Goal: Information Seeking & Learning: Learn about a topic

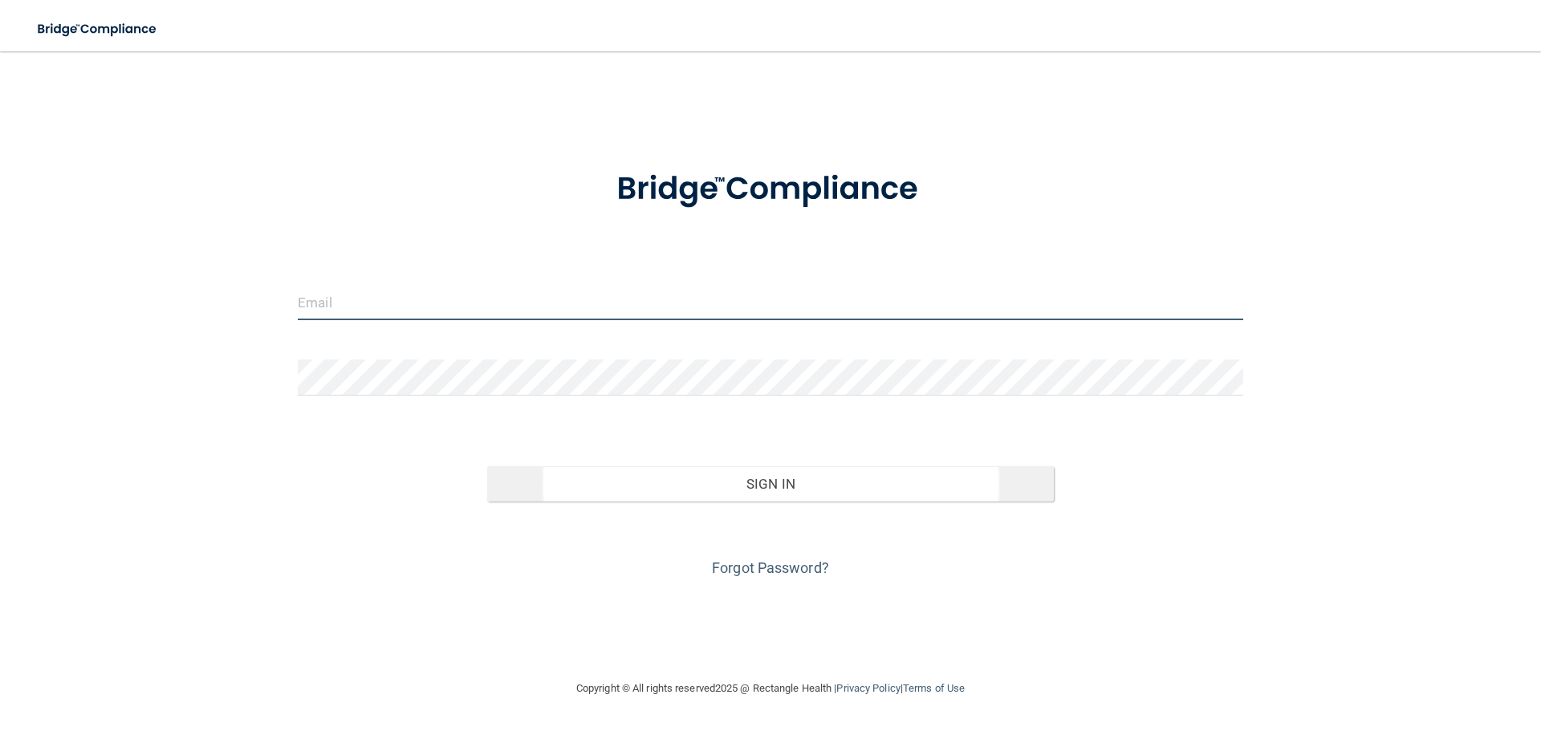
type input "[EMAIL_ADDRESS][DOMAIN_NAME]"
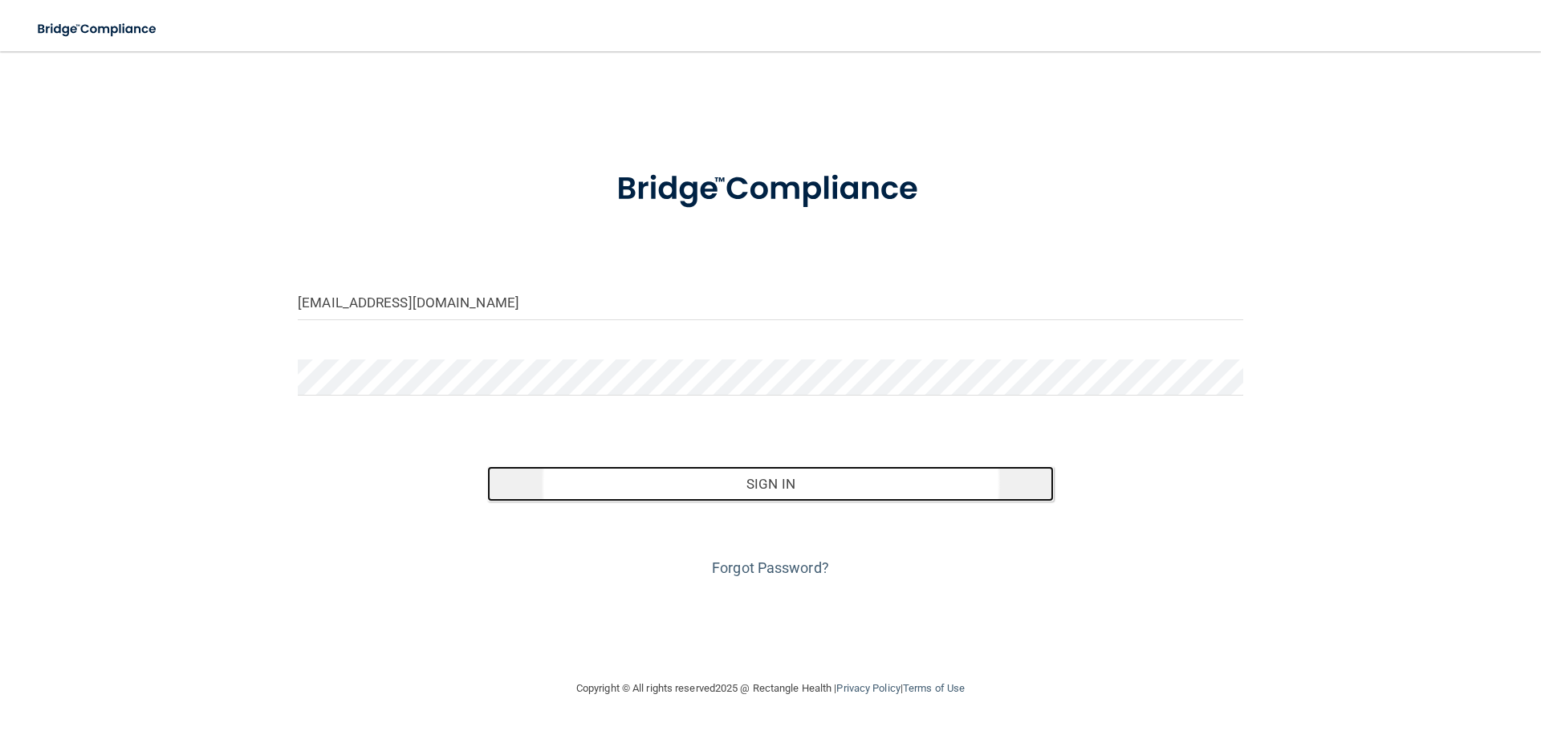
click at [775, 485] on button "Sign In" at bounding box center [771, 483] width 568 height 35
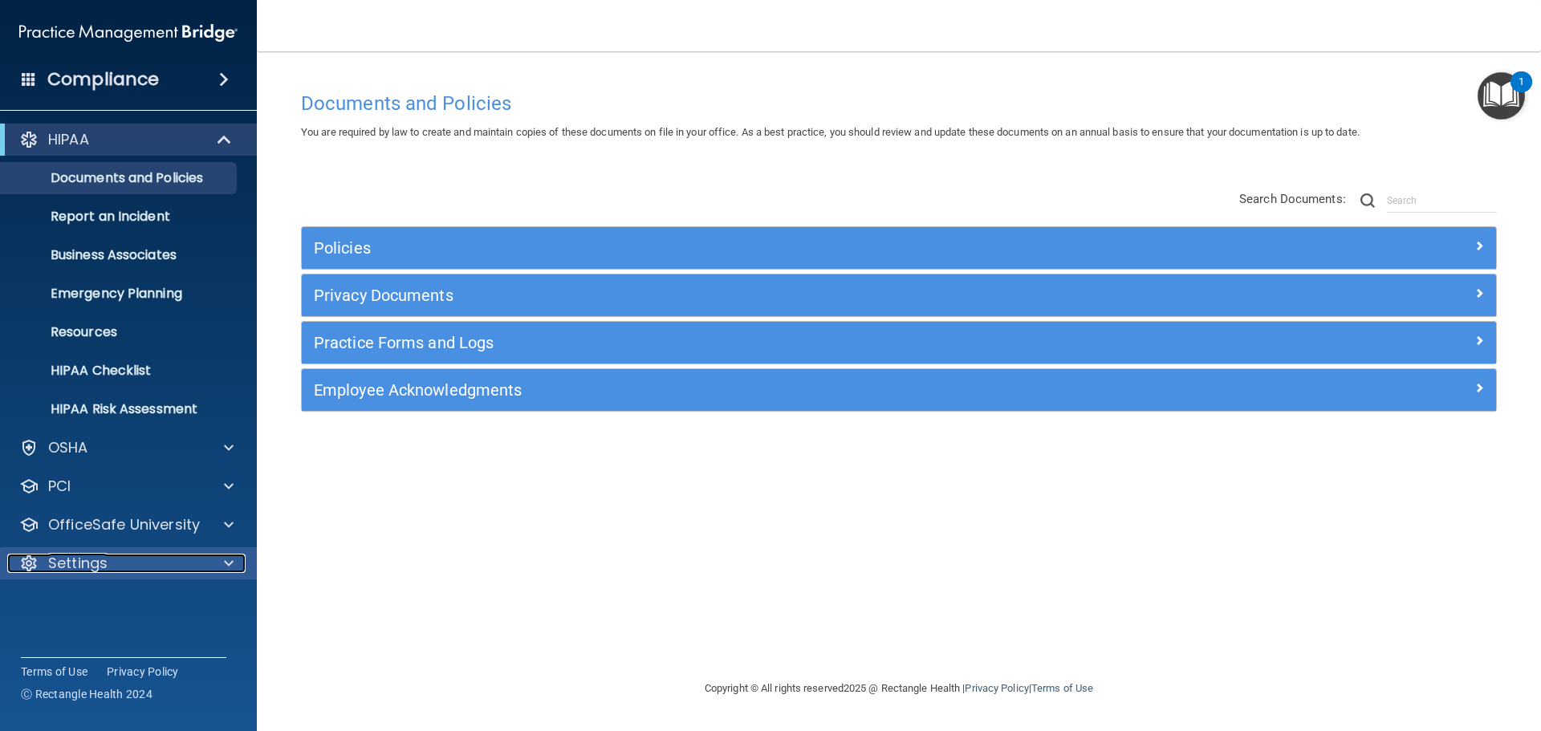
click at [97, 560] on p "Settings" at bounding box center [77, 563] width 59 height 19
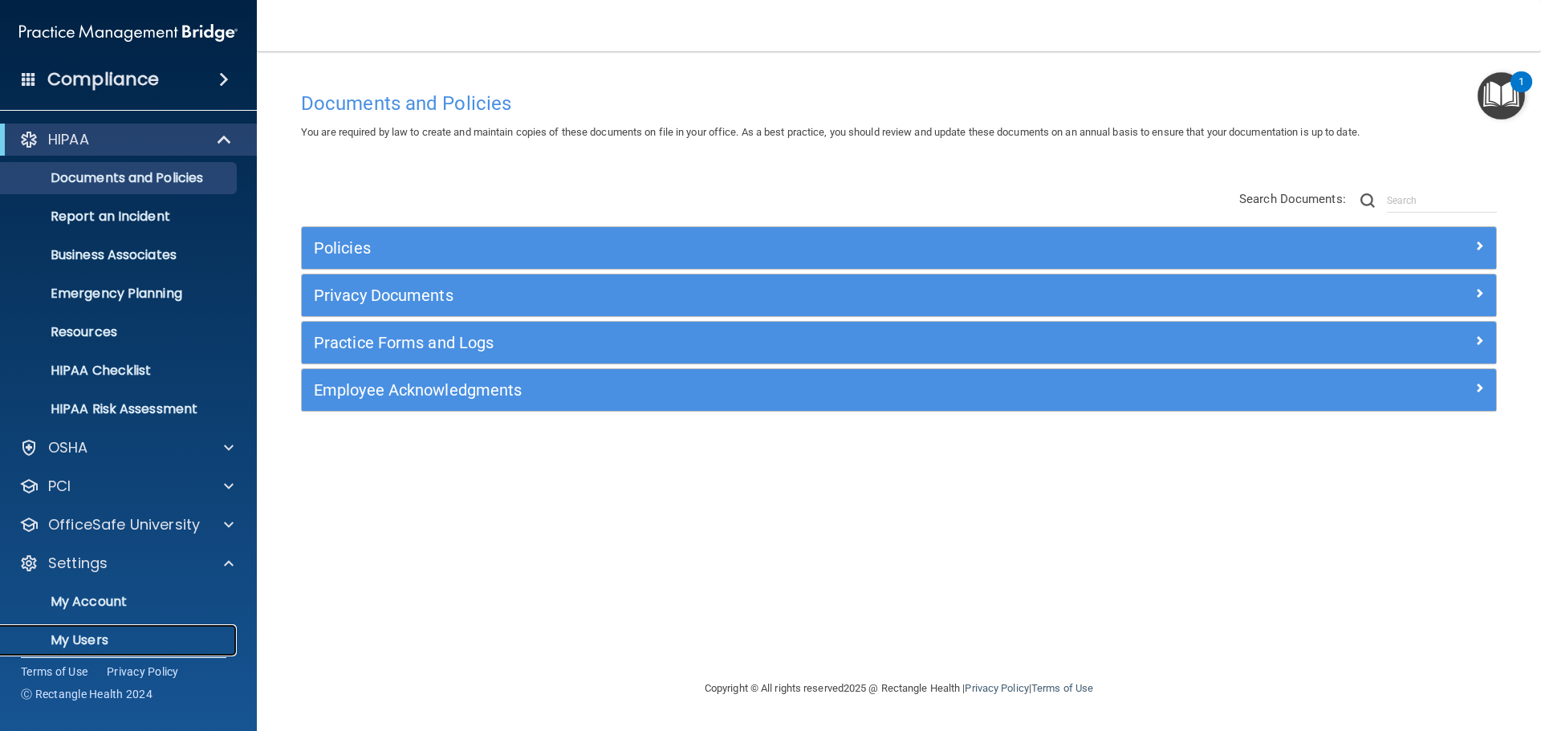
click at [90, 642] on p "My Users" at bounding box center [119, 641] width 219 height 16
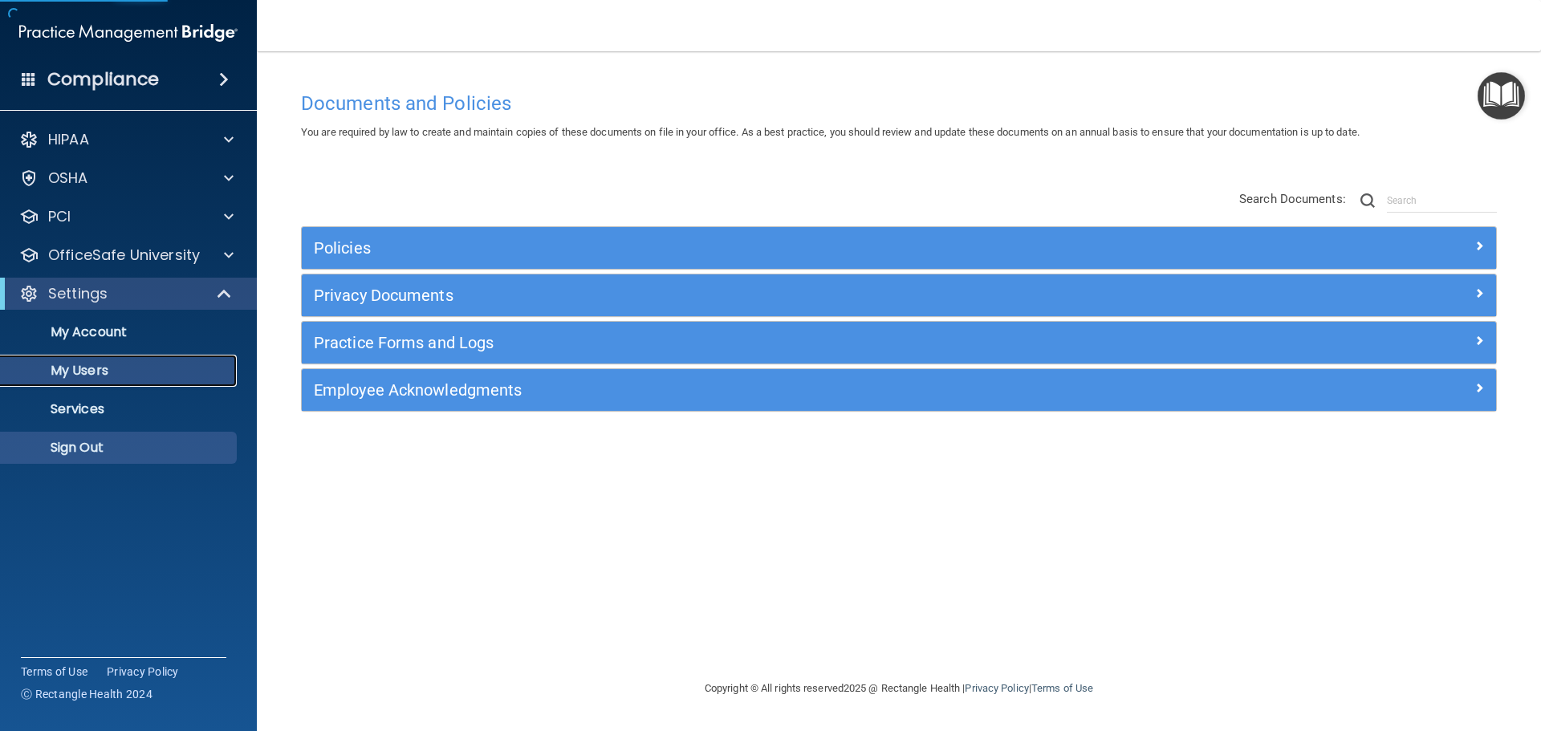
select select "20"
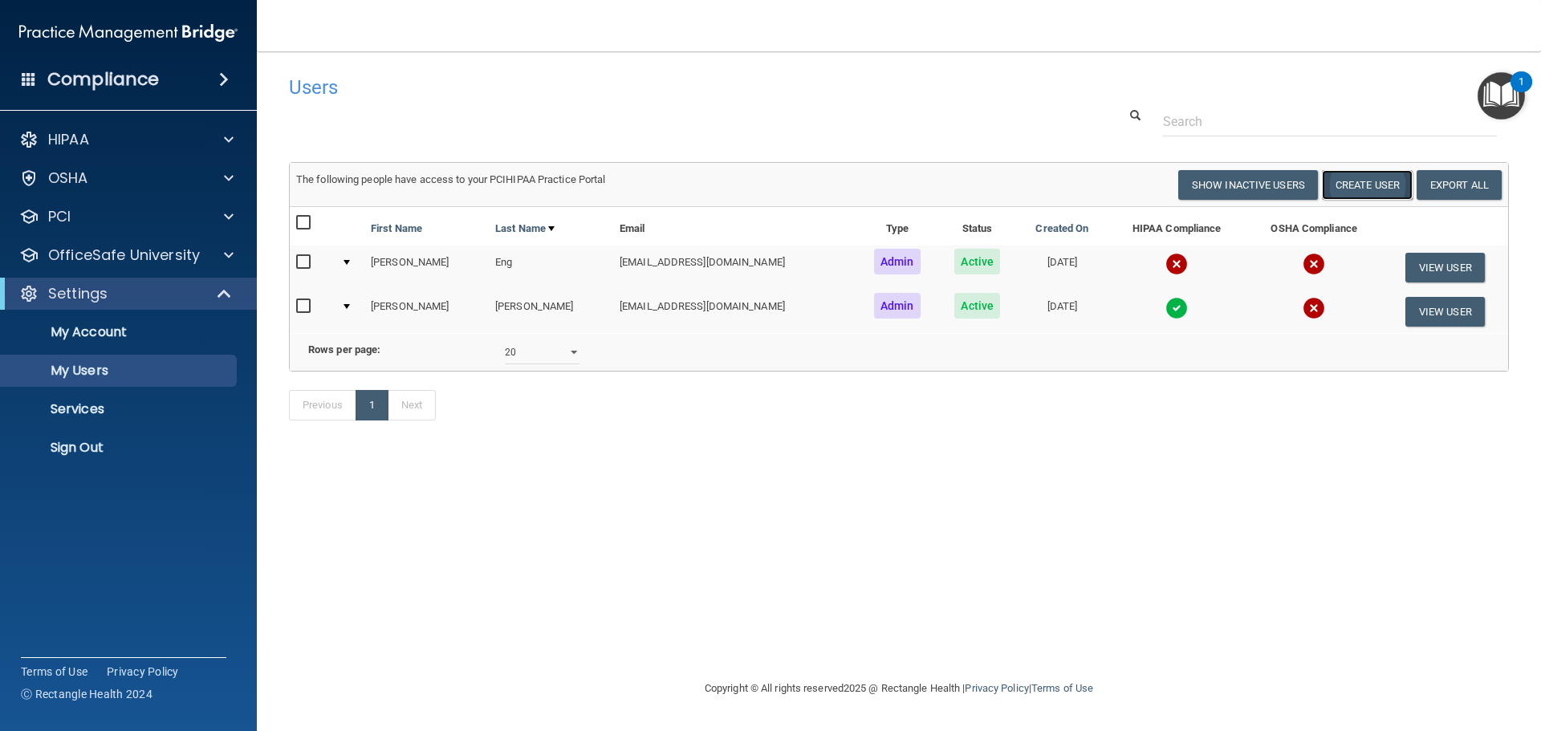
click at [1375, 182] on button "Create User" at bounding box center [1367, 185] width 91 height 30
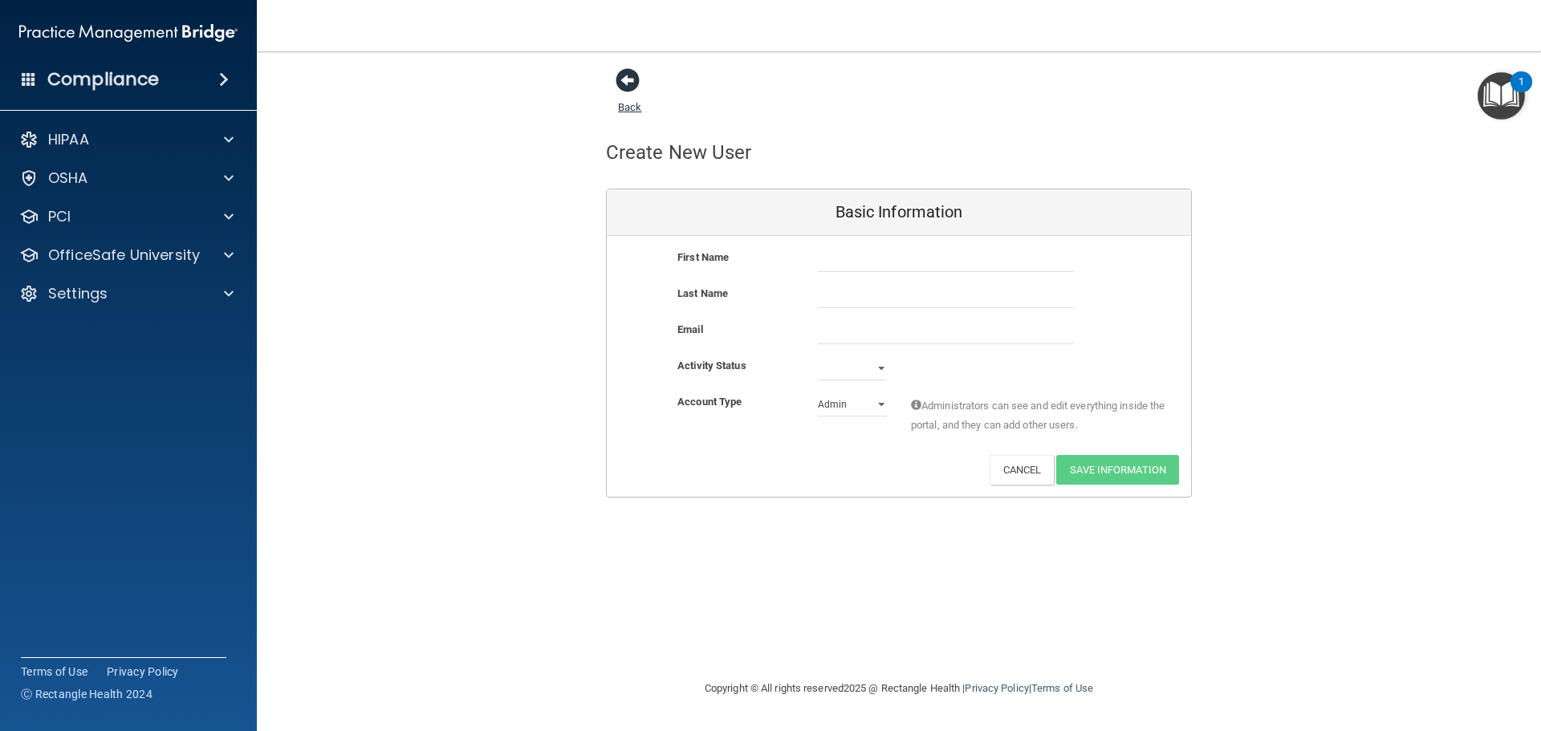
click at [627, 83] on span at bounding box center [628, 80] width 24 height 24
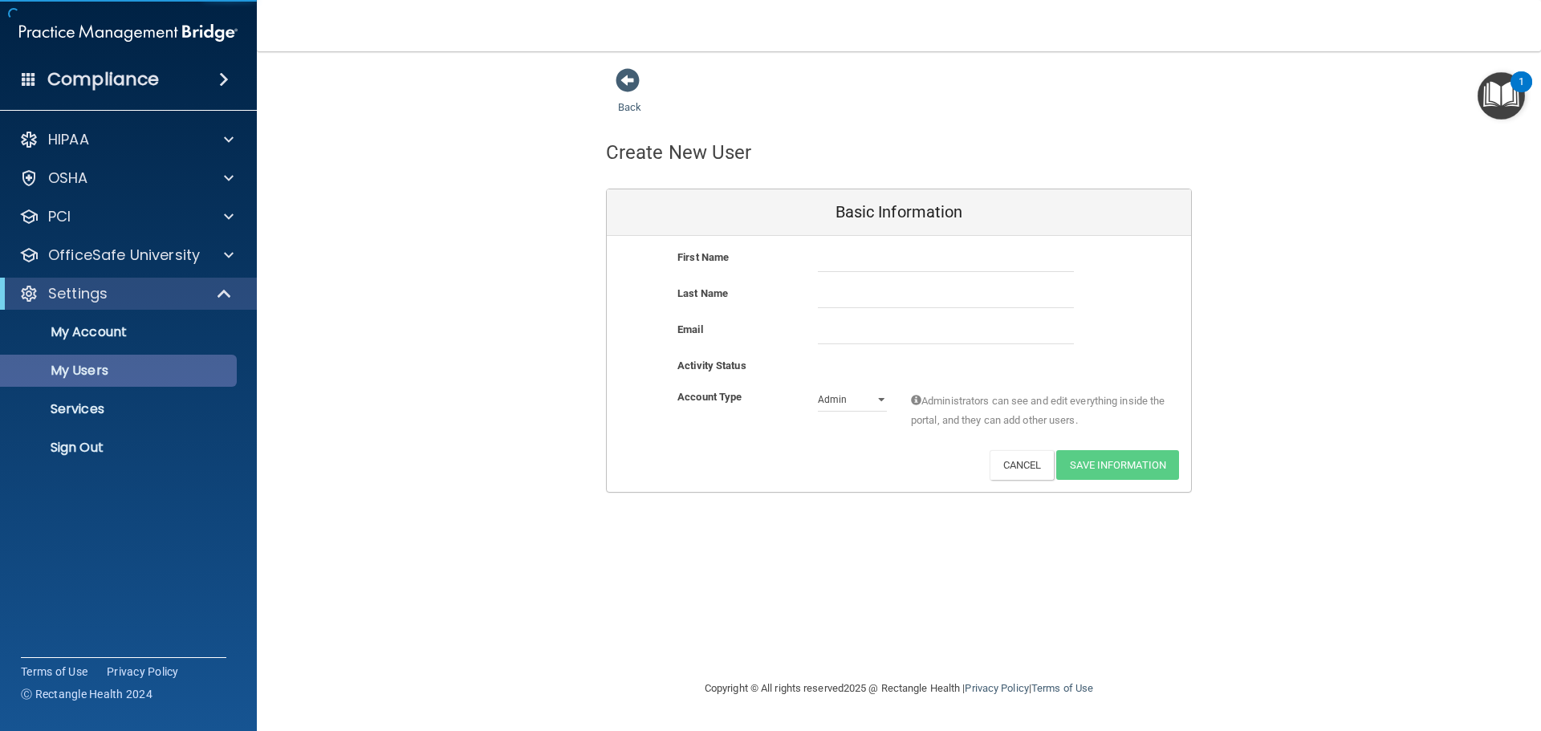
select select "20"
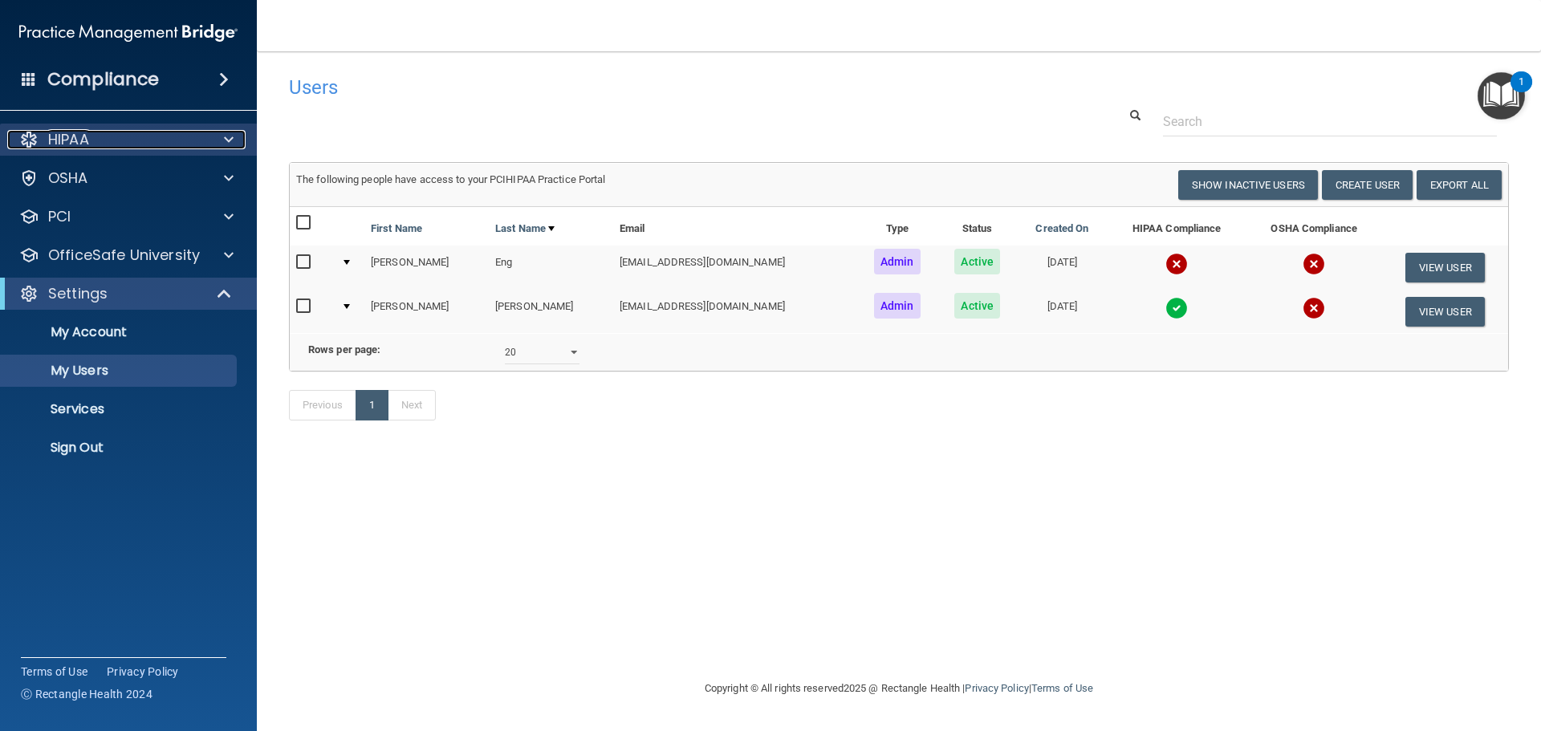
click at [79, 136] on p "HIPAA" at bounding box center [68, 139] width 41 height 19
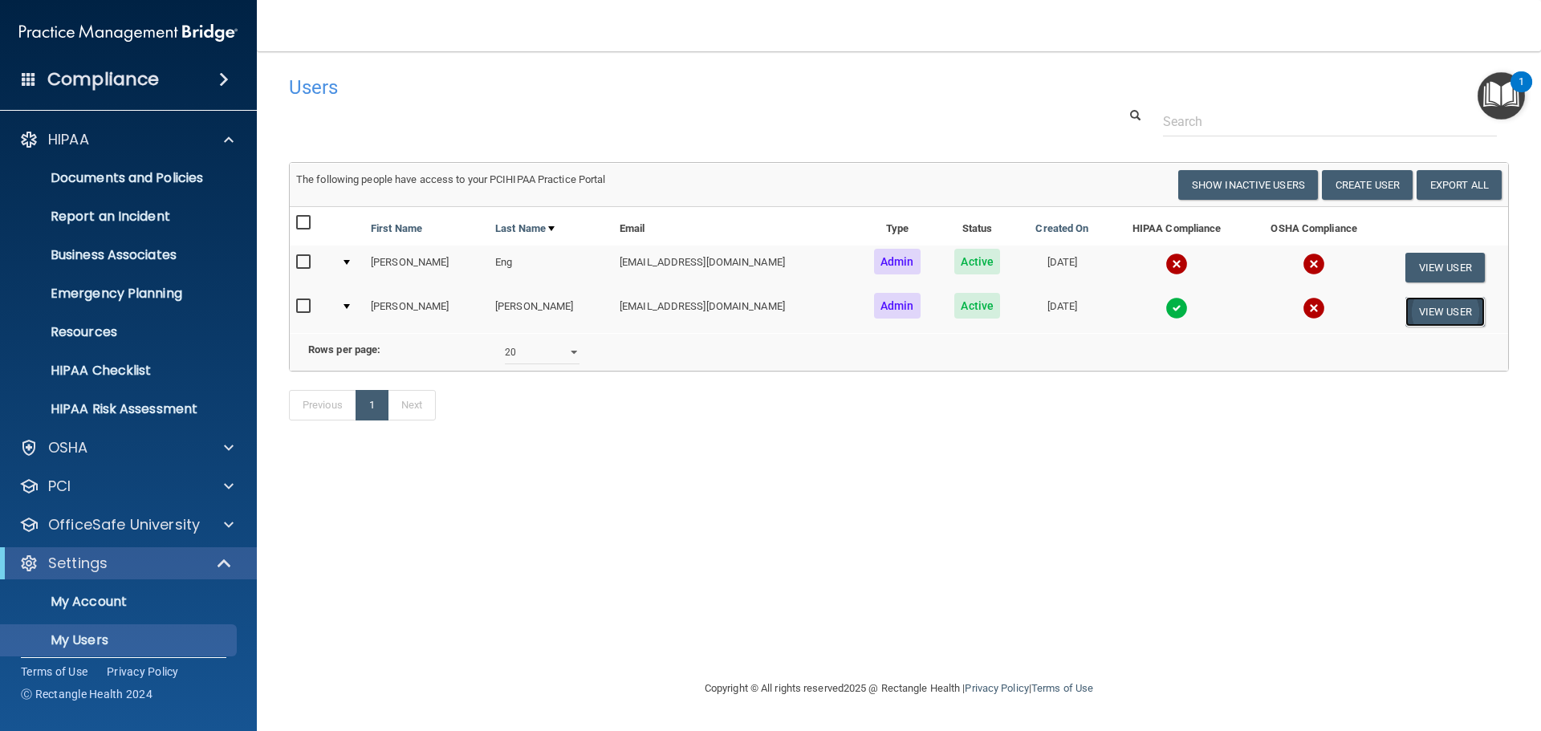
click at [1449, 310] on button "View User" at bounding box center [1445, 312] width 79 height 30
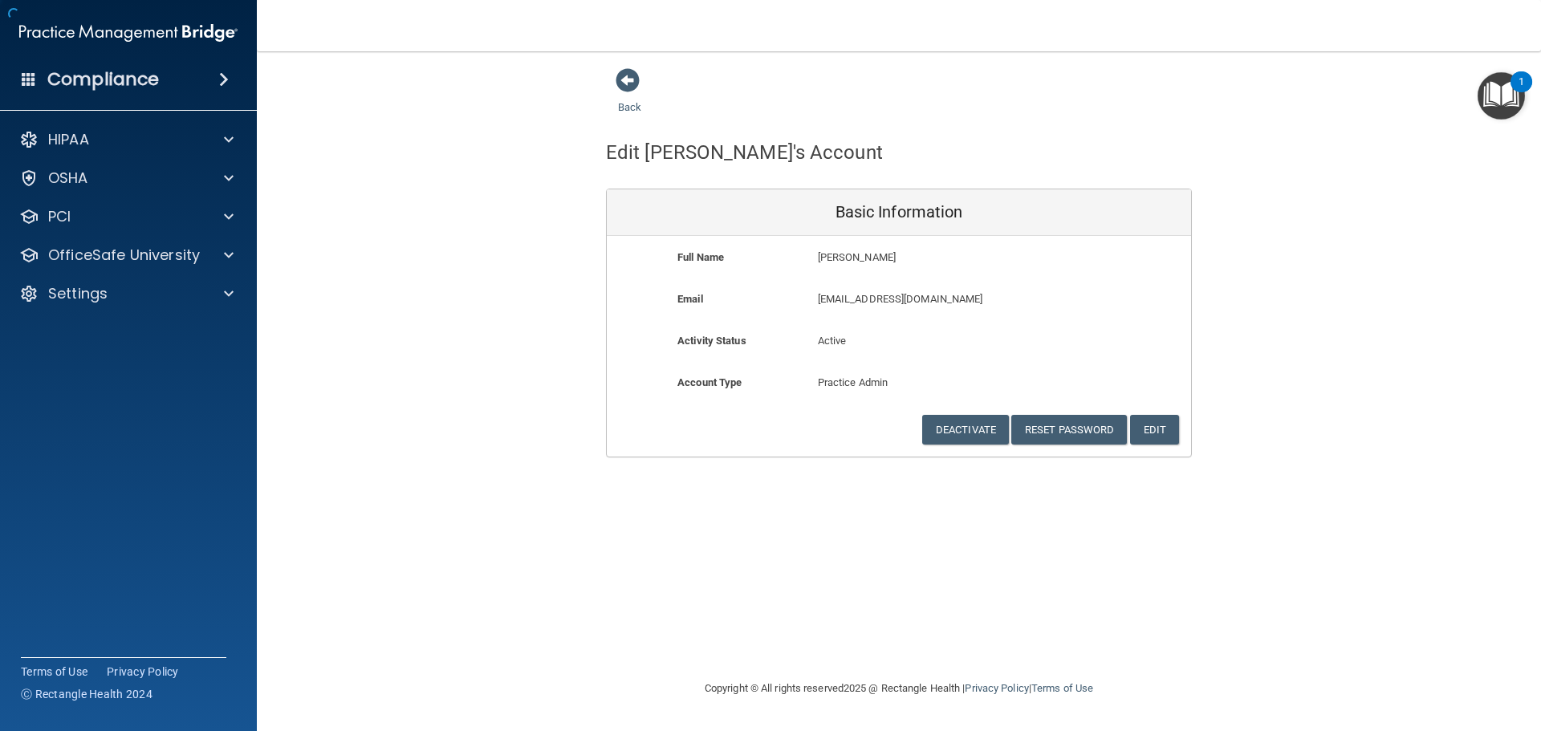
click at [1449, 310] on div "Back Edit Annette's Account Basic Information Full Name Annette Lehner Annette …" at bounding box center [899, 262] width 1220 height 390
click at [623, 79] on span at bounding box center [628, 80] width 24 height 24
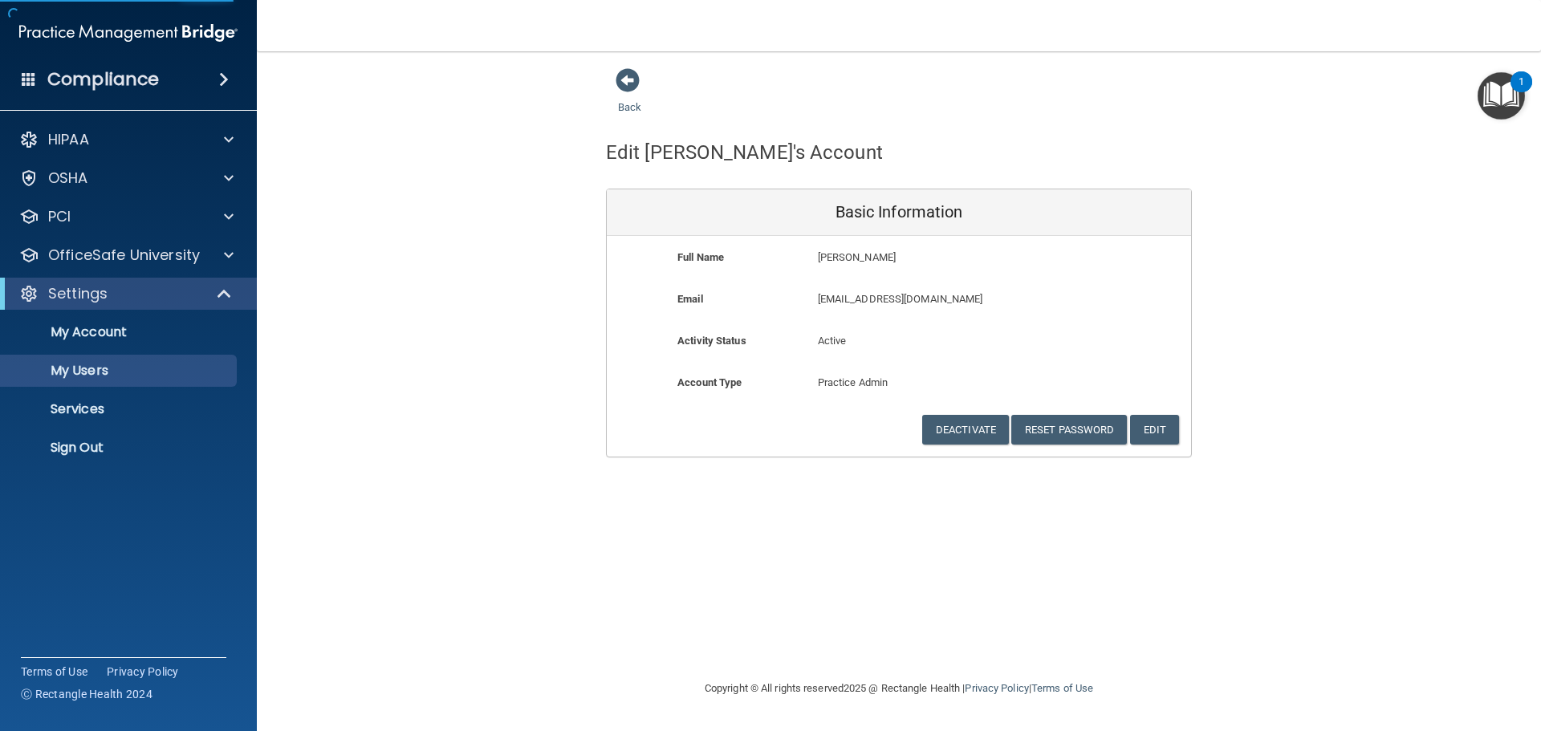
select select "20"
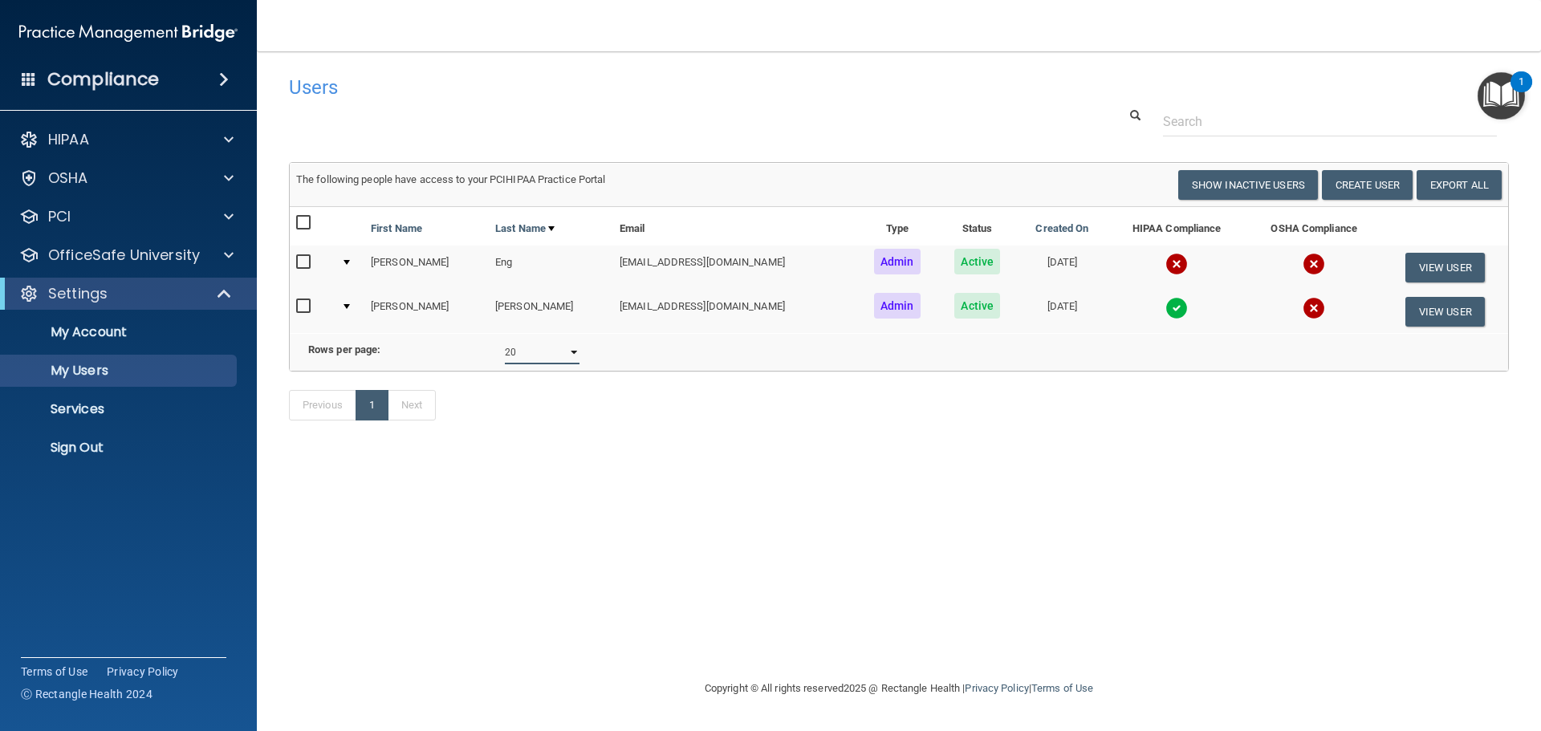
click at [571, 363] on select "10 20 30 40 all" at bounding box center [542, 352] width 75 height 24
click at [1373, 180] on button "Create User" at bounding box center [1367, 185] width 91 height 30
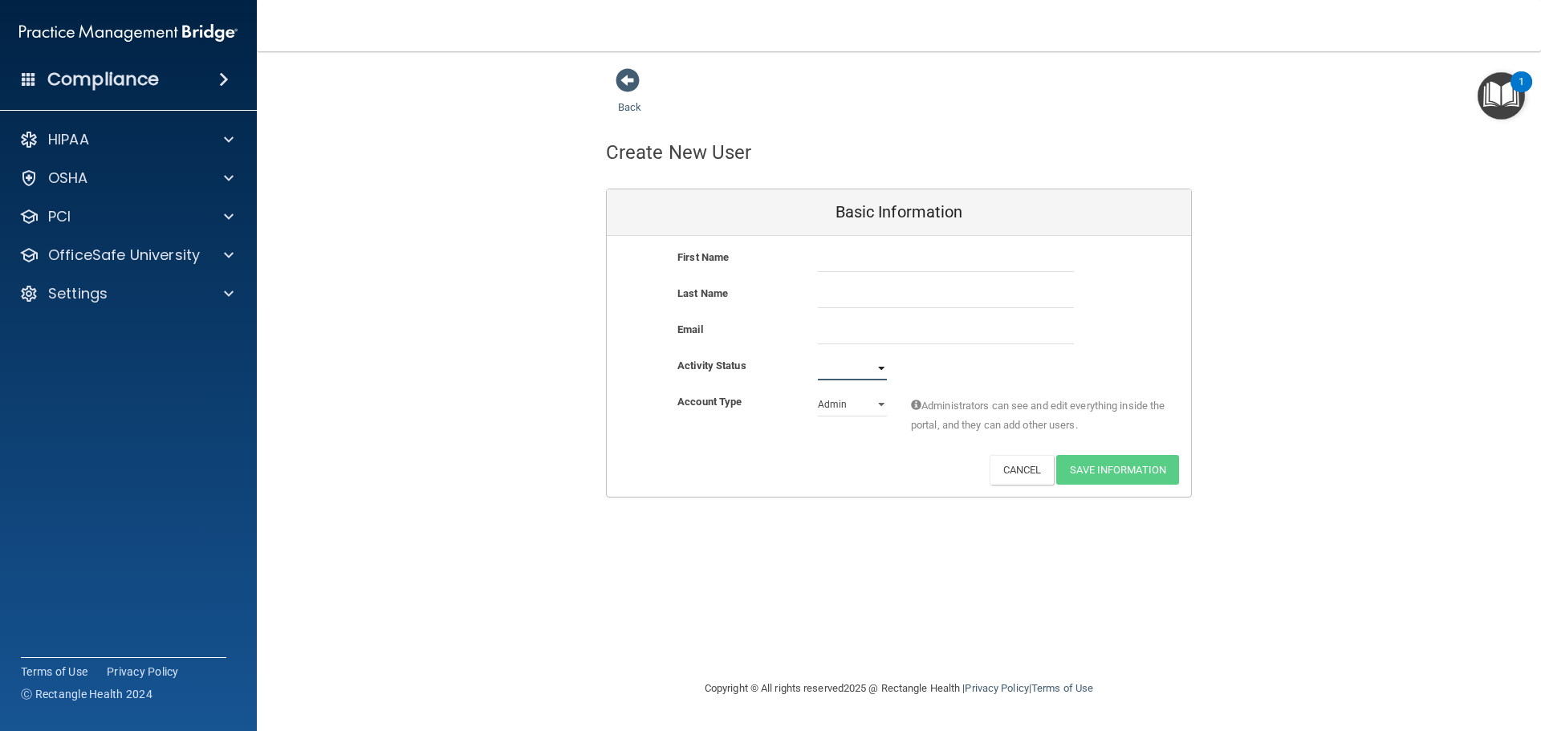
click at [882, 368] on select "Active Inactive" at bounding box center [852, 368] width 69 height 24
click at [884, 372] on select "Active Inactive" at bounding box center [852, 368] width 69 height 24
click at [876, 405] on select "Admin Member" at bounding box center [852, 405] width 69 height 24
click at [621, 79] on span at bounding box center [628, 80] width 24 height 24
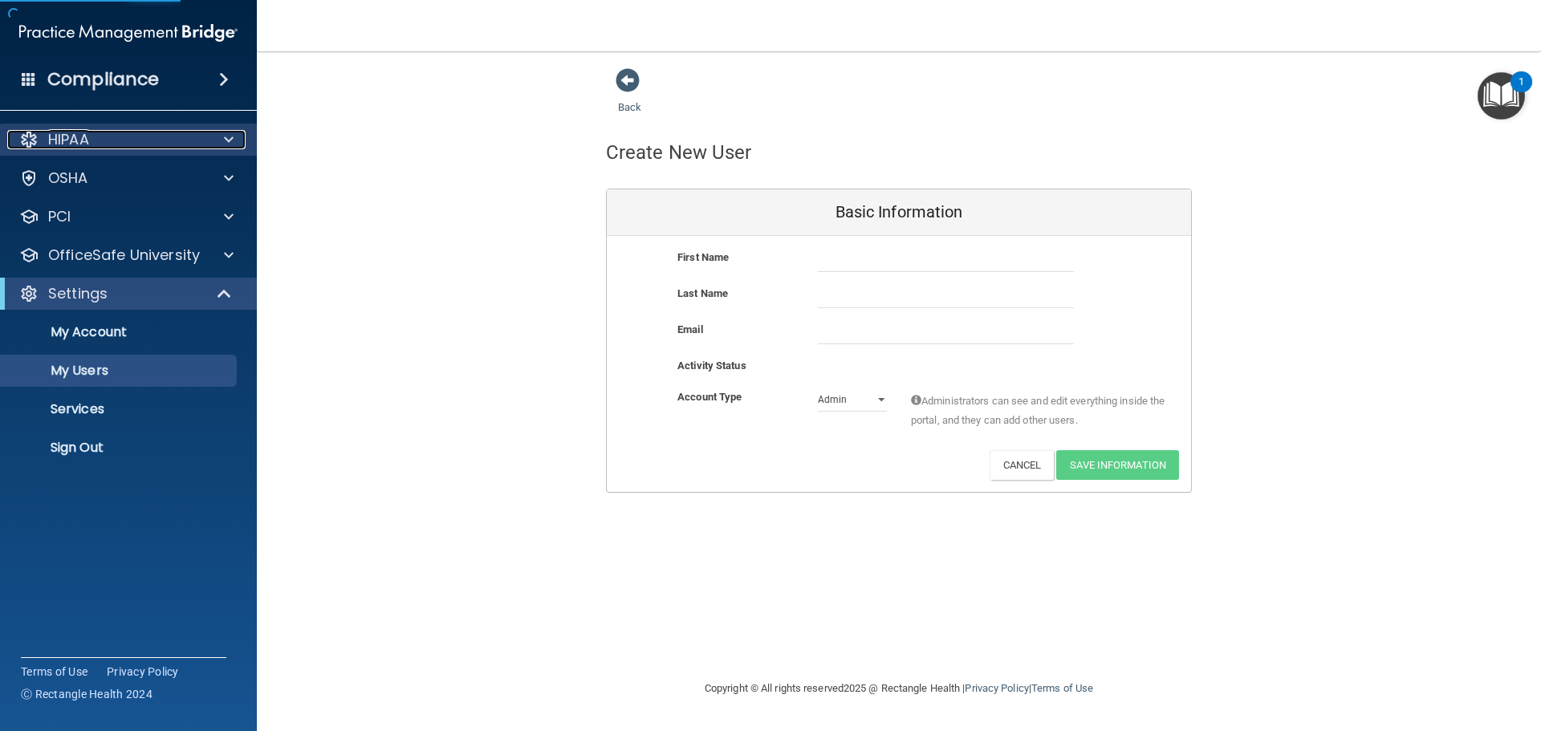
click at [95, 139] on div "HIPAA" at bounding box center [106, 139] width 199 height 19
select select "20"
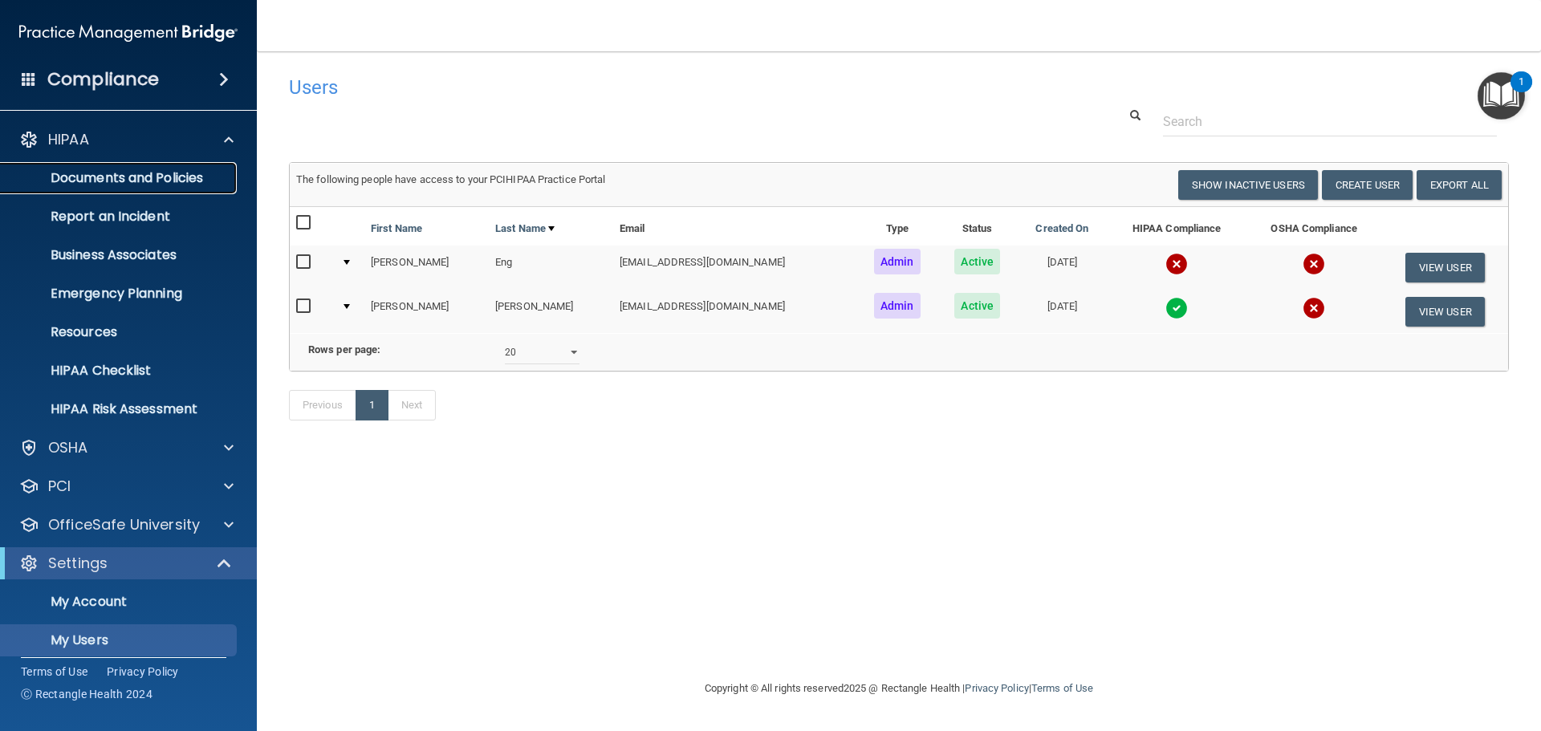
click at [102, 175] on p "Documents and Policies" at bounding box center [119, 178] width 219 height 16
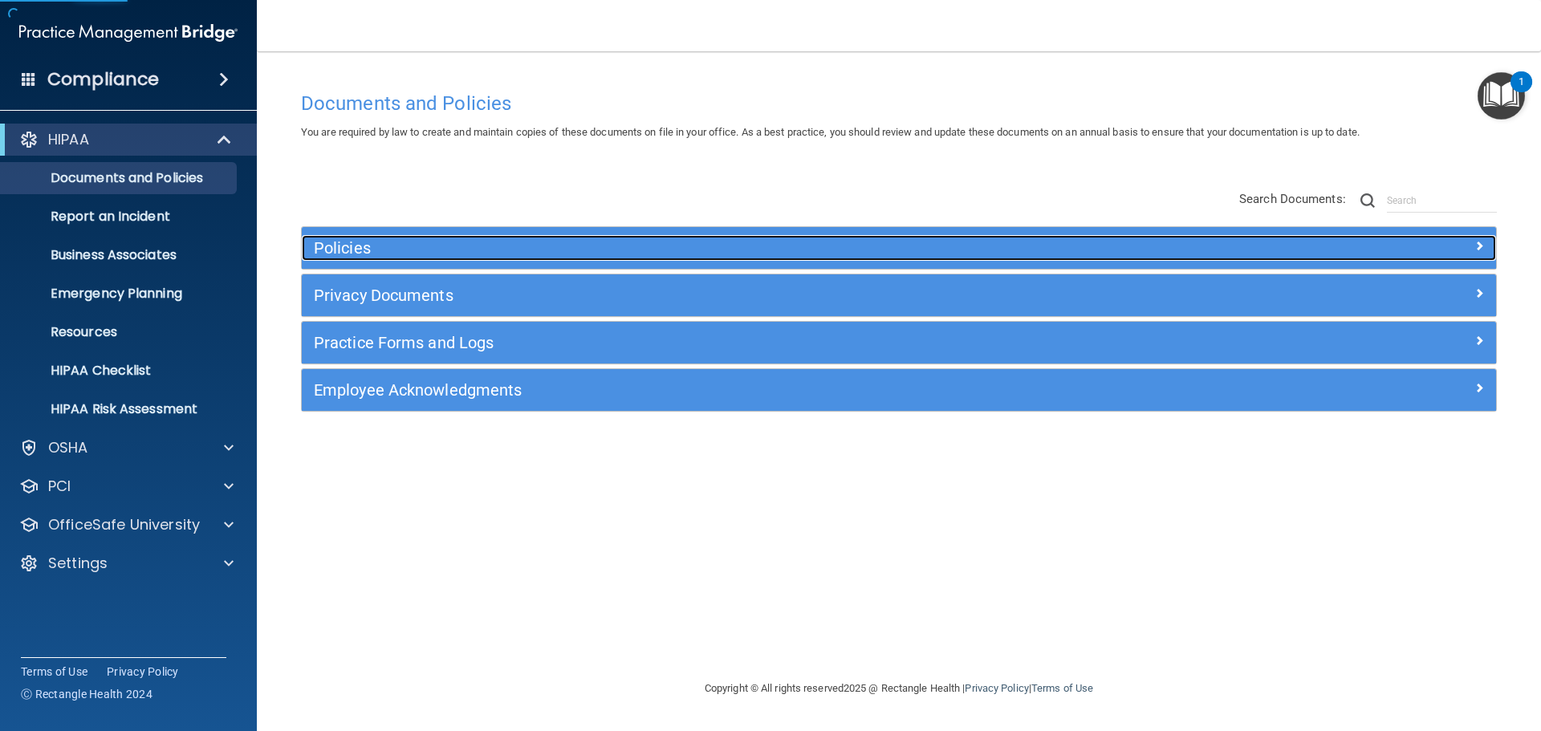
click at [383, 245] on h5 "Policies" at bounding box center [750, 248] width 872 height 18
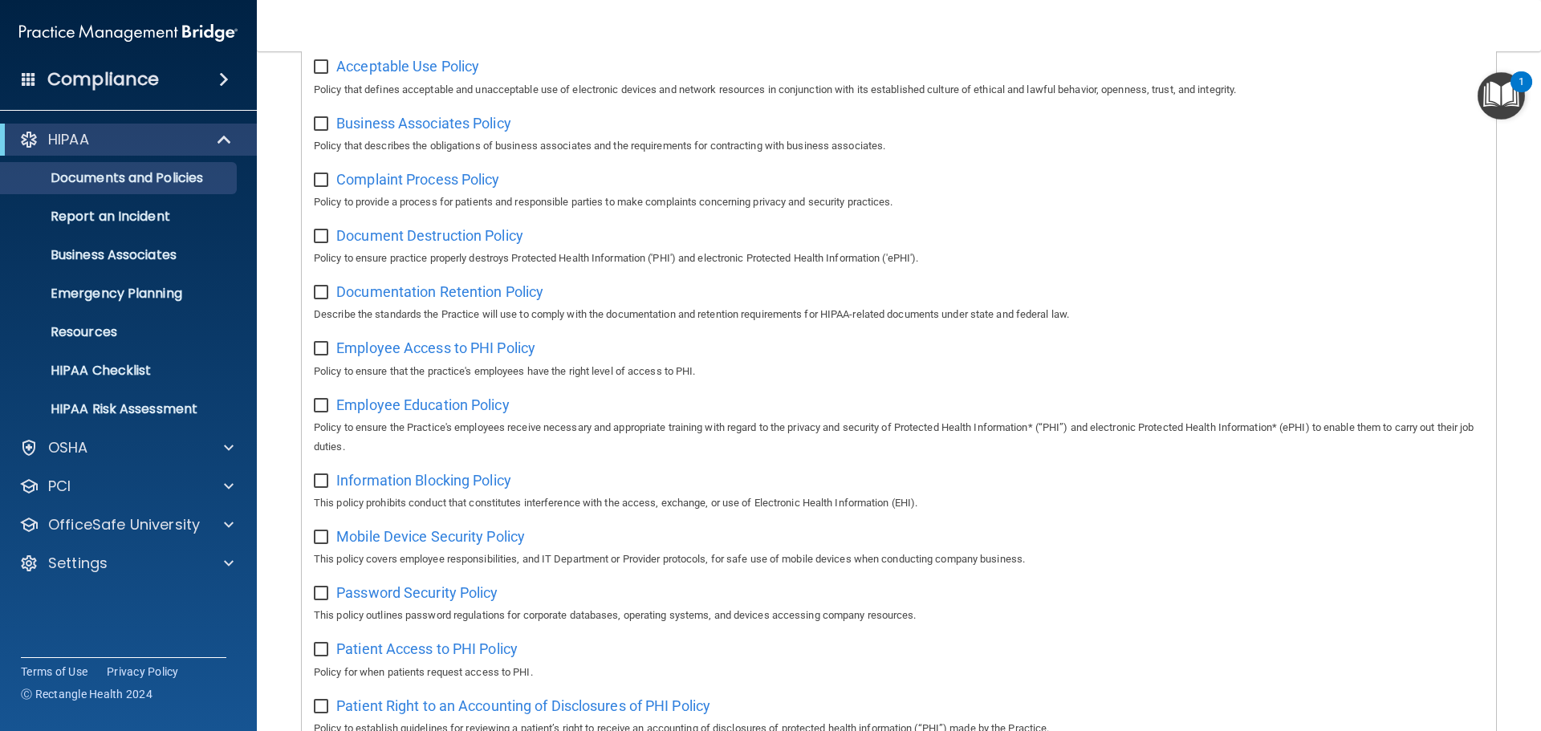
scroll to position [321, 0]
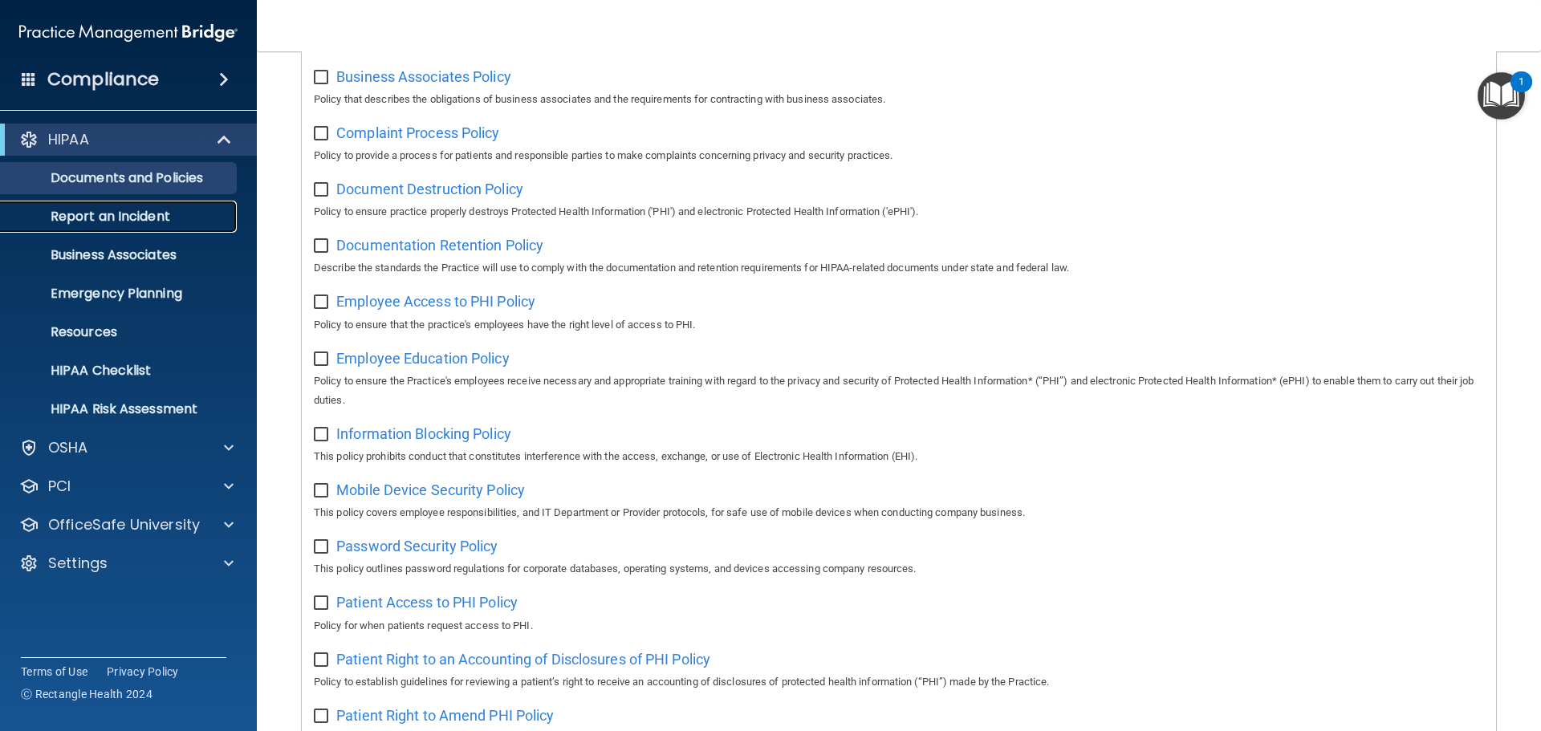
click at [108, 216] on p "Report an Incident" at bounding box center [119, 217] width 219 height 16
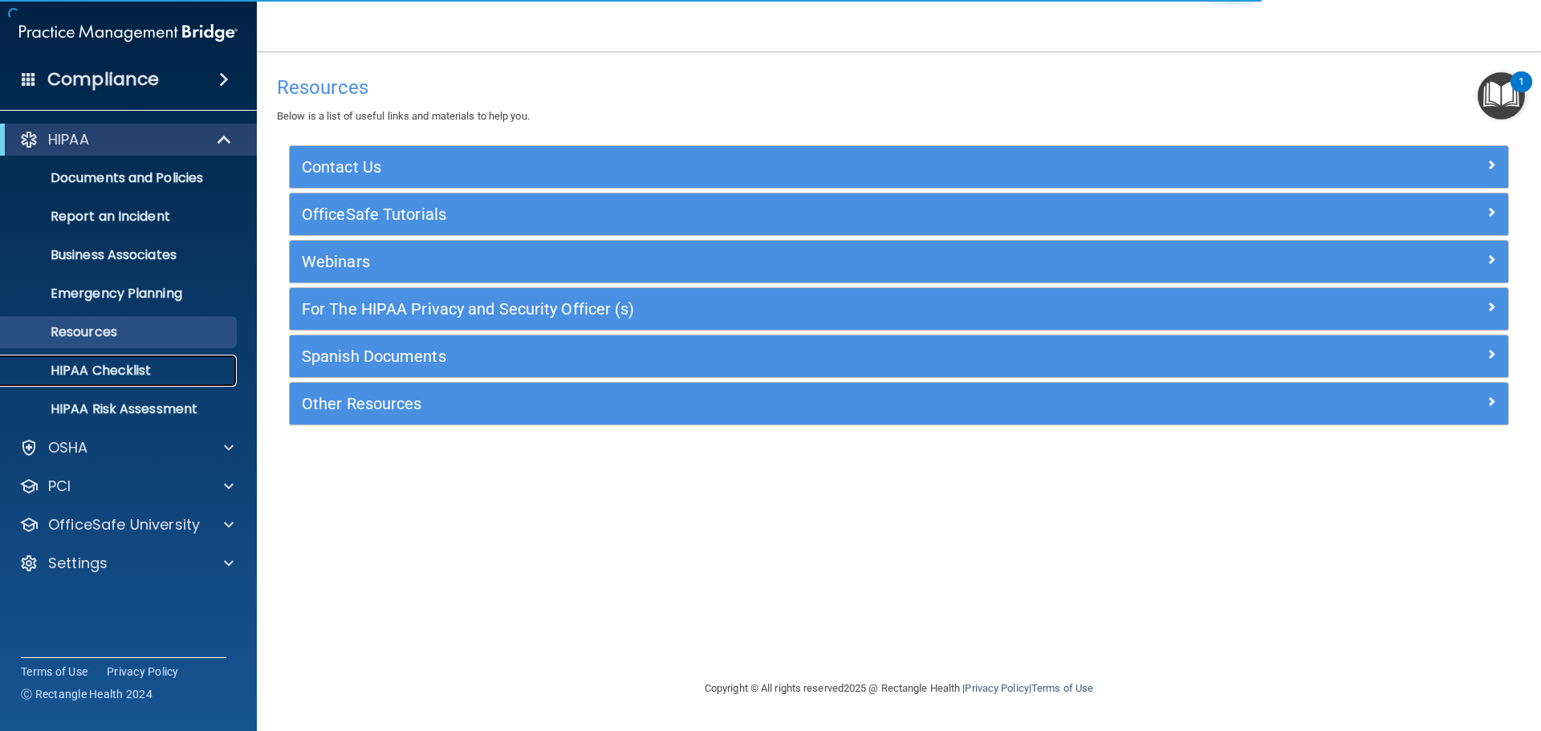
click at [94, 366] on p "HIPAA Checklist" at bounding box center [119, 371] width 219 height 16
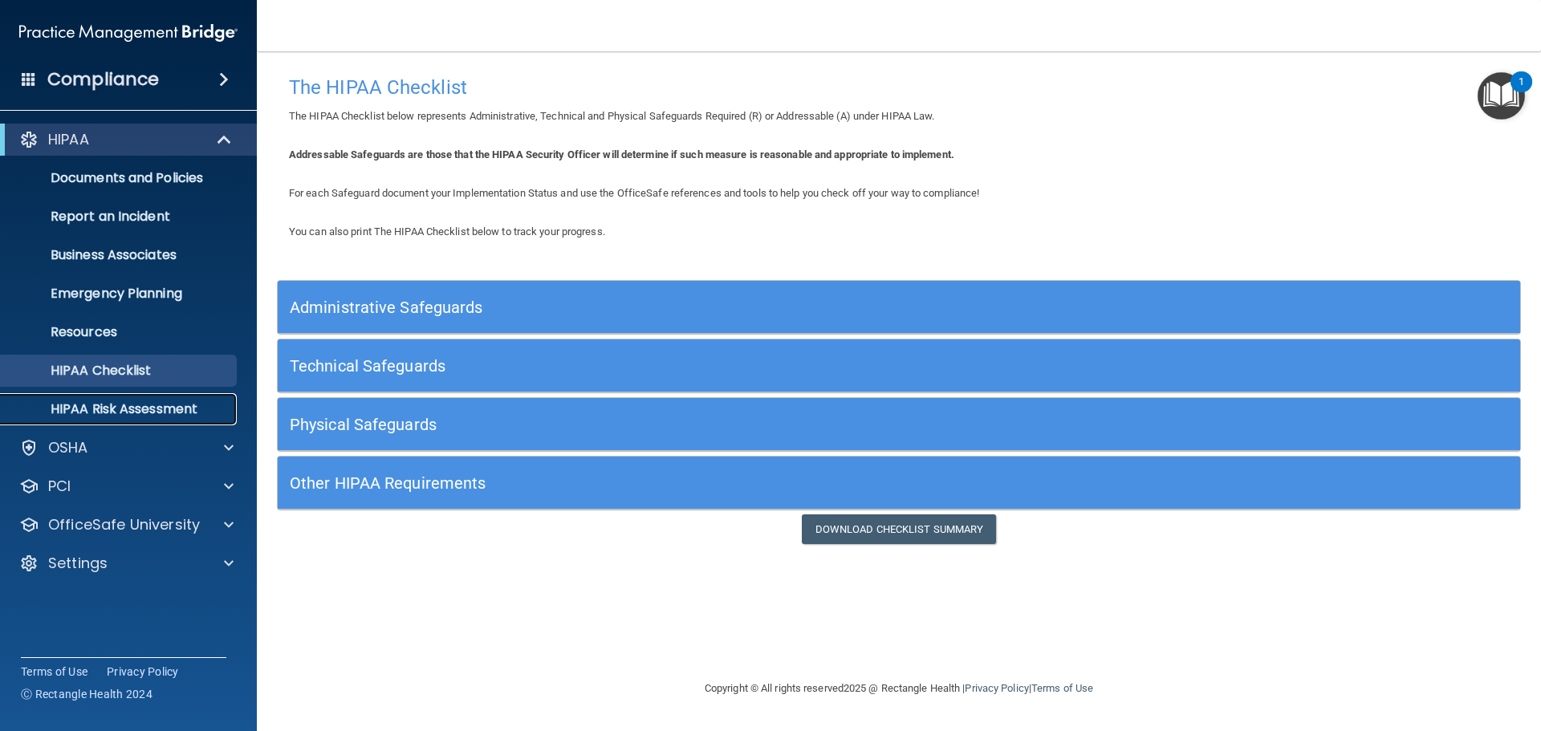
click at [105, 404] on p "HIPAA Risk Assessment" at bounding box center [119, 409] width 219 height 16
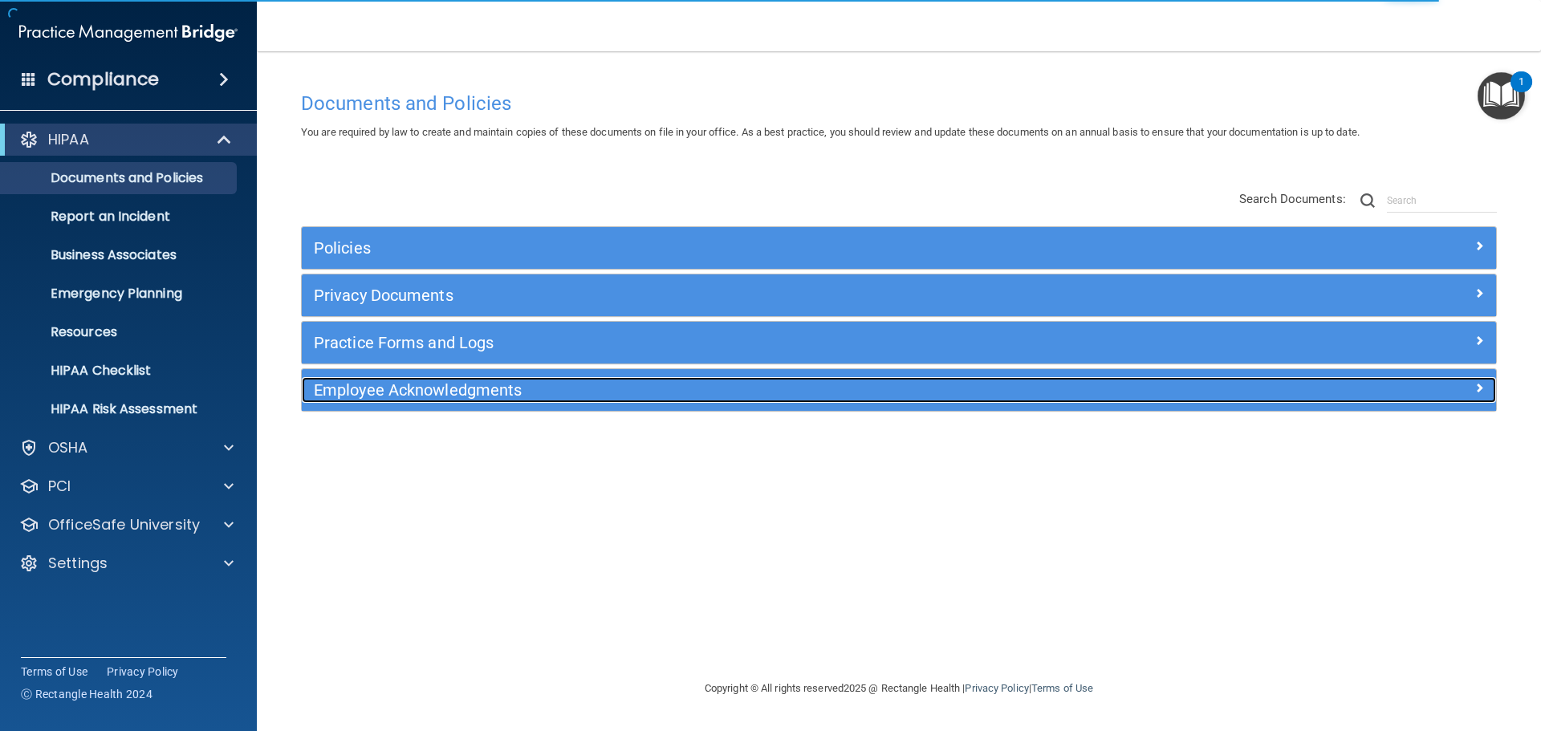
click at [405, 381] on h5 "Employee Acknowledgments" at bounding box center [750, 390] width 872 height 18
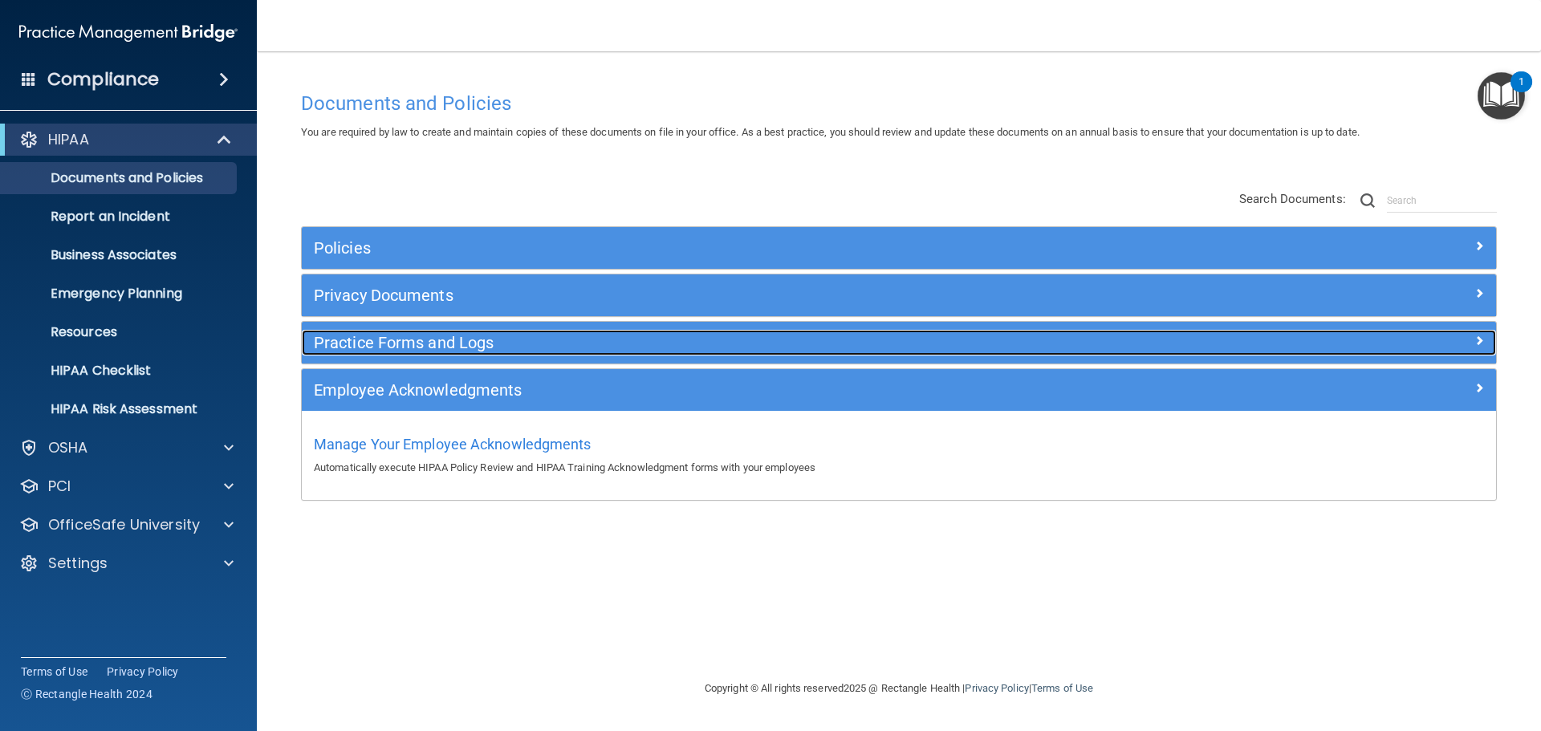
click at [404, 348] on h5 "Practice Forms and Logs" at bounding box center [750, 343] width 872 height 18
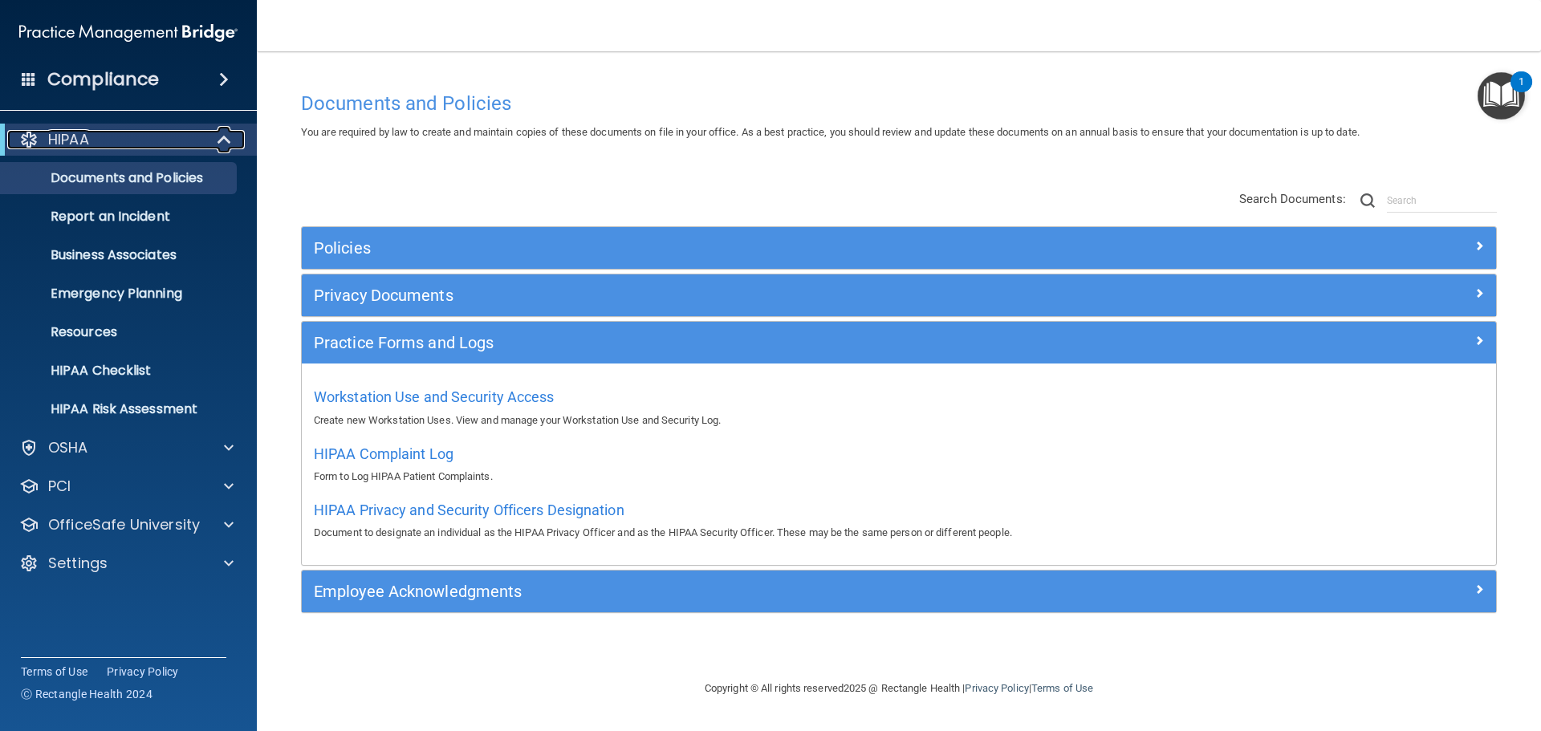
click at [77, 144] on p "HIPAA" at bounding box center [68, 139] width 41 height 19
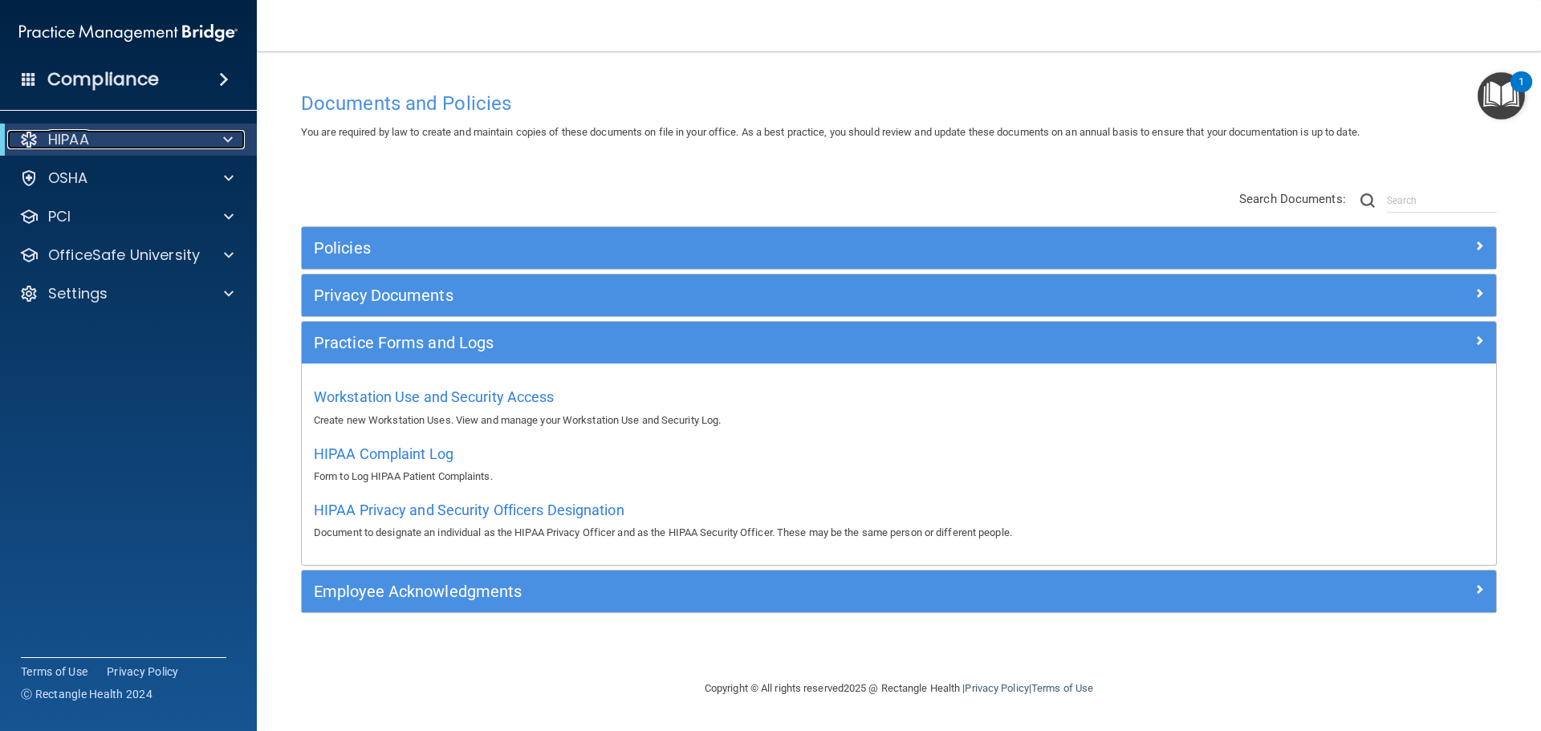
click at [227, 138] on span at bounding box center [228, 139] width 10 height 19
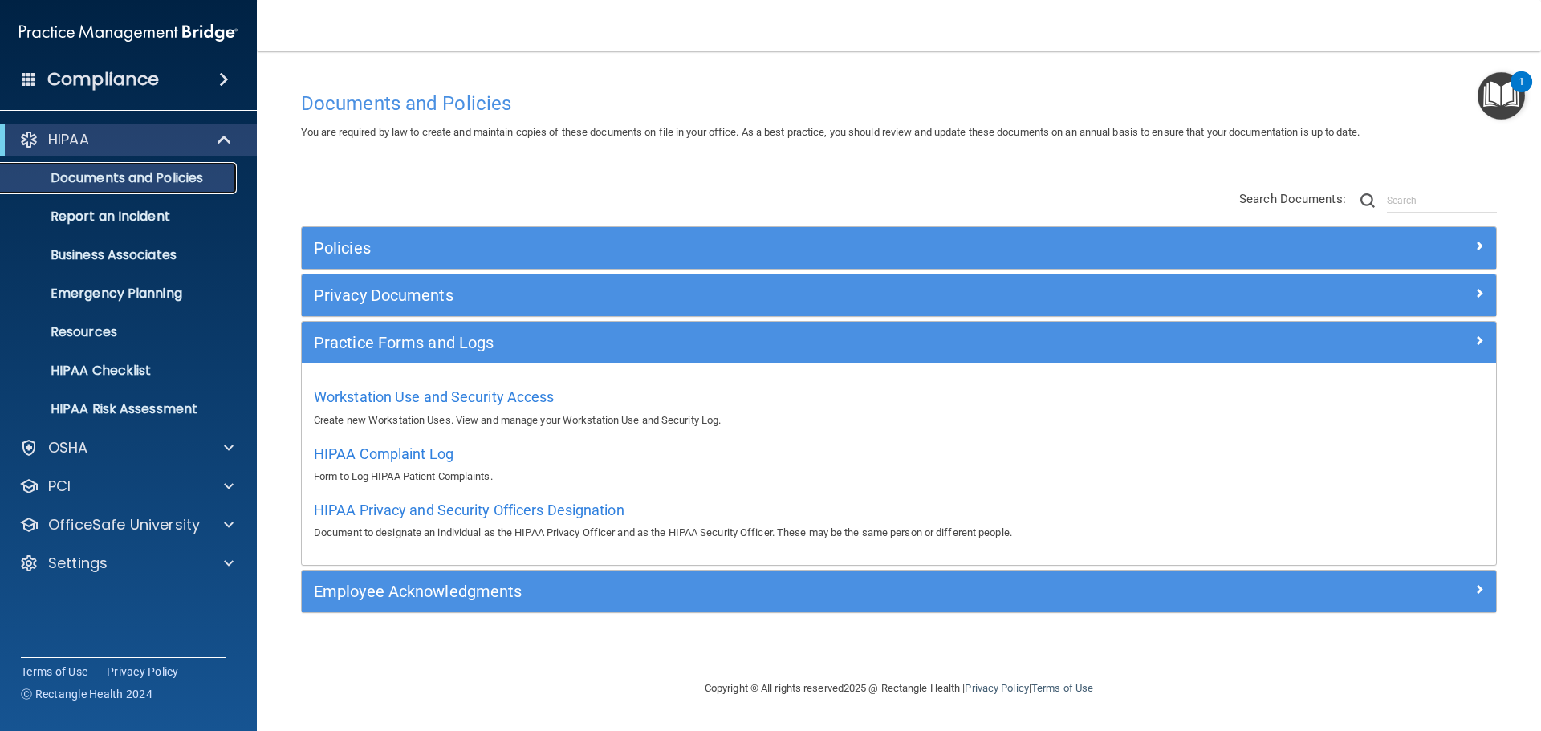
click at [140, 182] on p "Documents and Policies" at bounding box center [119, 178] width 219 height 16
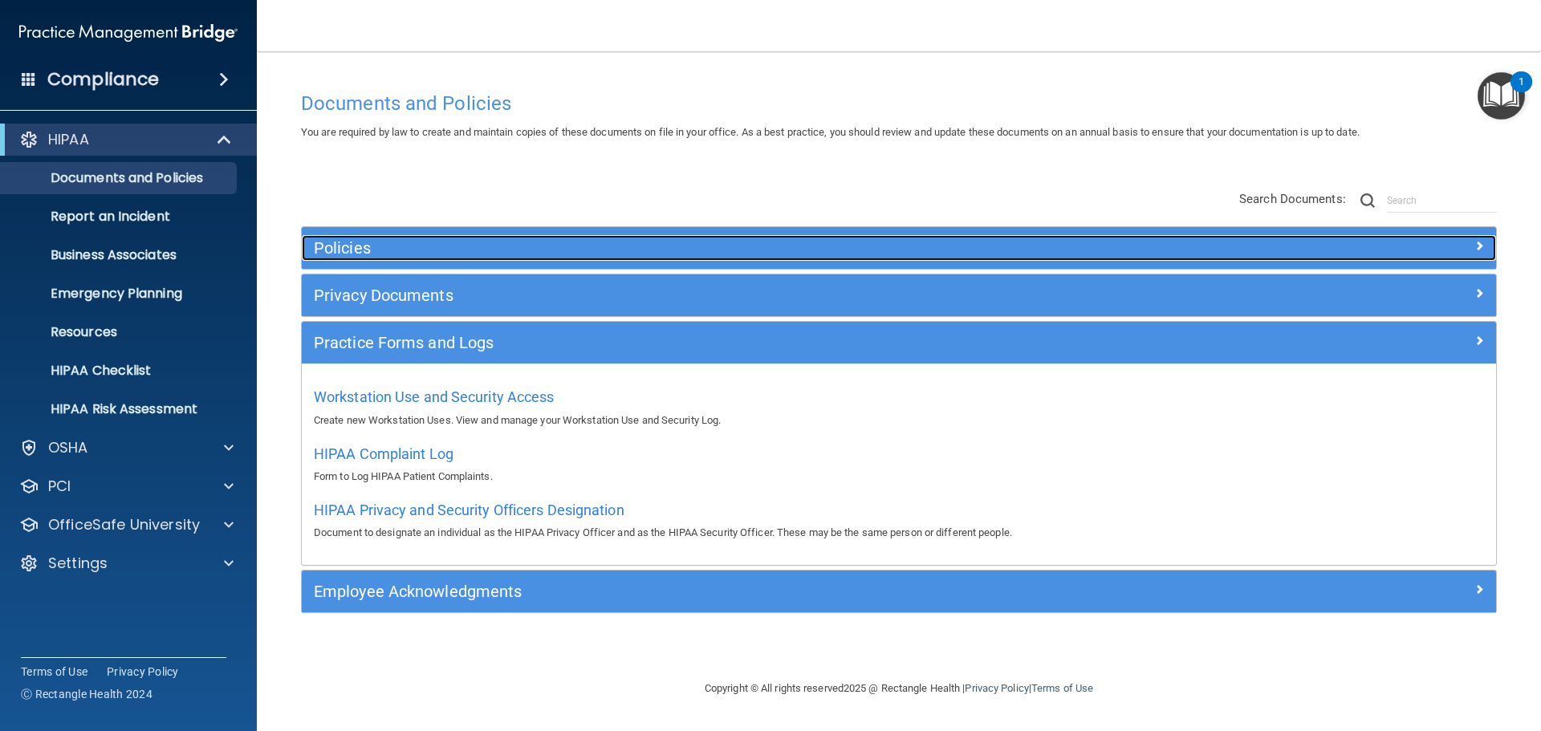
click at [396, 250] on h5 "Policies" at bounding box center [750, 248] width 872 height 18
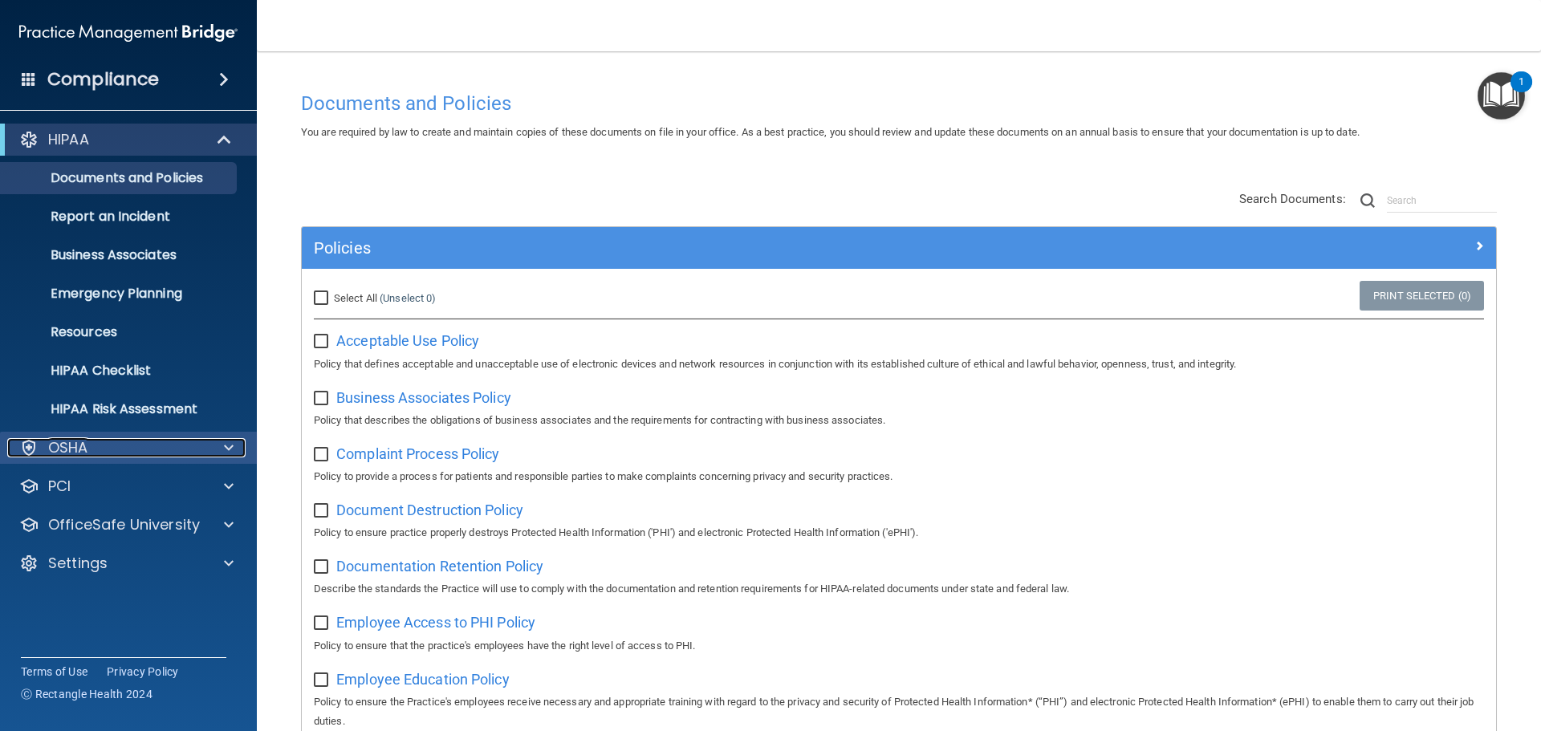
click at [82, 442] on p "OSHA" at bounding box center [68, 447] width 40 height 19
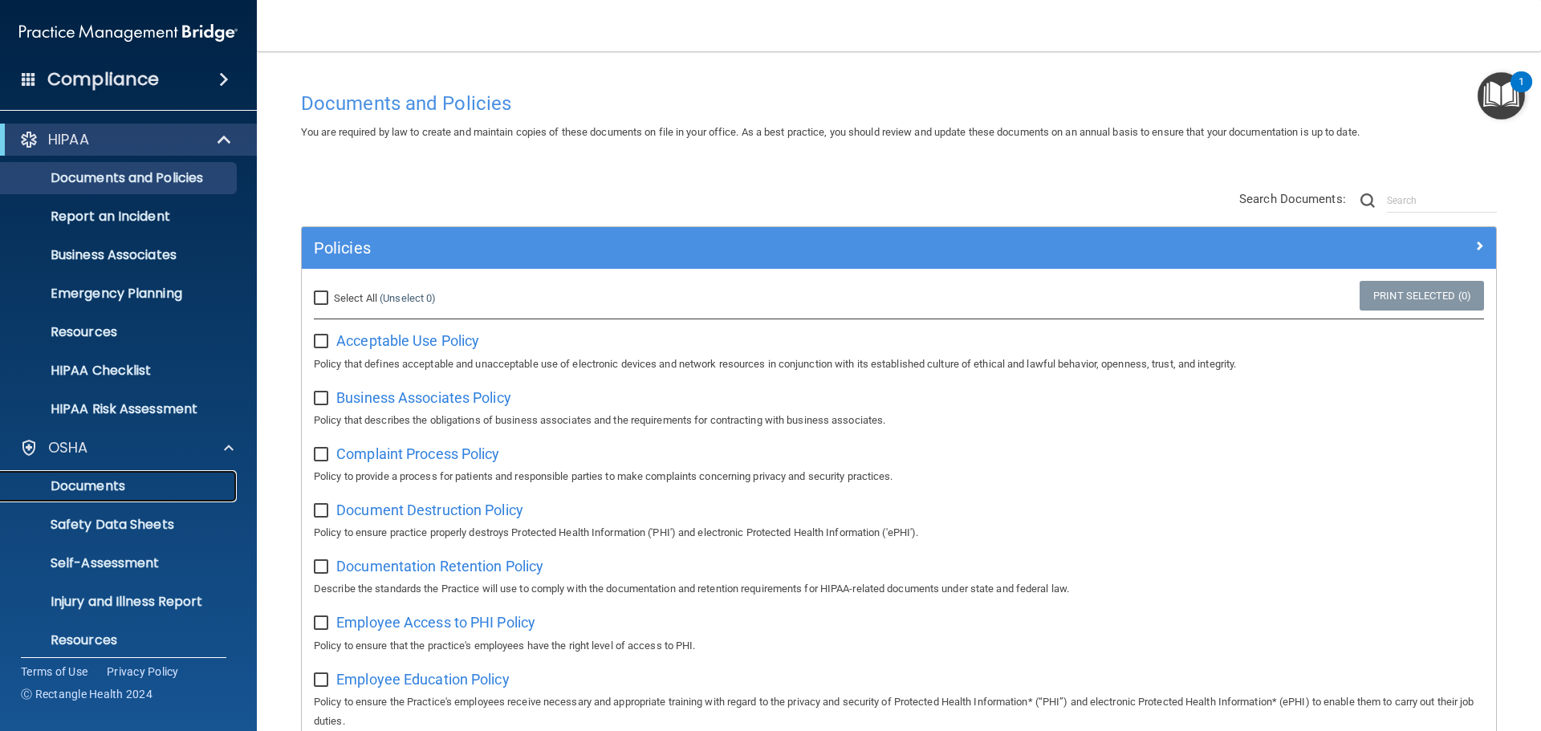
drag, startPoint x: 96, startPoint y: 483, endPoint x: 102, endPoint y: 477, distance: 8.5
click at [97, 481] on p "Documents" at bounding box center [119, 486] width 219 height 16
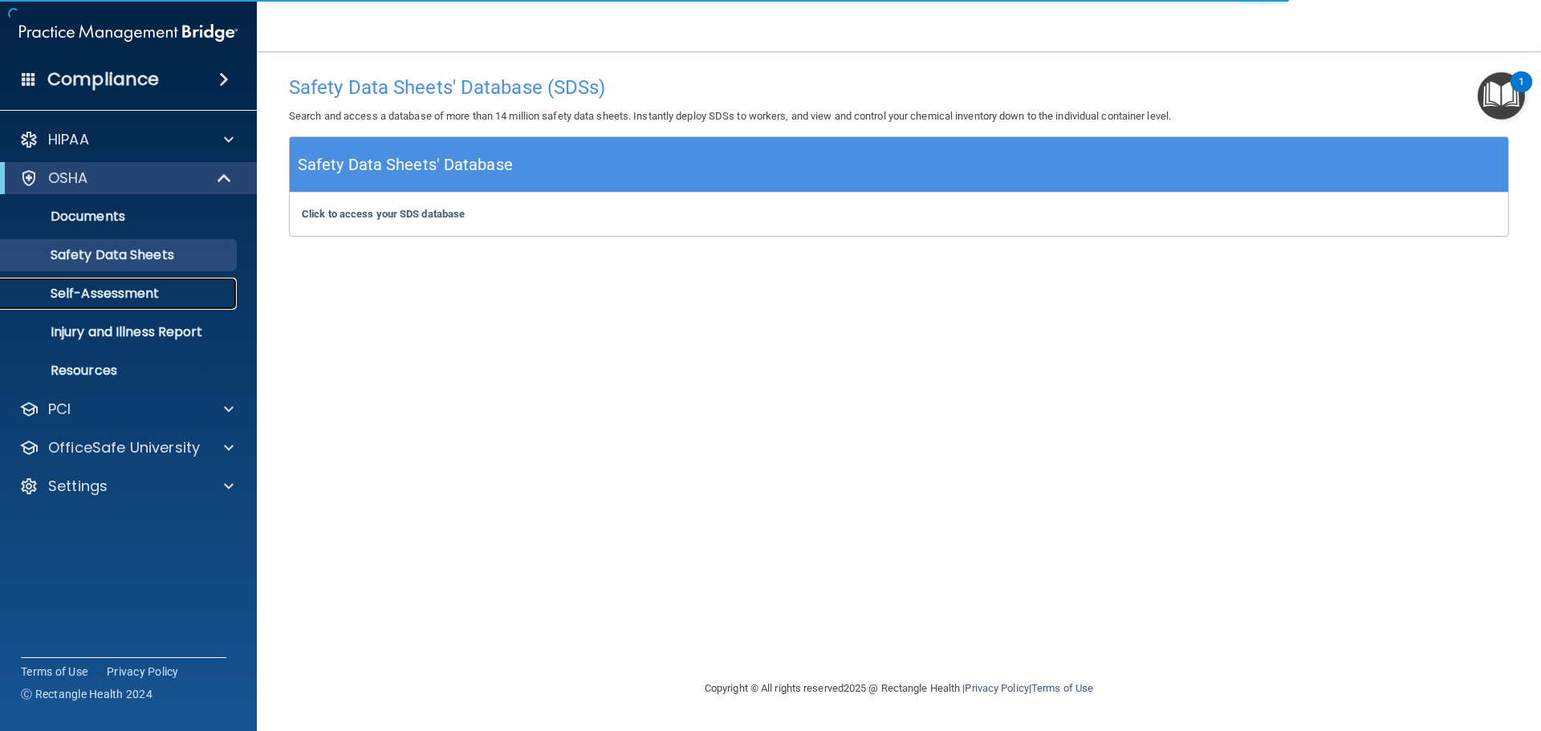
click at [126, 291] on p "Self-Assessment" at bounding box center [119, 294] width 219 height 16
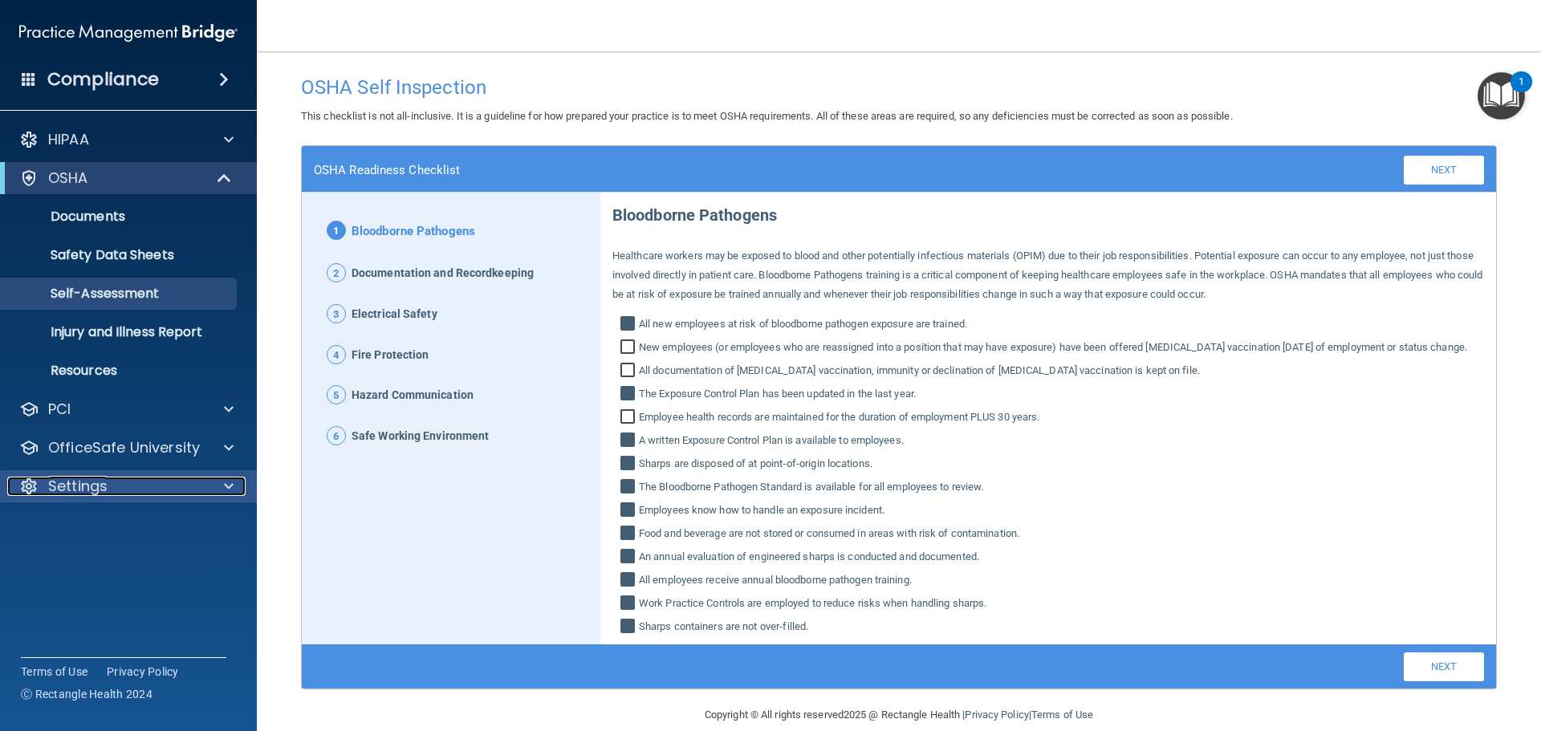
click at [224, 487] on span at bounding box center [229, 486] width 10 height 19
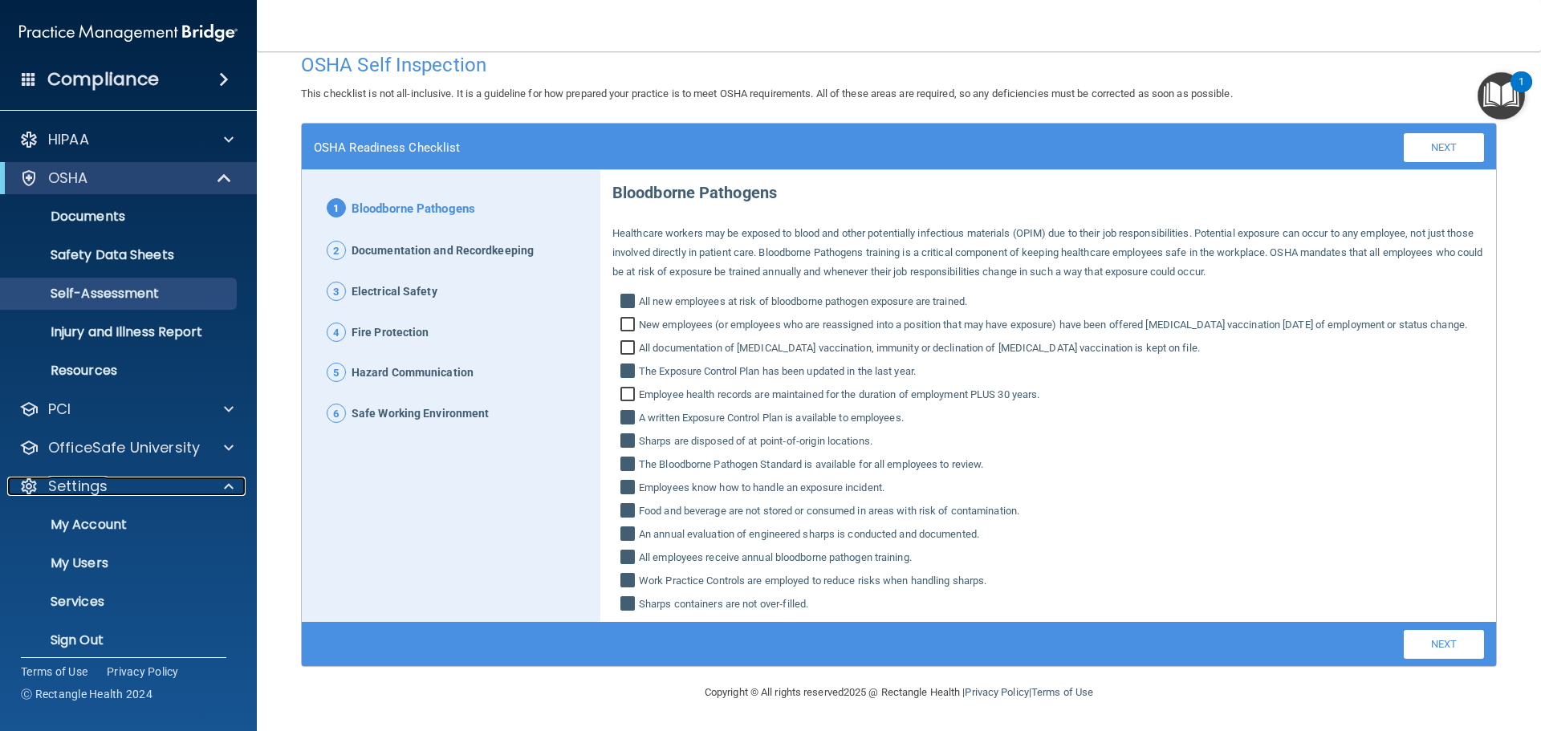
scroll to position [42, 0]
click at [1423, 647] on link "Next" at bounding box center [1444, 644] width 80 height 29
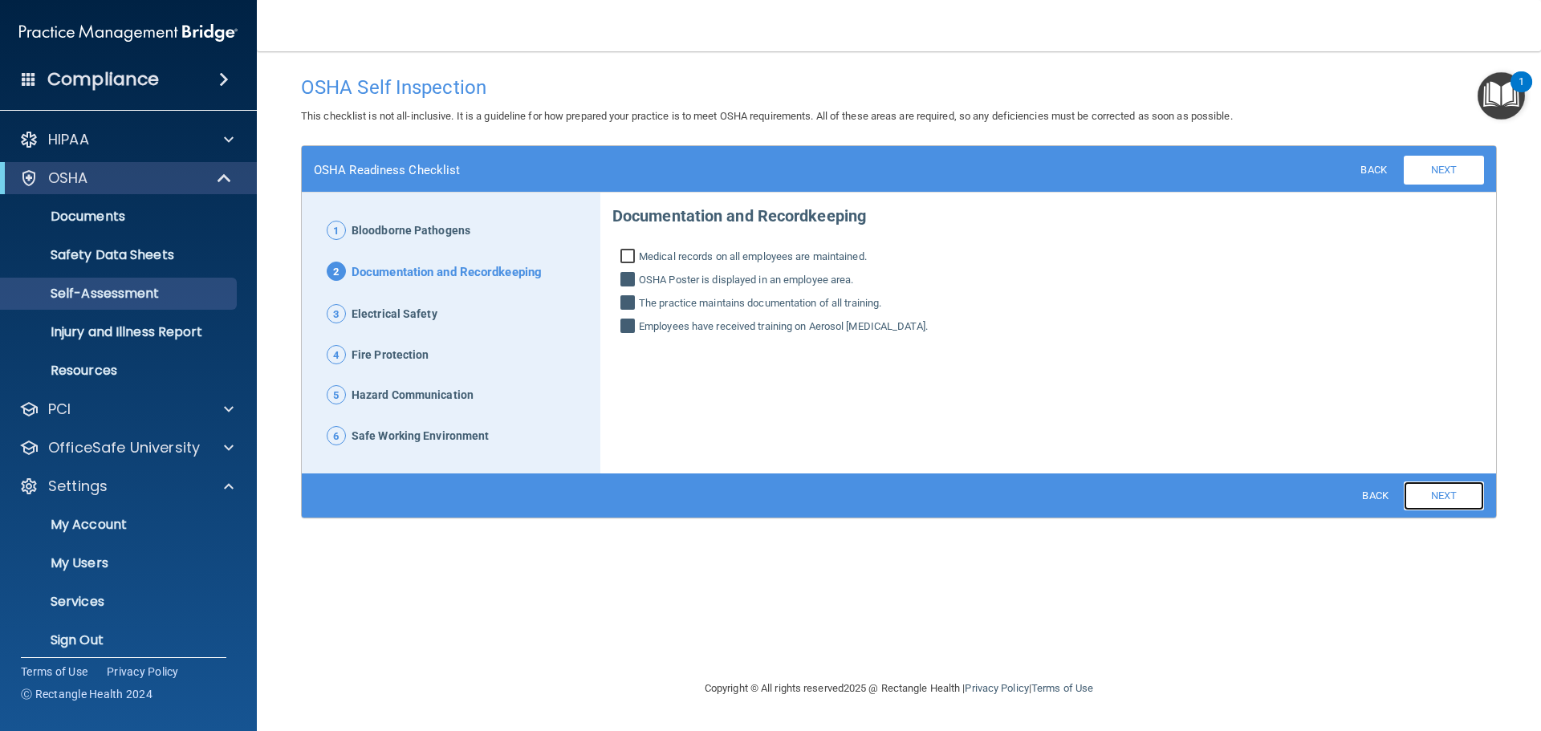
click at [1432, 495] on link "Next" at bounding box center [1444, 496] width 80 height 29
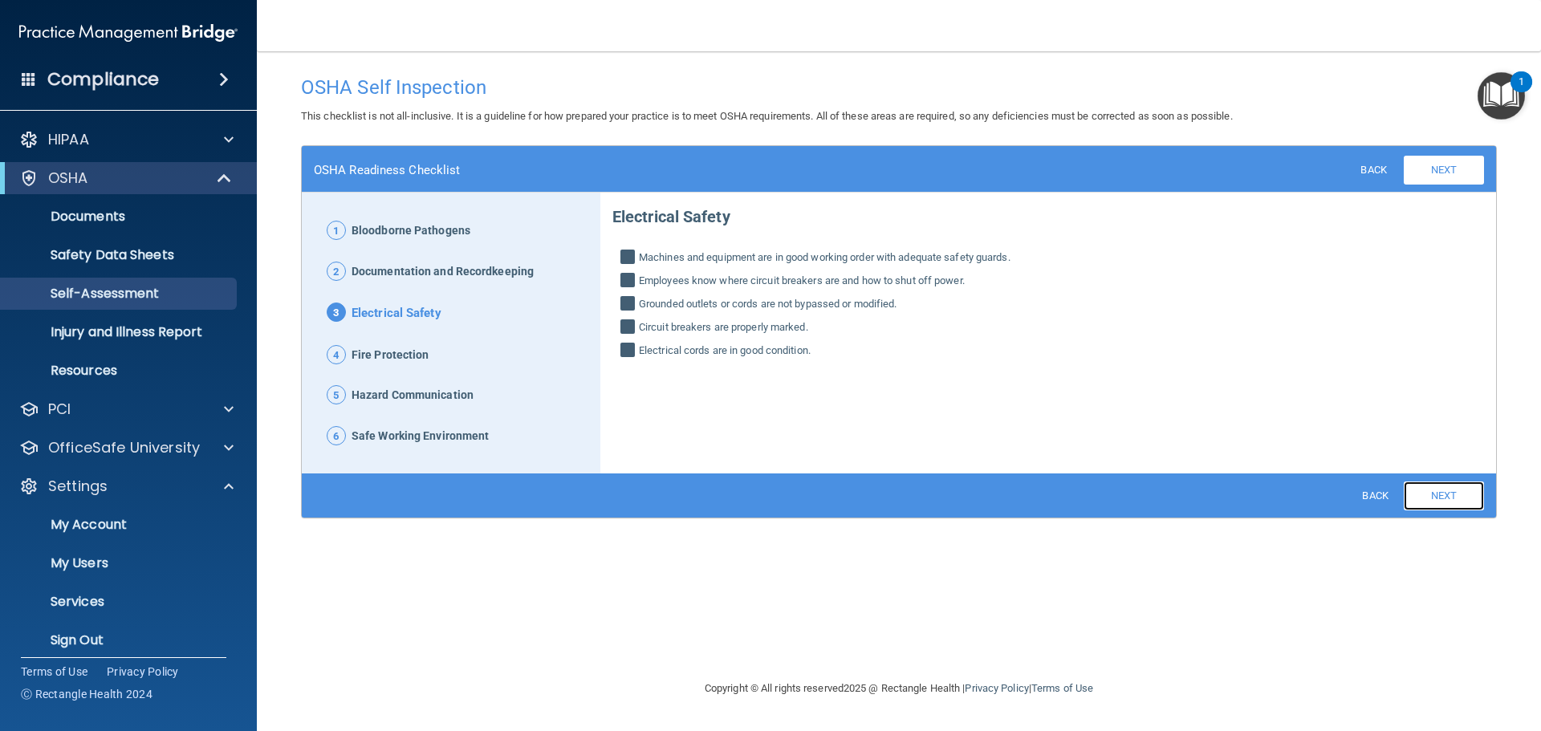
click at [1447, 499] on link "Next" at bounding box center [1444, 496] width 80 height 29
click at [1451, 496] on link "Next" at bounding box center [1444, 496] width 80 height 29
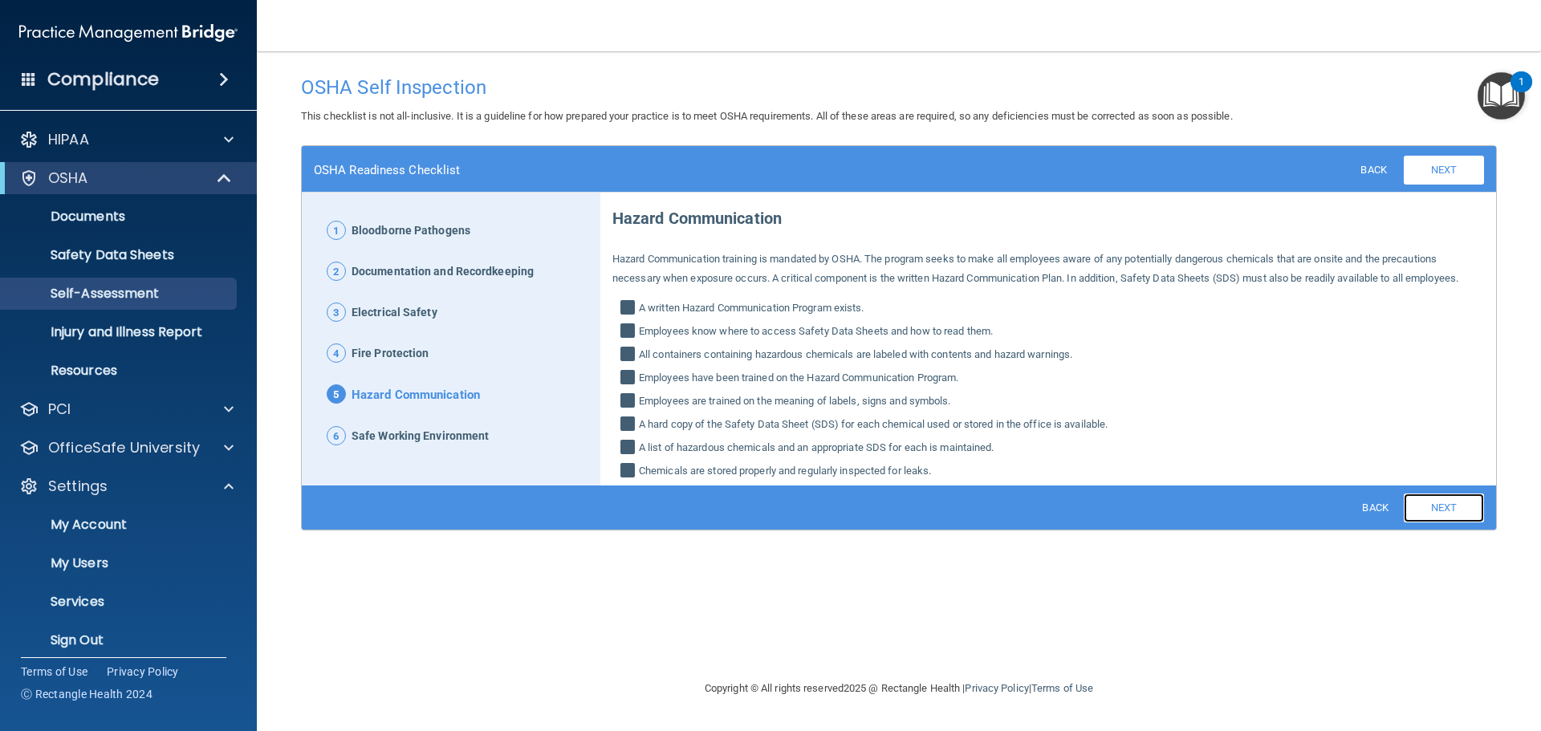
click at [1445, 494] on link "Next" at bounding box center [1444, 508] width 80 height 29
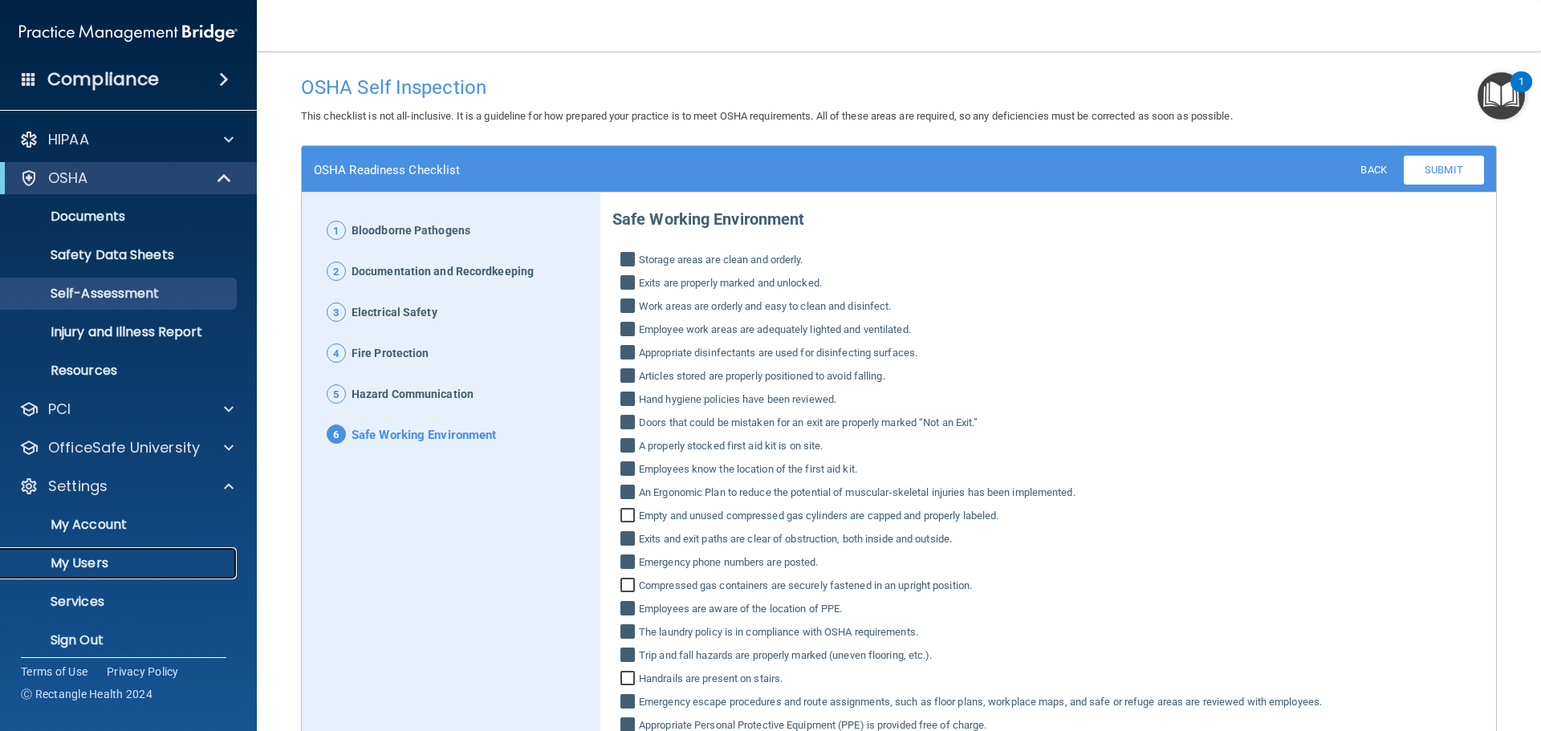
click at [94, 565] on p "My Users" at bounding box center [119, 563] width 219 height 16
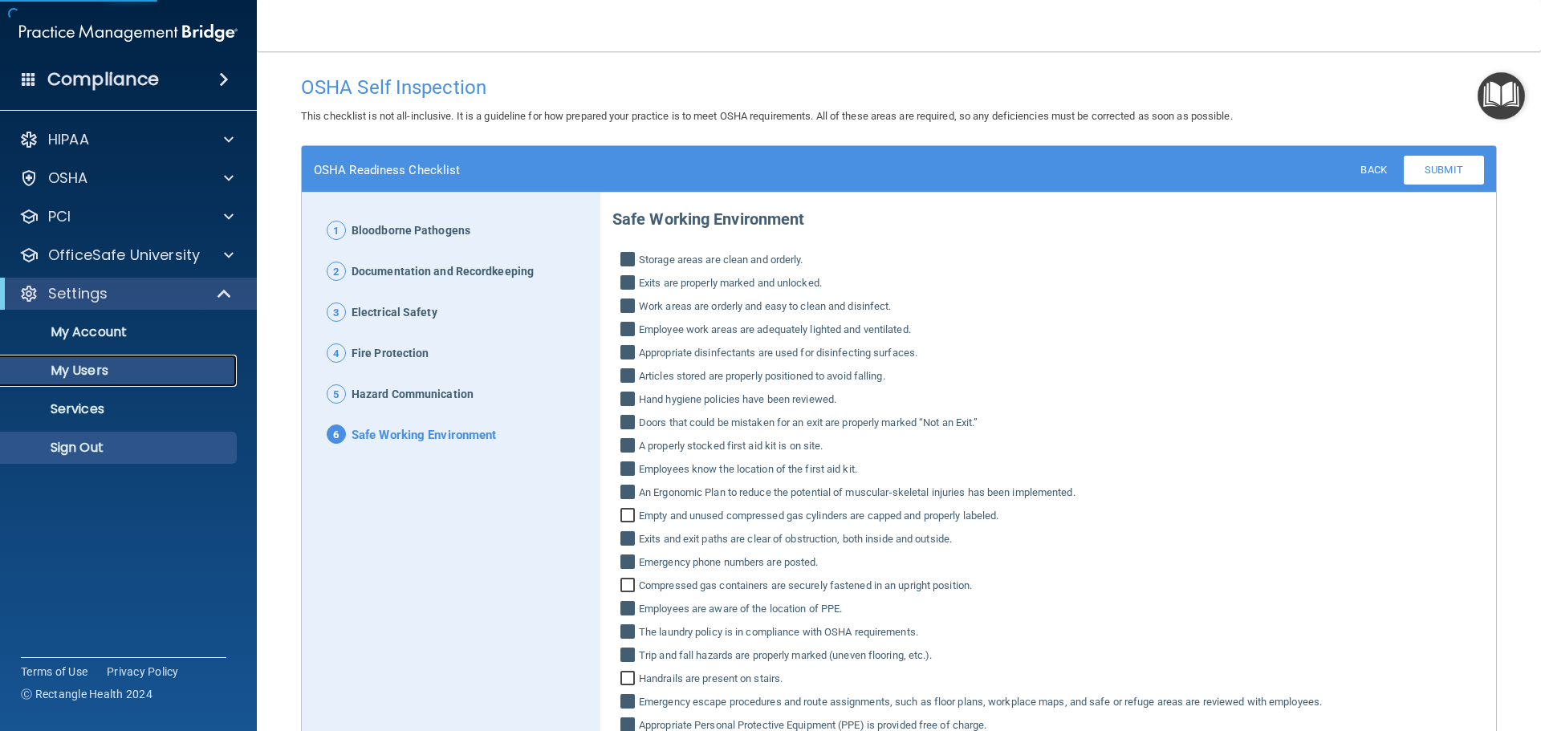
select select "20"
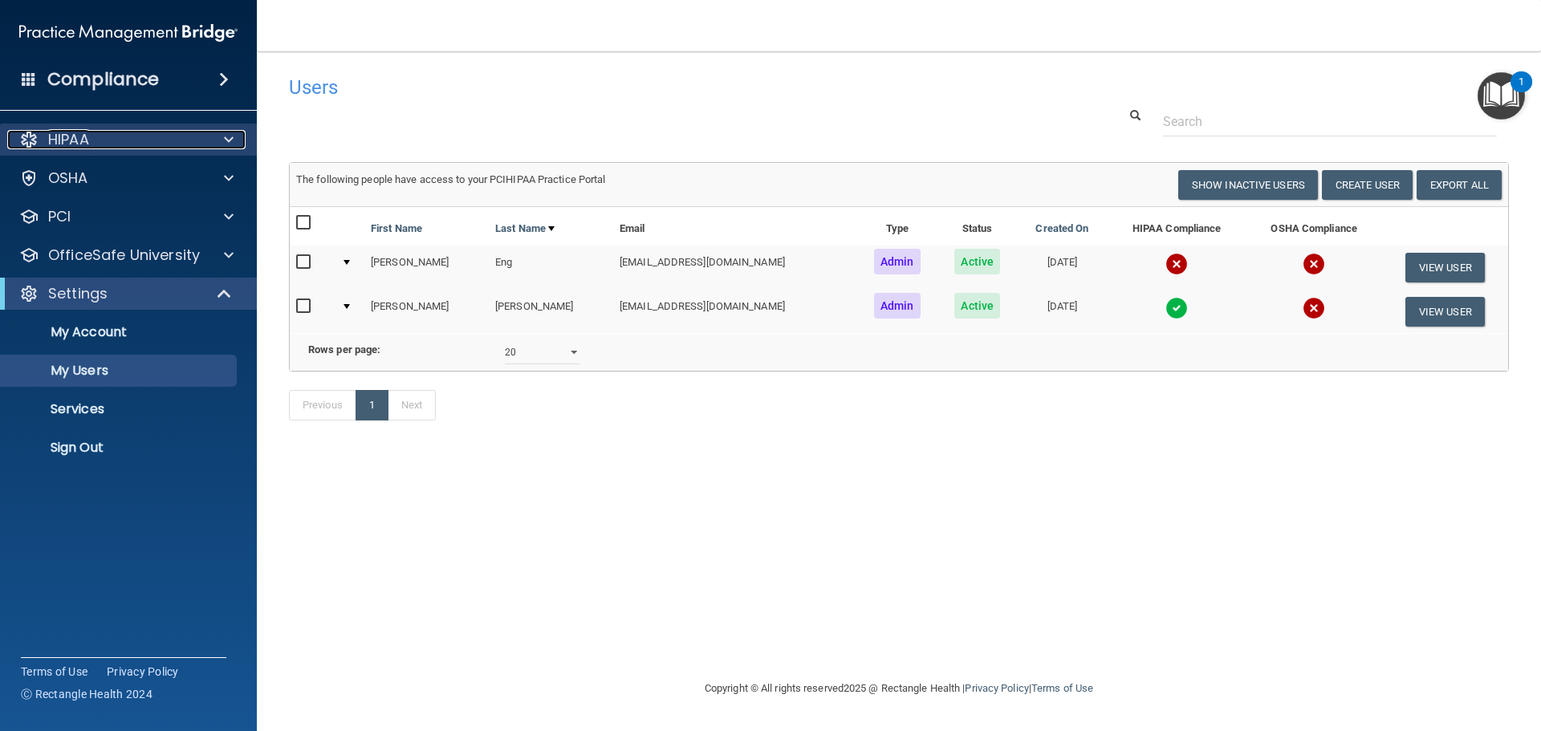
click at [80, 146] on p "HIPAA" at bounding box center [68, 139] width 41 height 19
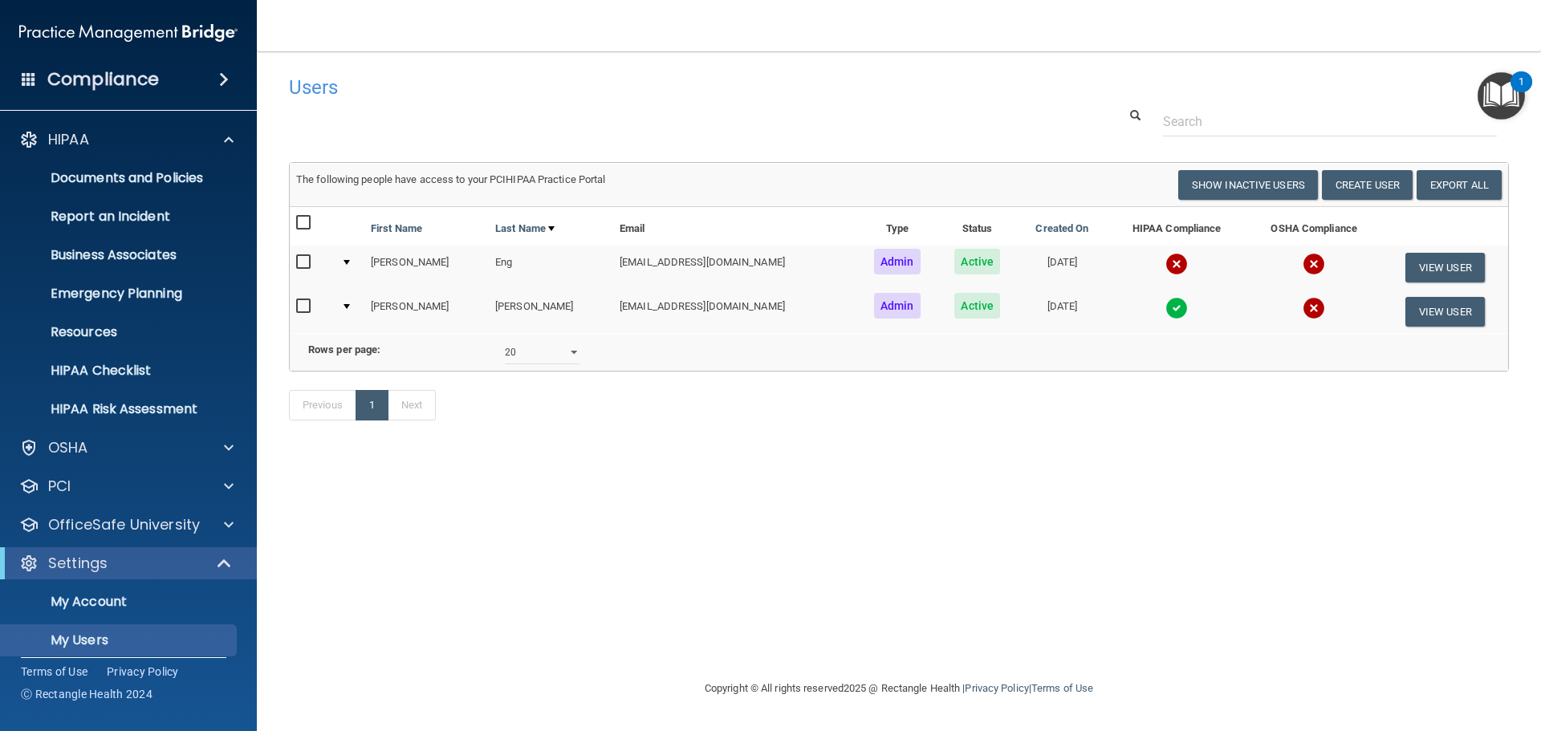
click at [139, 82] on h4 "Compliance" at bounding box center [103, 79] width 112 height 22
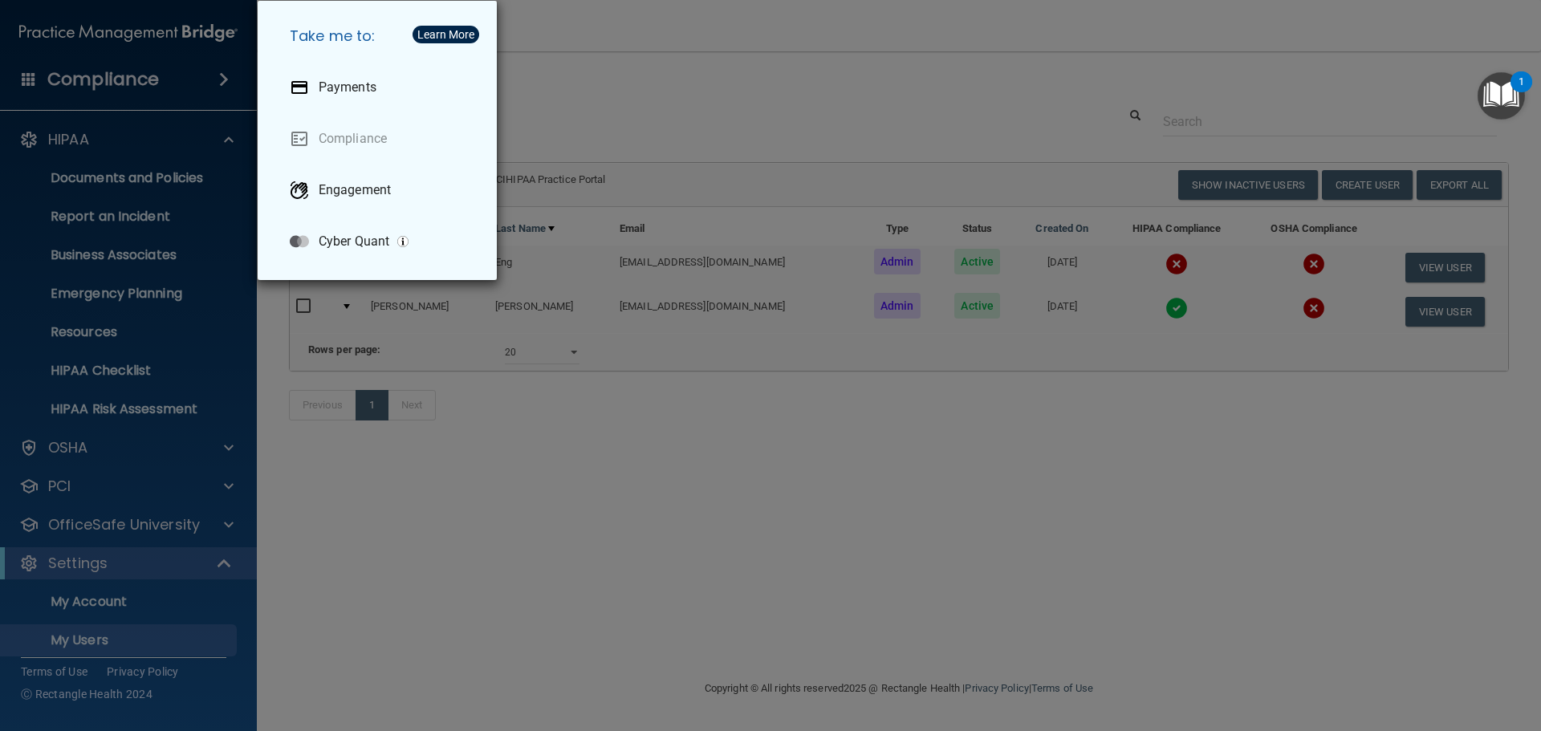
click at [81, 67] on div "Take me to: Payments Compliance Engagement Cyber Quant" at bounding box center [770, 365] width 1541 height 731
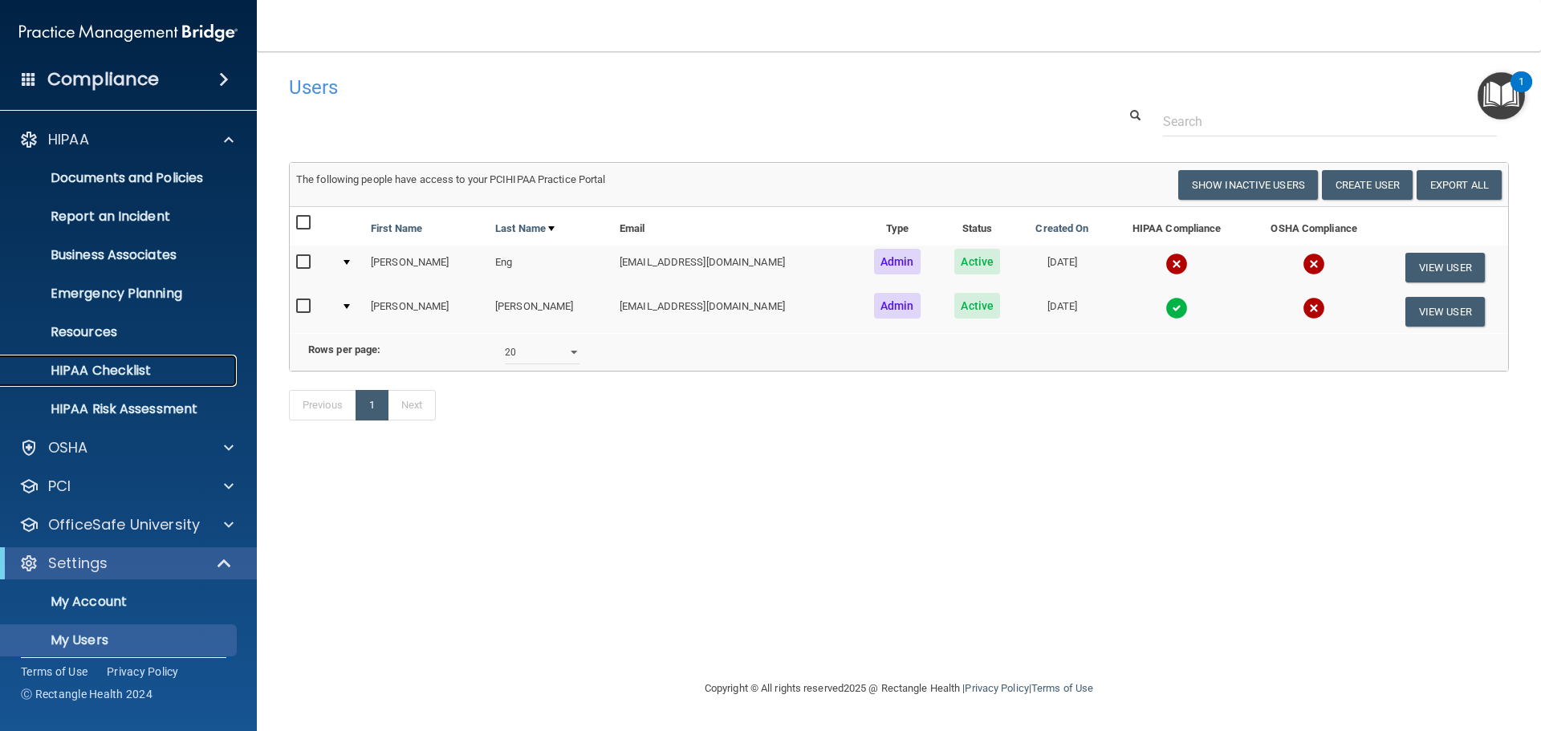
click at [98, 371] on p "HIPAA Checklist" at bounding box center [119, 371] width 219 height 16
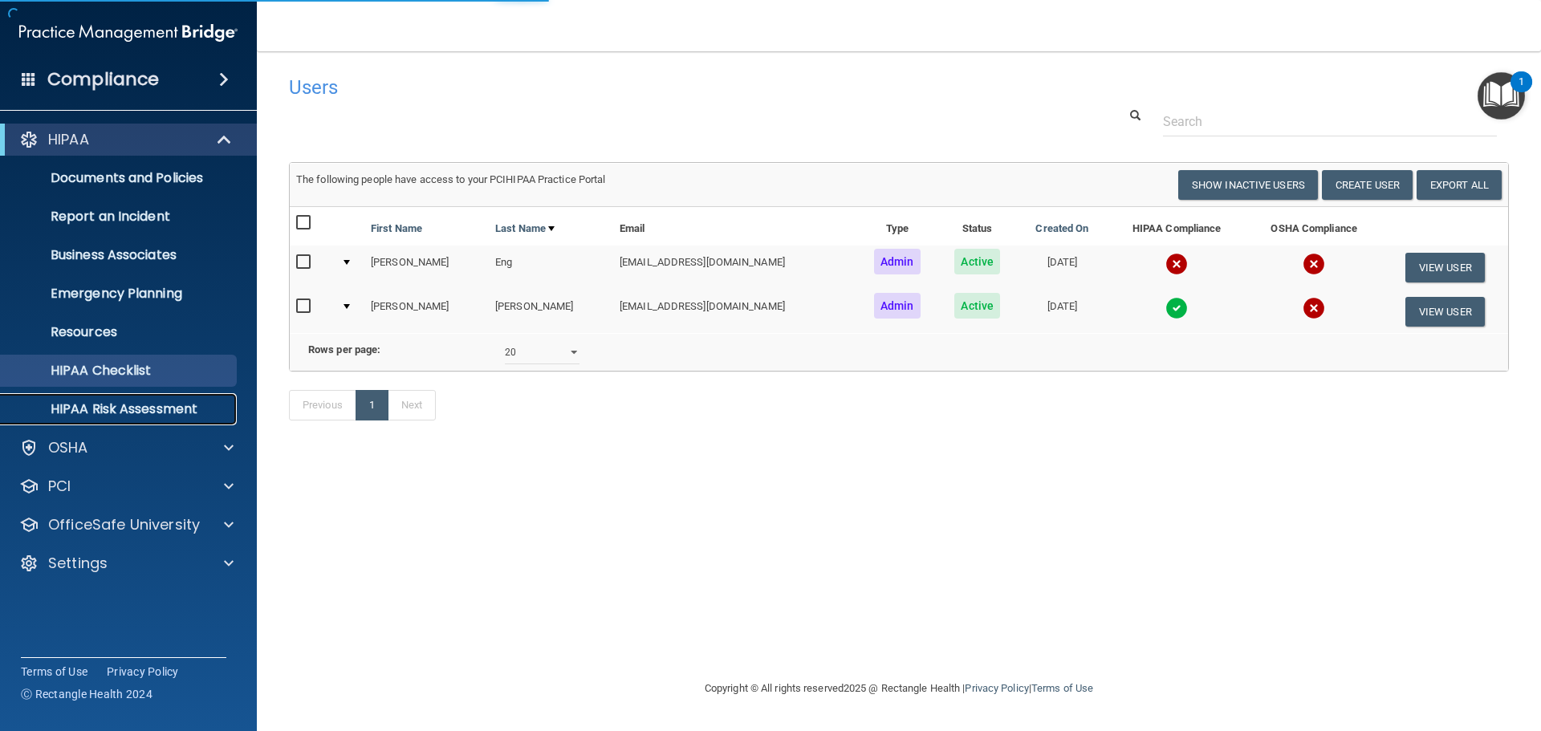
click at [116, 406] on p "HIPAA Risk Assessment" at bounding box center [119, 409] width 219 height 16
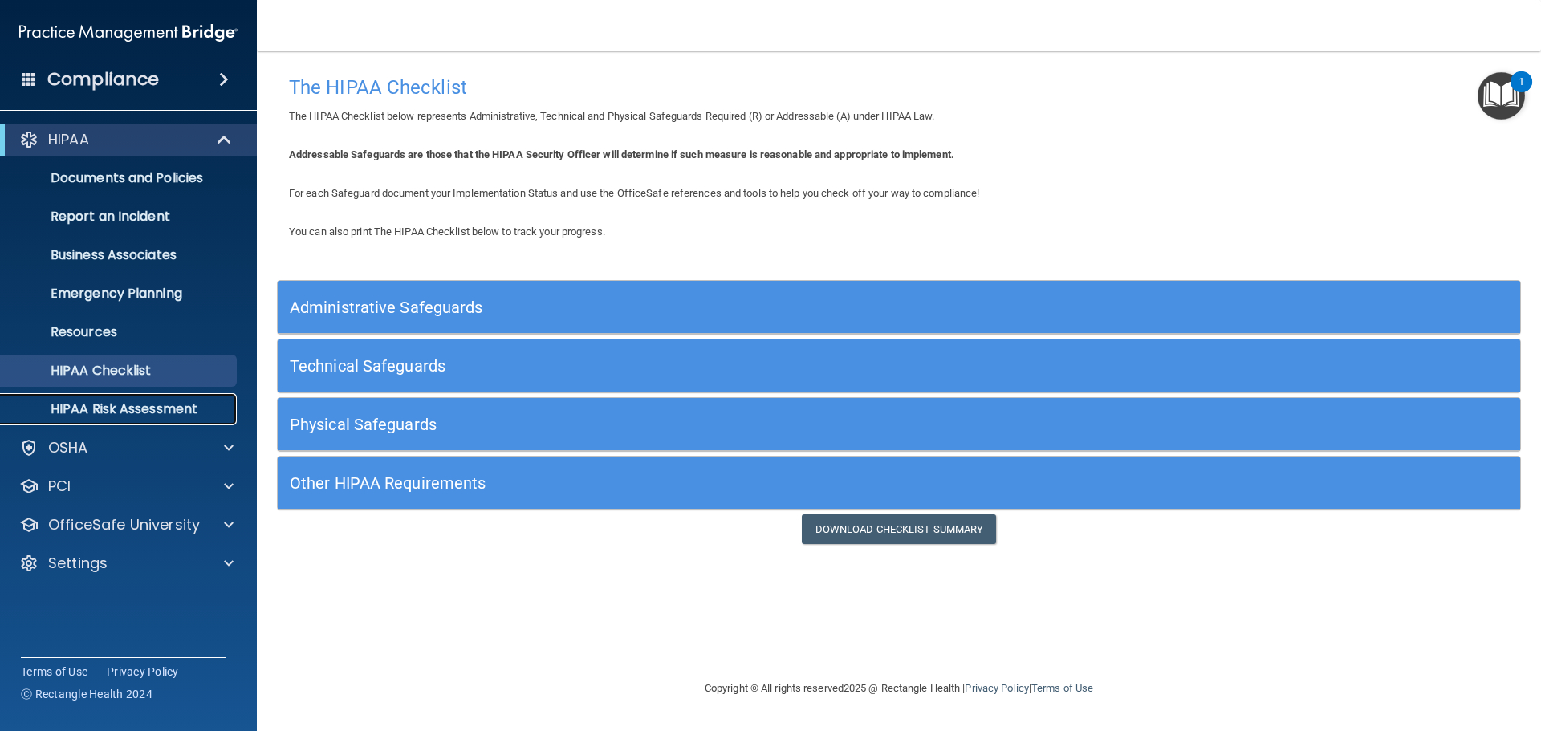
click at [110, 409] on p "HIPAA Risk Assessment" at bounding box center [119, 409] width 219 height 16
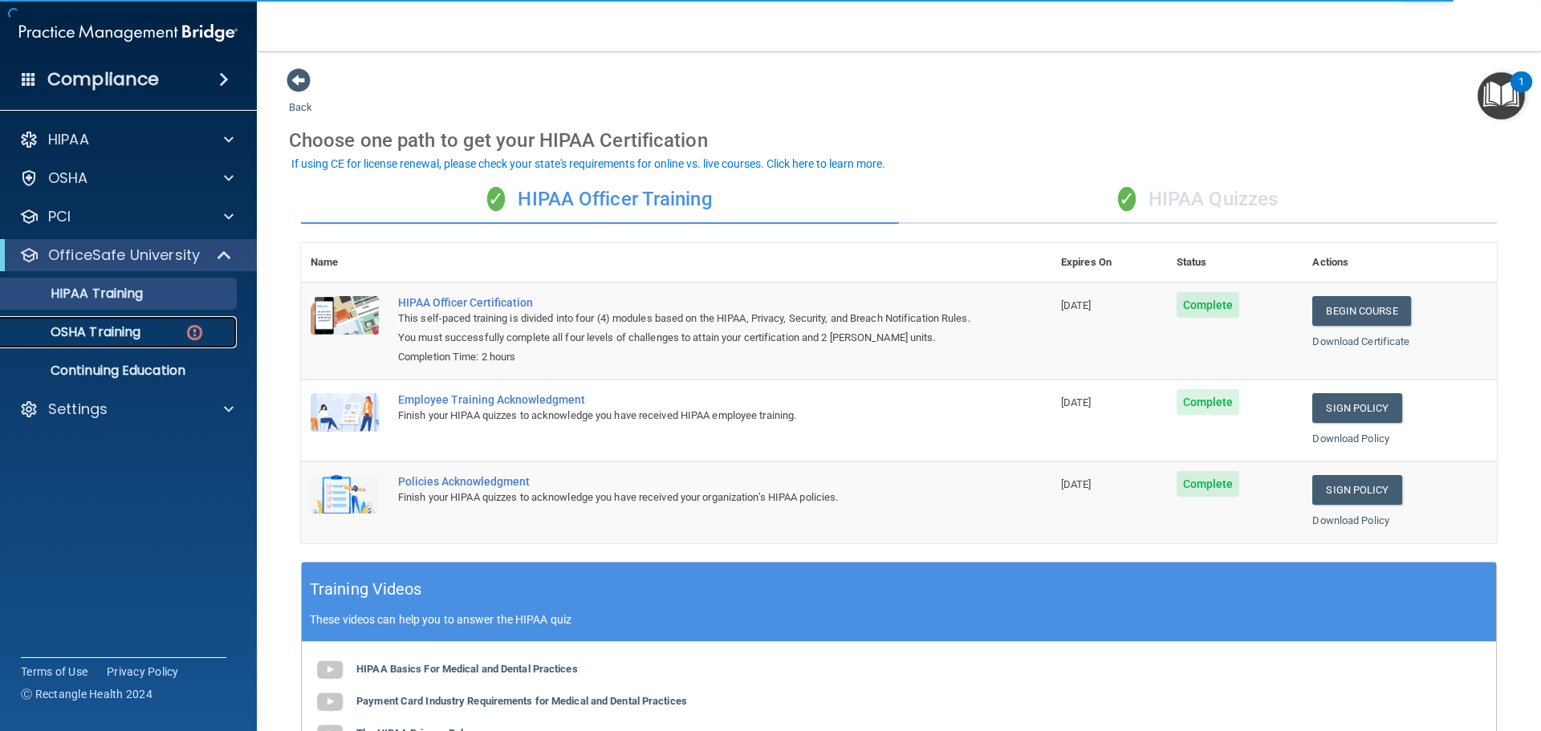
click at [89, 334] on p "OSHA Training" at bounding box center [75, 332] width 130 height 16
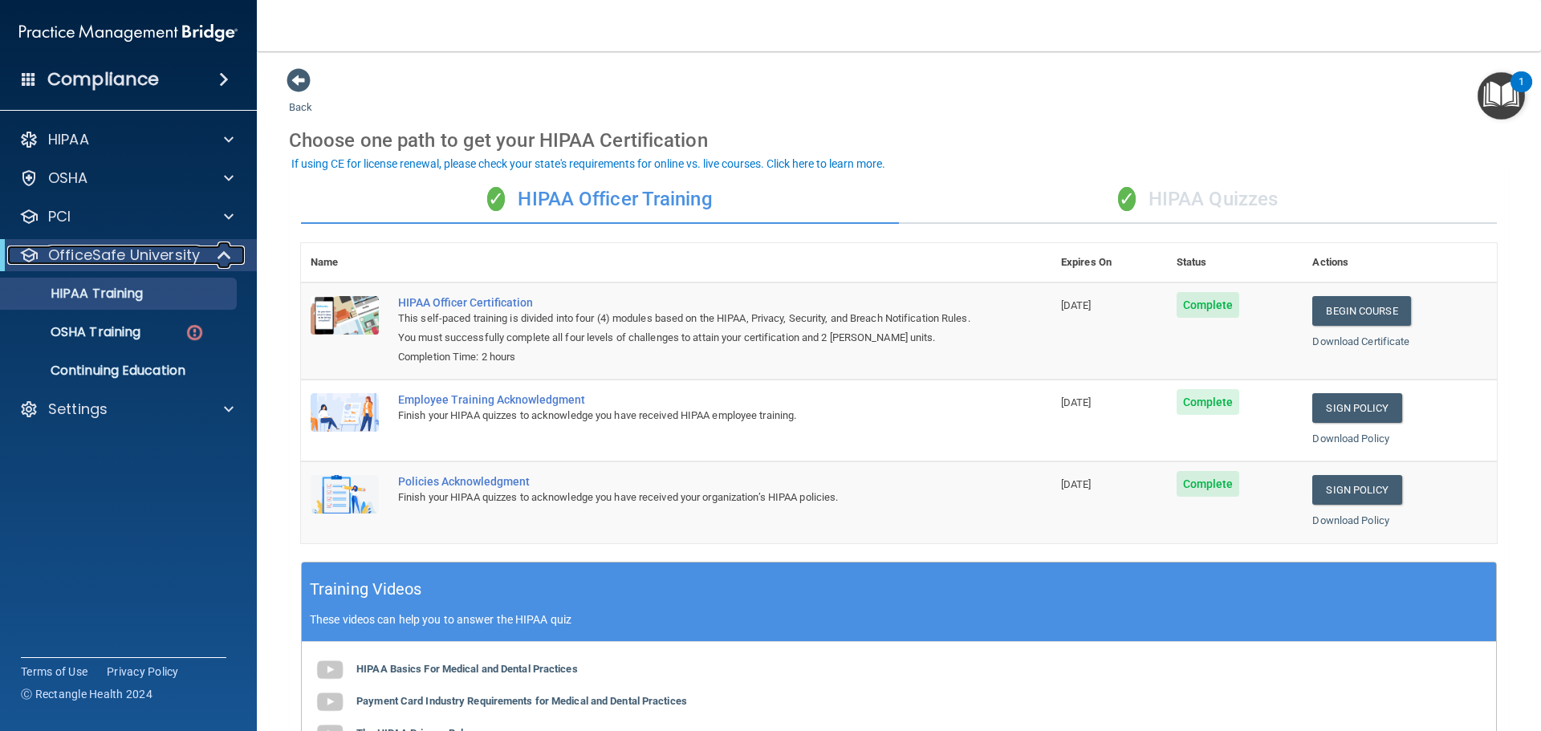
click at [219, 250] on span at bounding box center [226, 255] width 14 height 19
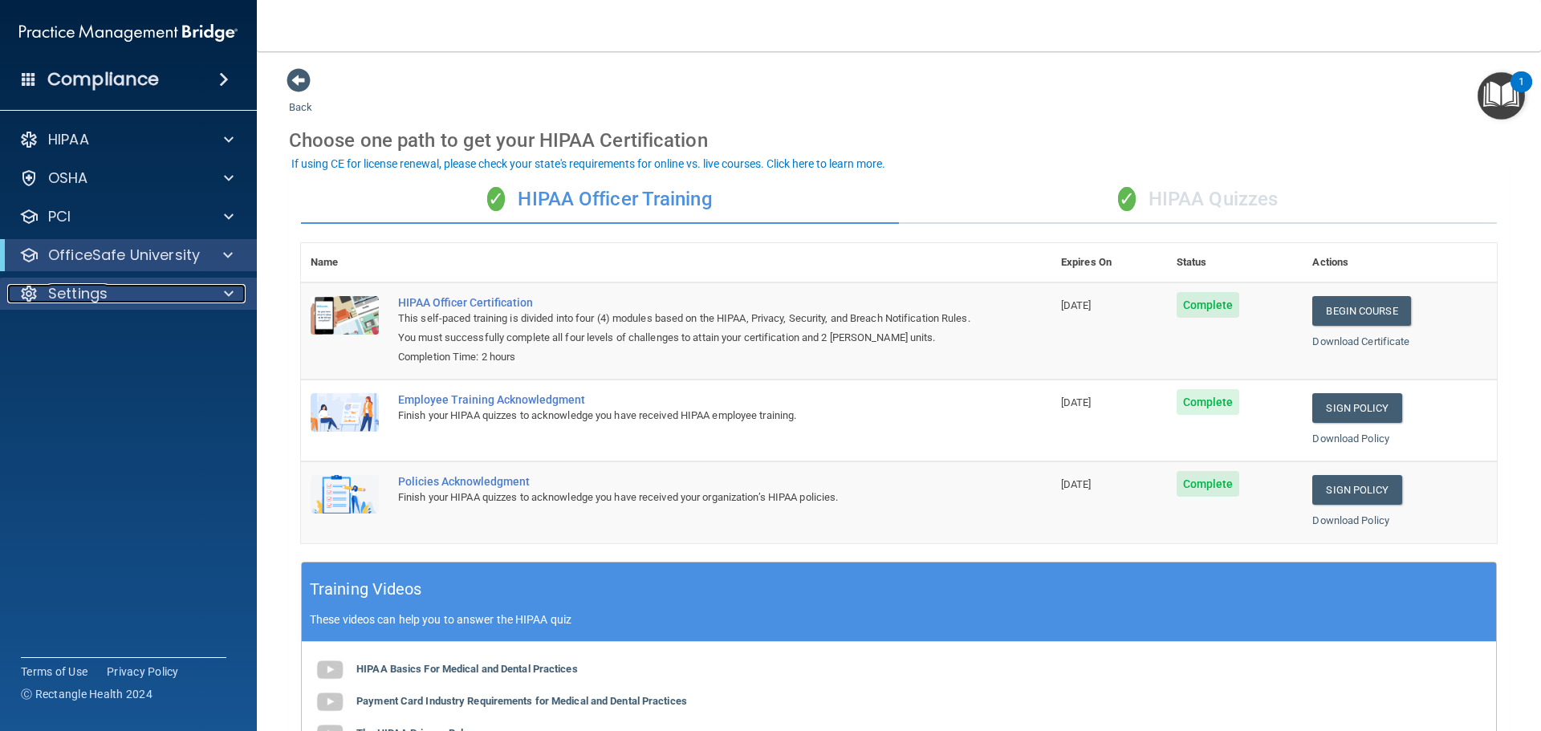
click at [226, 295] on span at bounding box center [229, 293] width 10 height 19
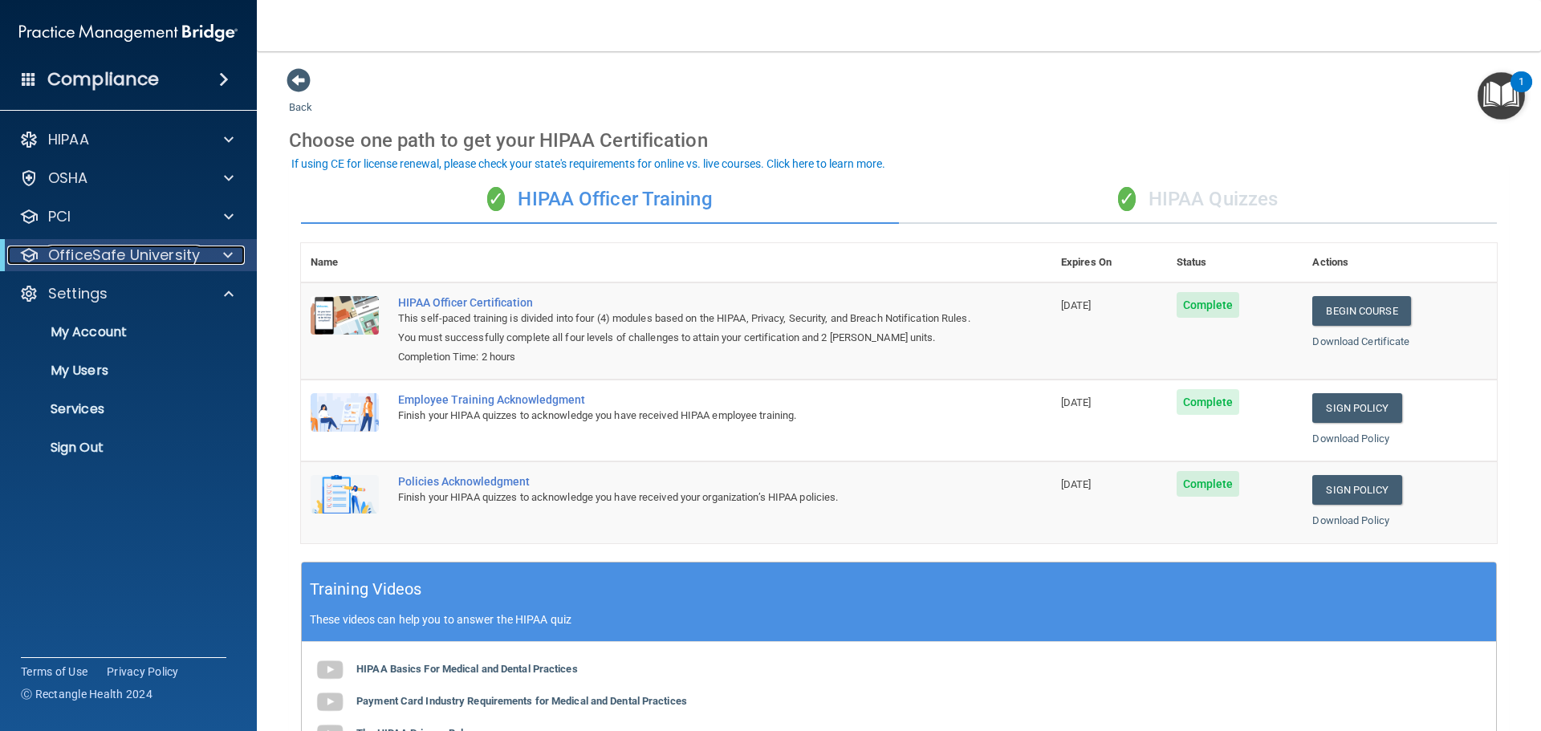
click at [229, 250] on span at bounding box center [228, 255] width 10 height 19
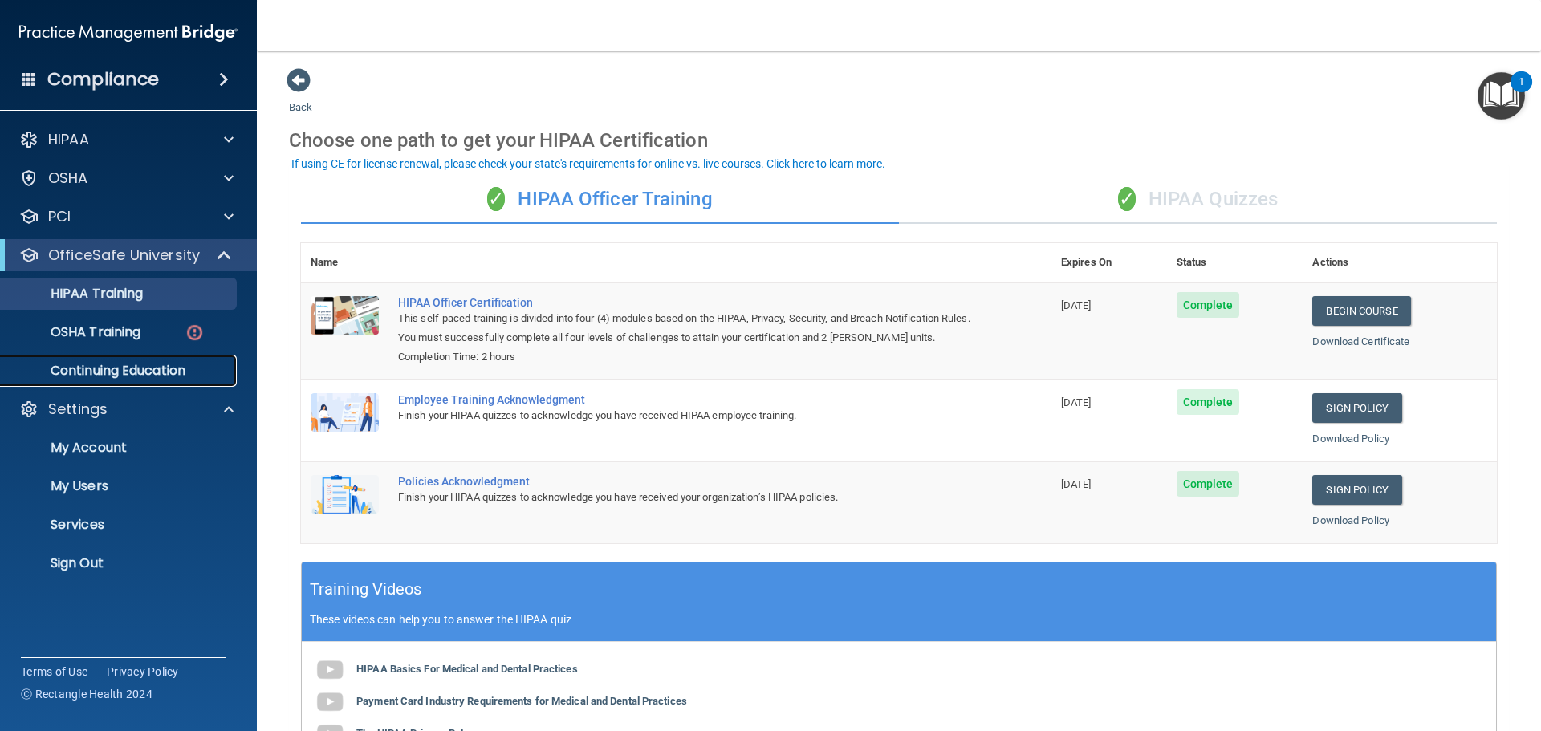
click at [140, 366] on p "Continuing Education" at bounding box center [119, 371] width 219 height 16
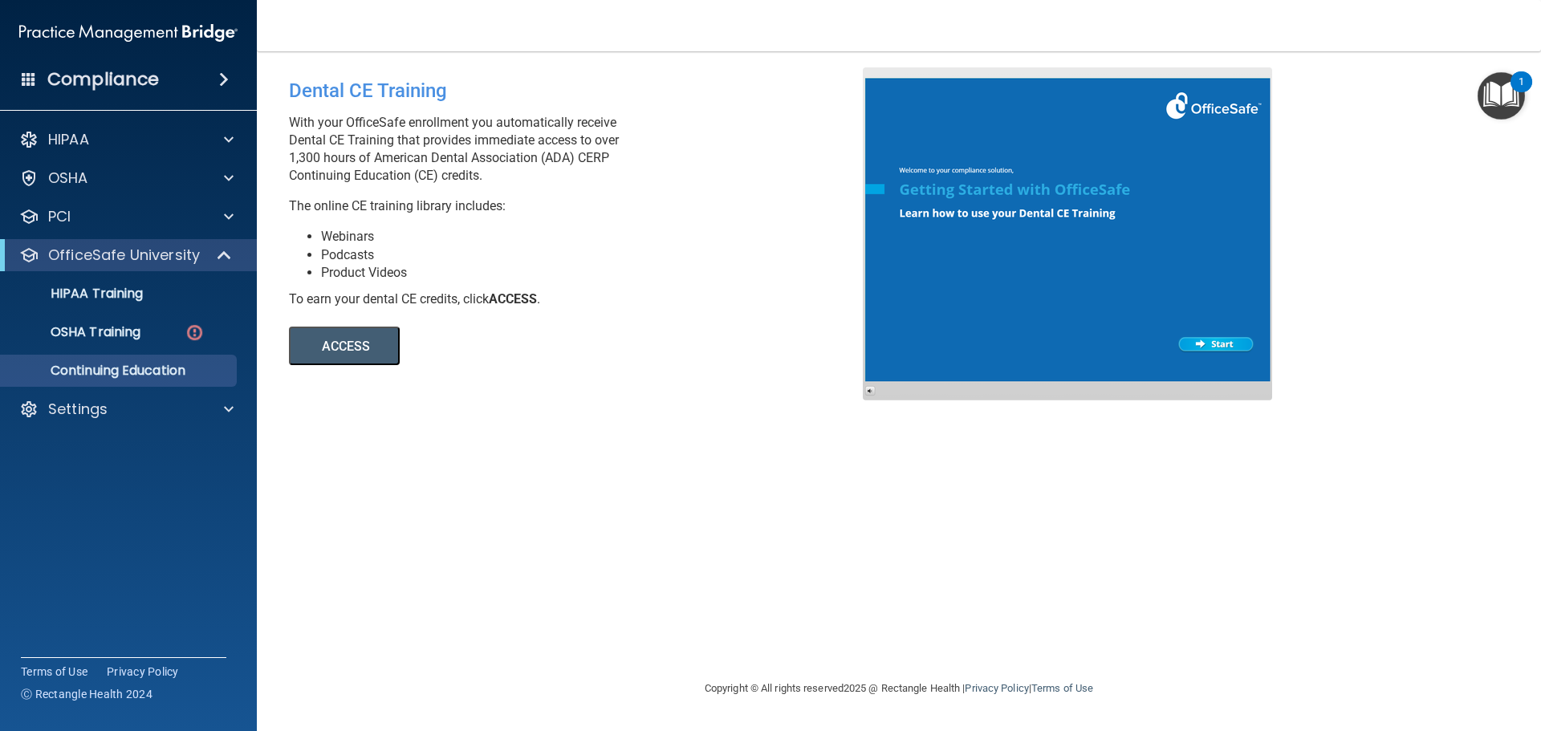
click at [1226, 344] on div at bounding box center [1067, 233] width 409 height 333
click at [95, 412] on p "Settings" at bounding box center [77, 409] width 59 height 19
click at [93, 486] on p "My Users" at bounding box center [119, 486] width 219 height 16
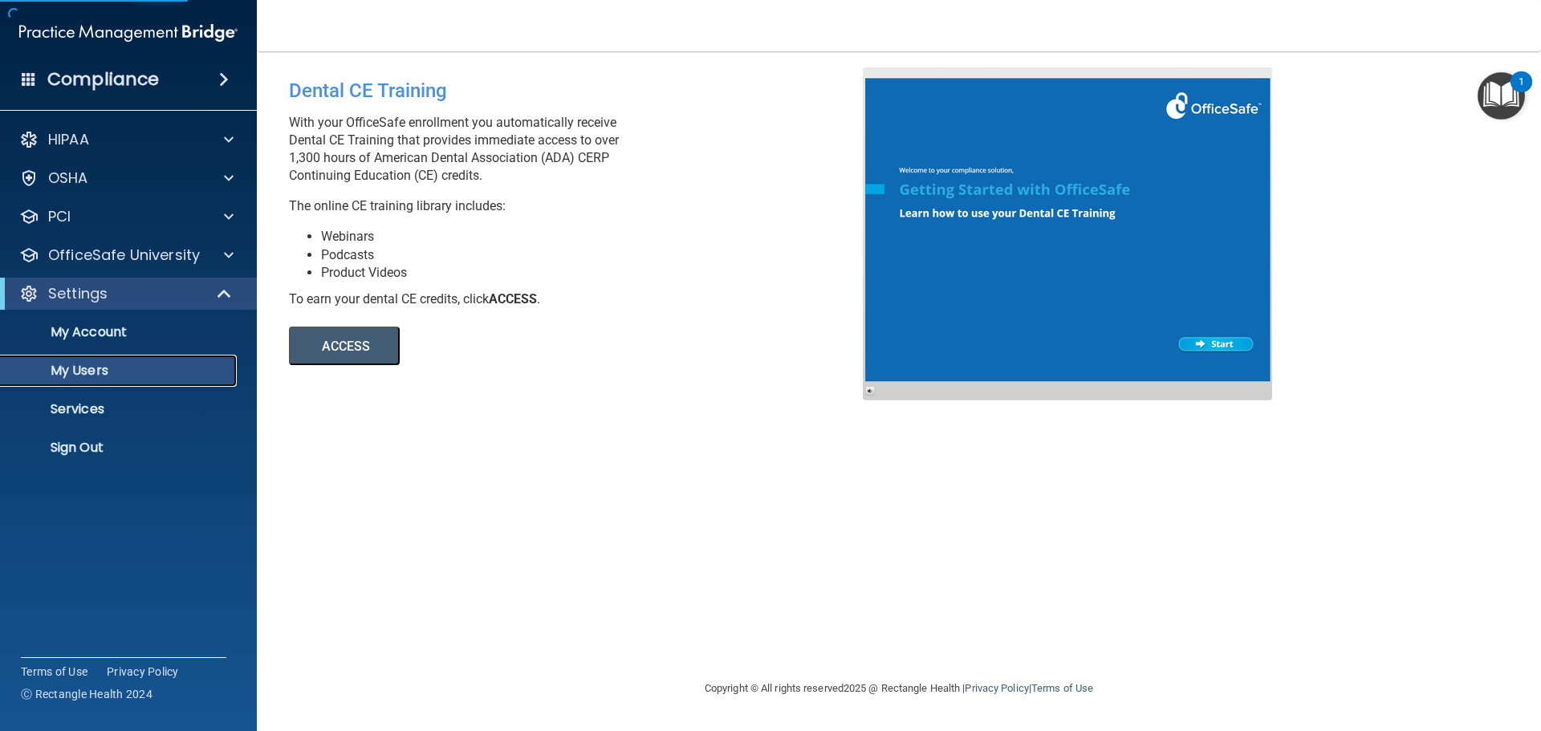
select select "20"
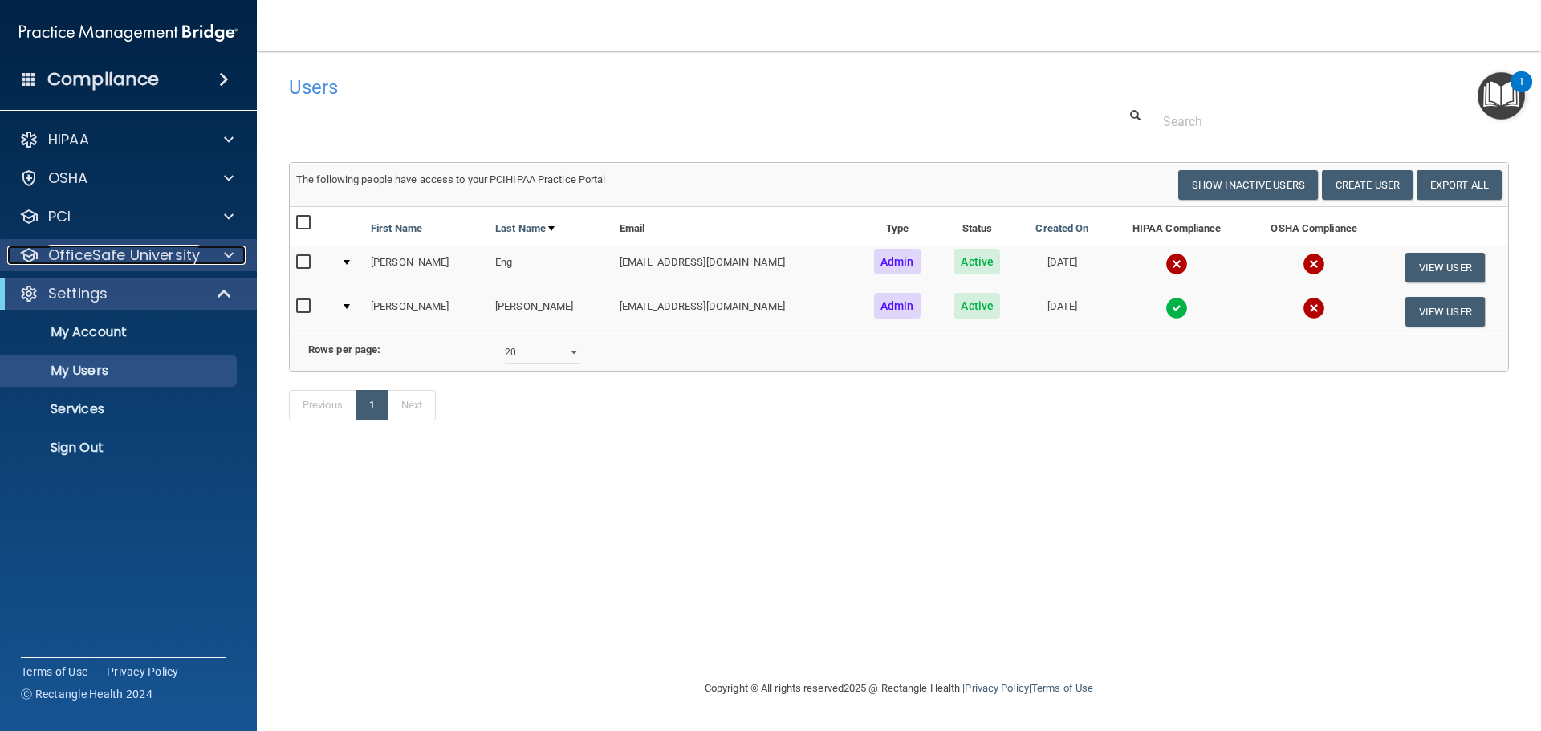
click at [161, 254] on p "OfficeSafe University" at bounding box center [124, 255] width 152 height 19
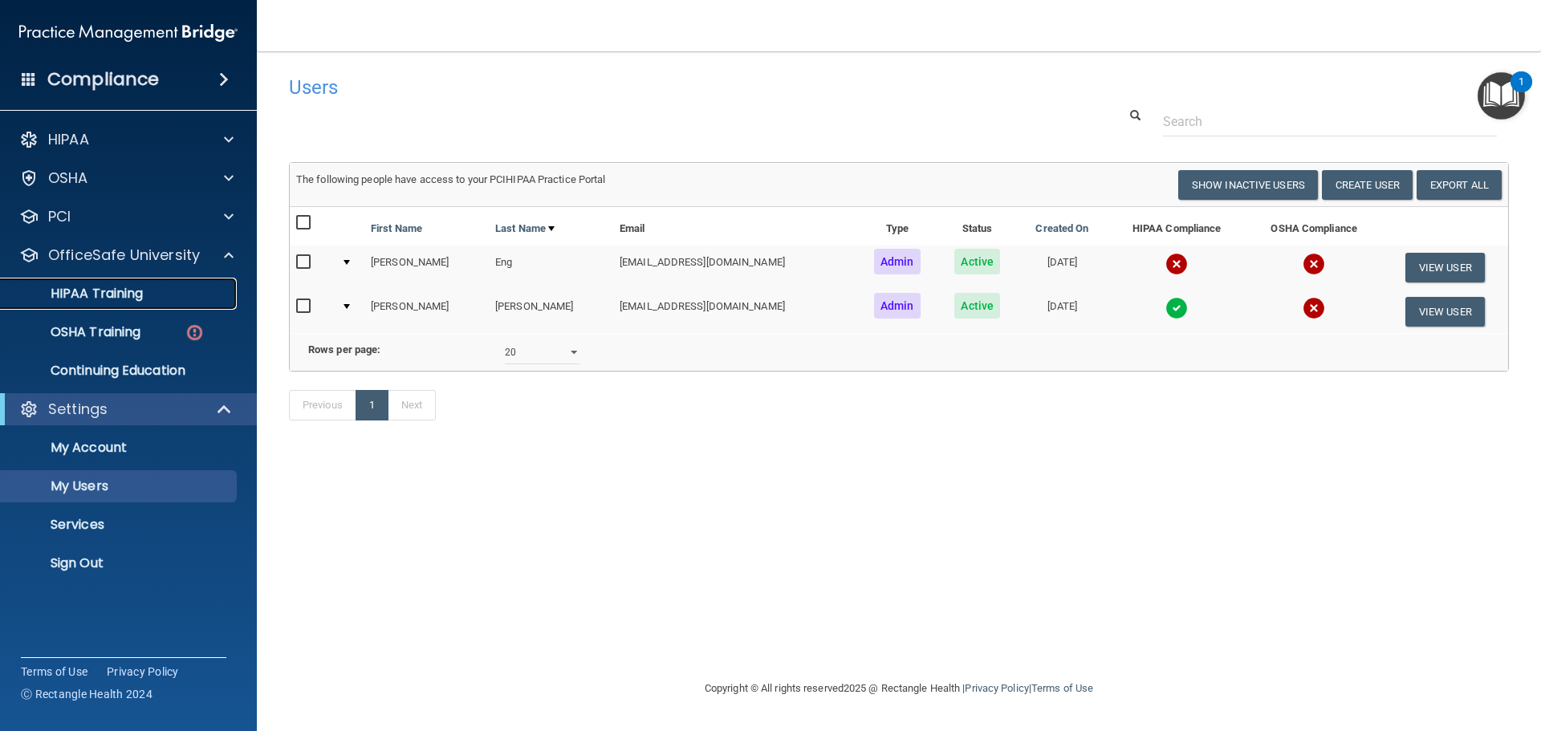
click at [102, 292] on p "HIPAA Training" at bounding box center [76, 294] width 132 height 16
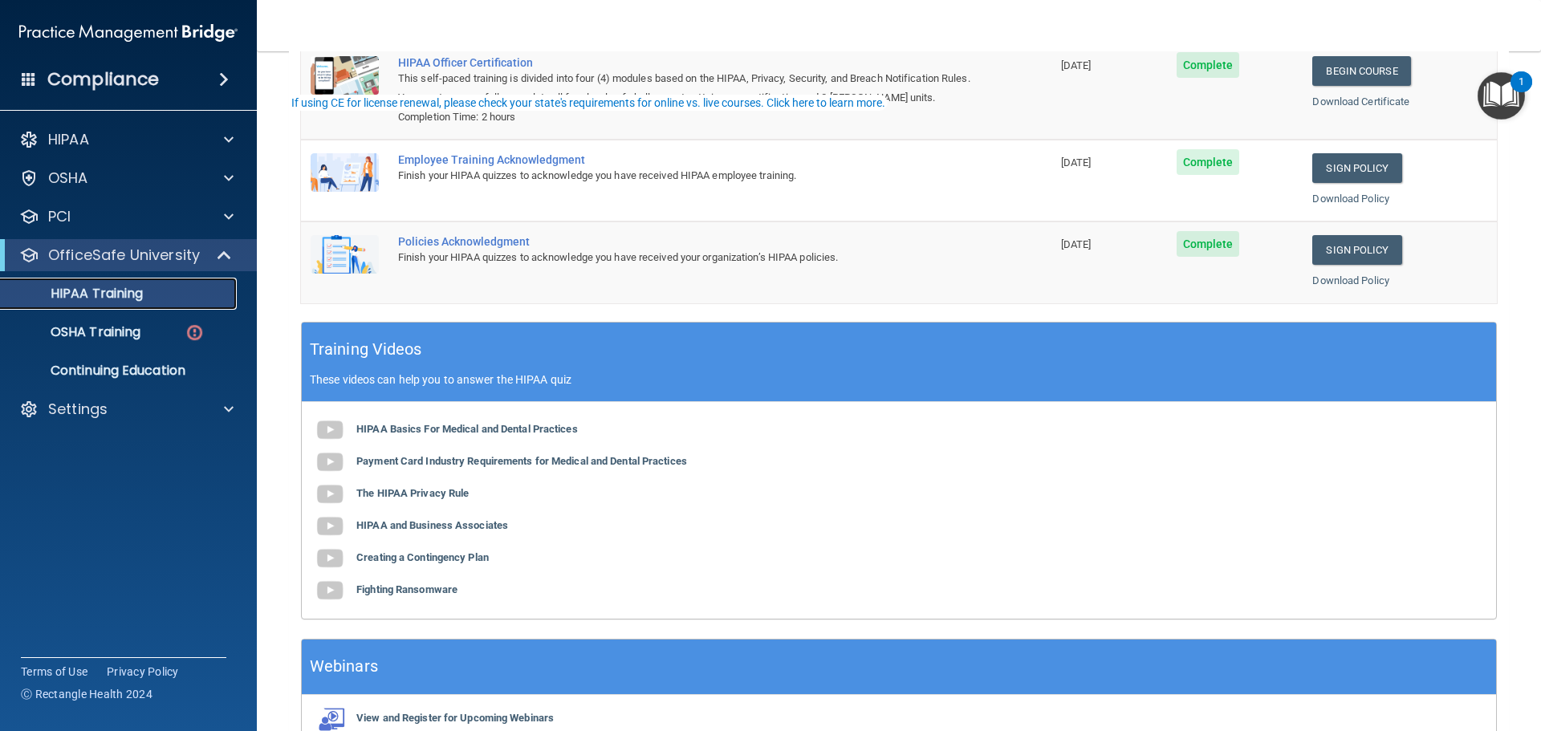
scroll to position [241, 0]
click at [104, 333] on p "OSHA Training" at bounding box center [75, 332] width 130 height 16
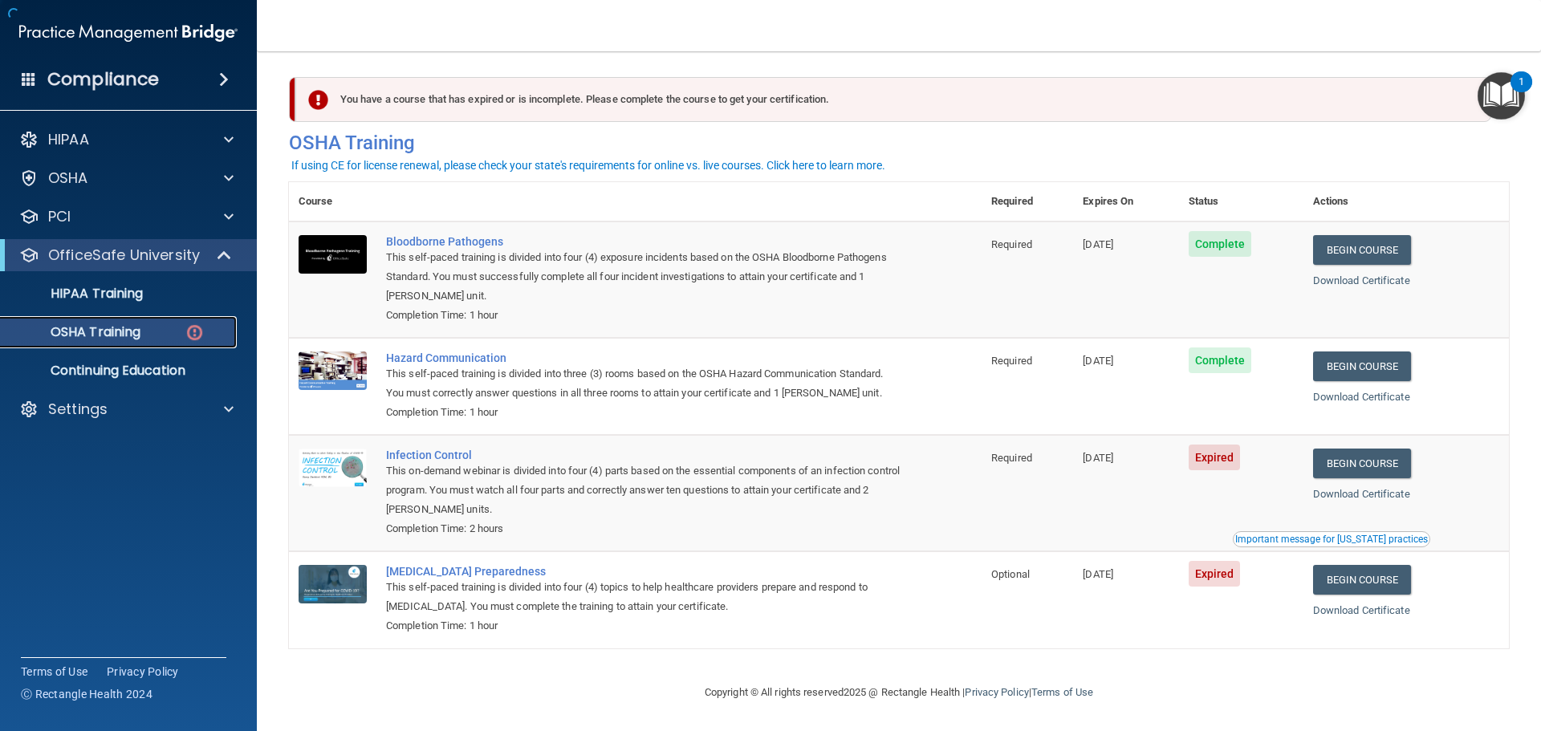
scroll to position [7, 0]
click at [227, 401] on span at bounding box center [229, 409] width 10 height 19
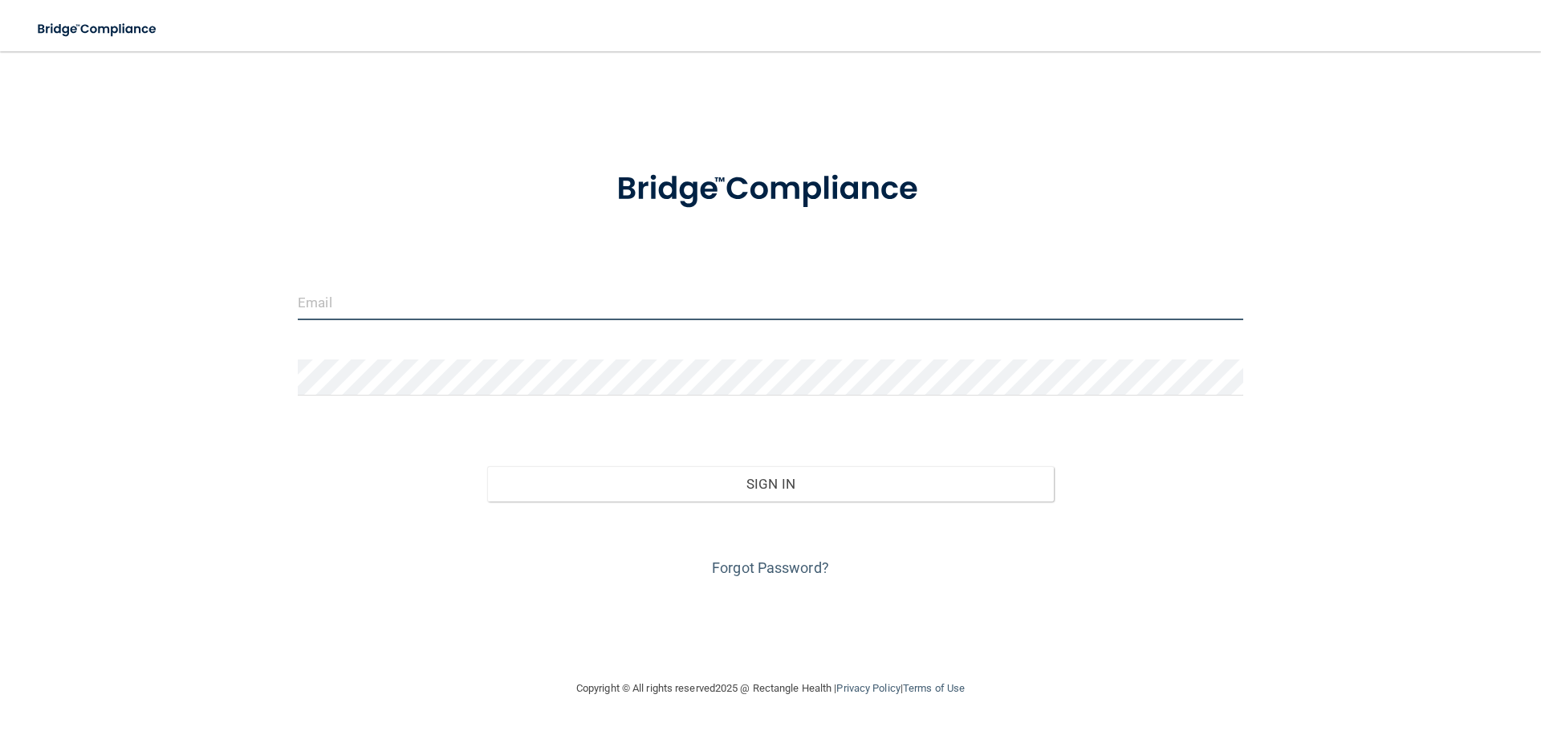
type input "[EMAIL_ADDRESS][DOMAIN_NAME]"
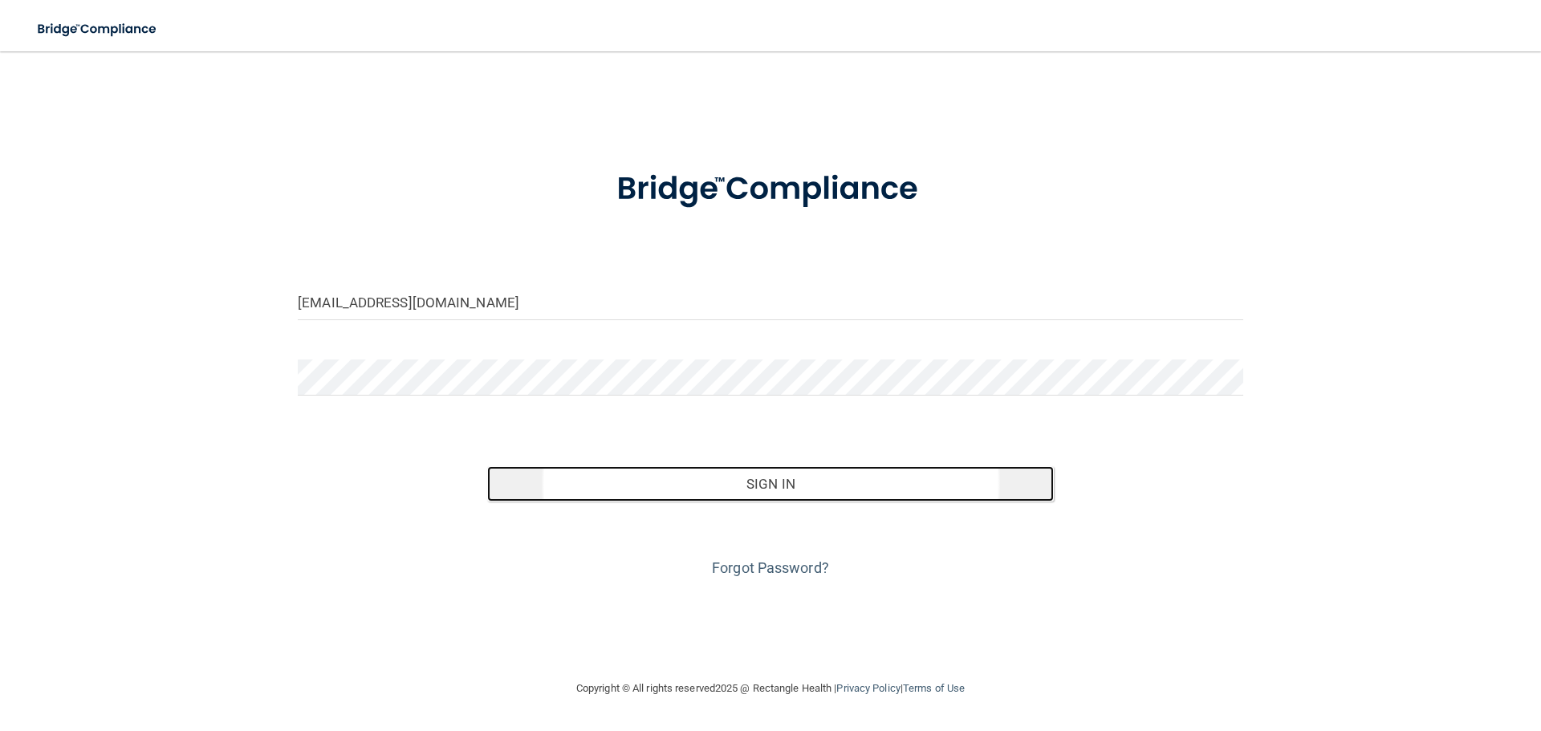
drag, startPoint x: 773, startPoint y: 480, endPoint x: 758, endPoint y: 479, distance: 15.3
click at [772, 480] on button "Sign In" at bounding box center [771, 483] width 568 height 35
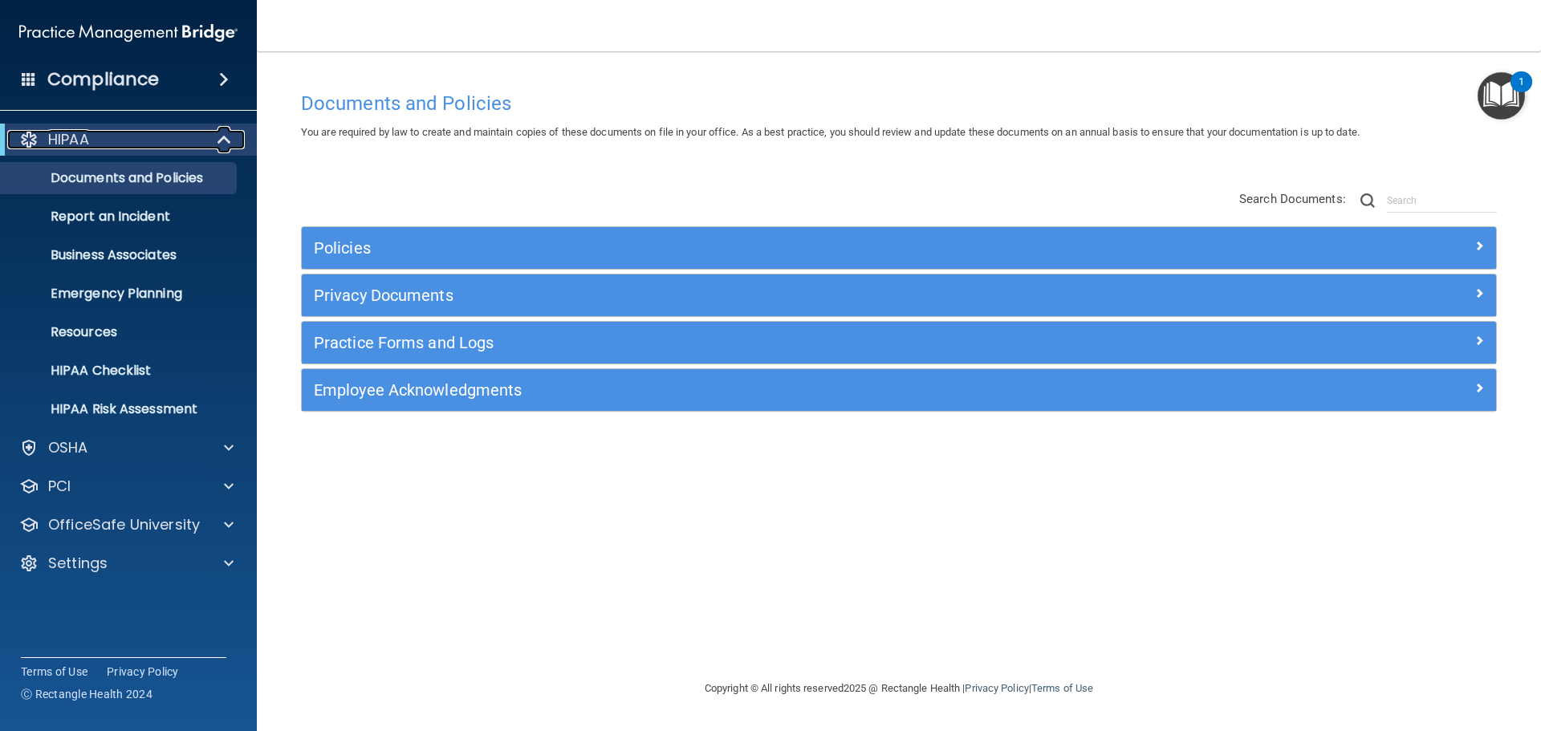
click at [210, 135] on div at bounding box center [225, 139] width 39 height 19
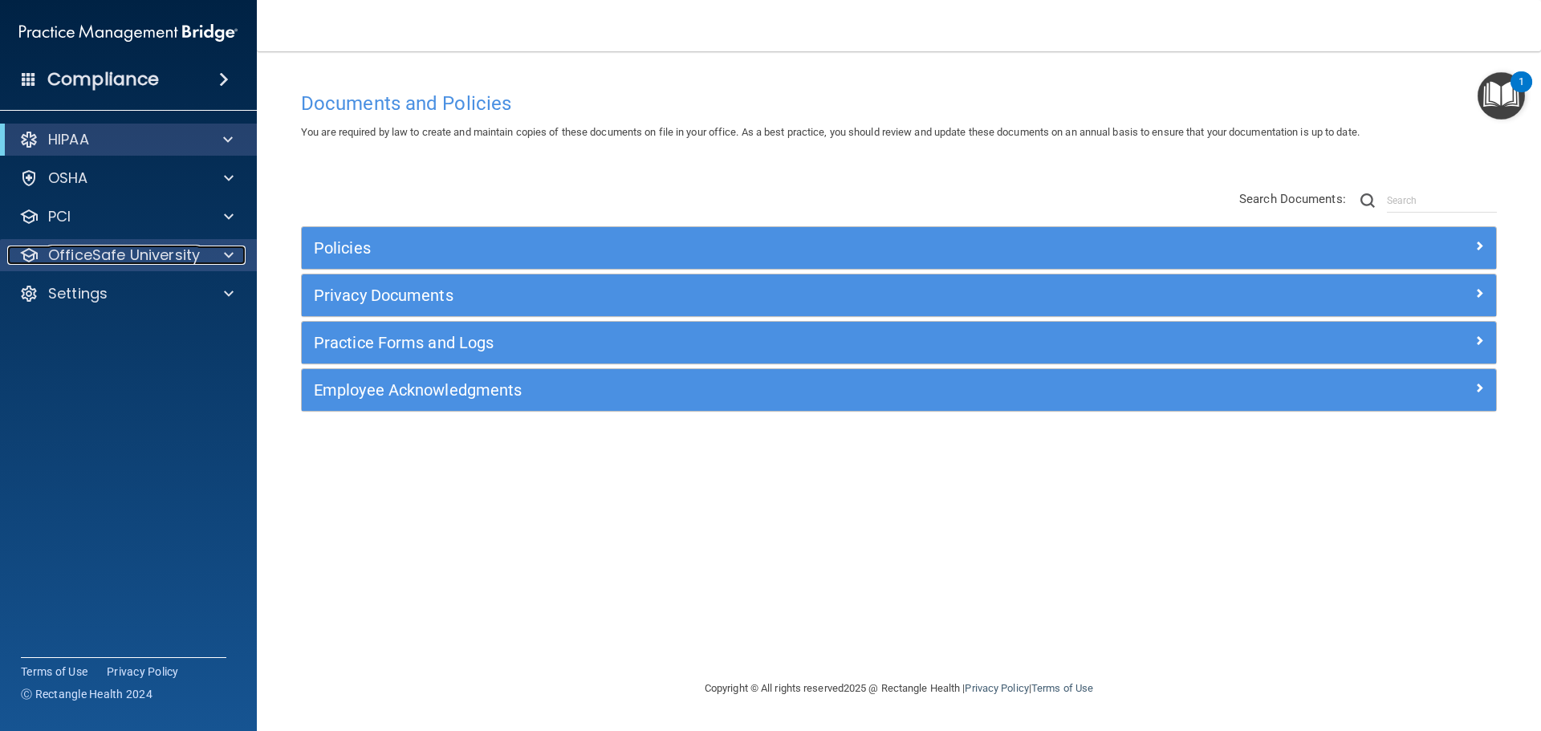
click at [106, 262] on p "OfficeSafe University" at bounding box center [124, 255] width 152 height 19
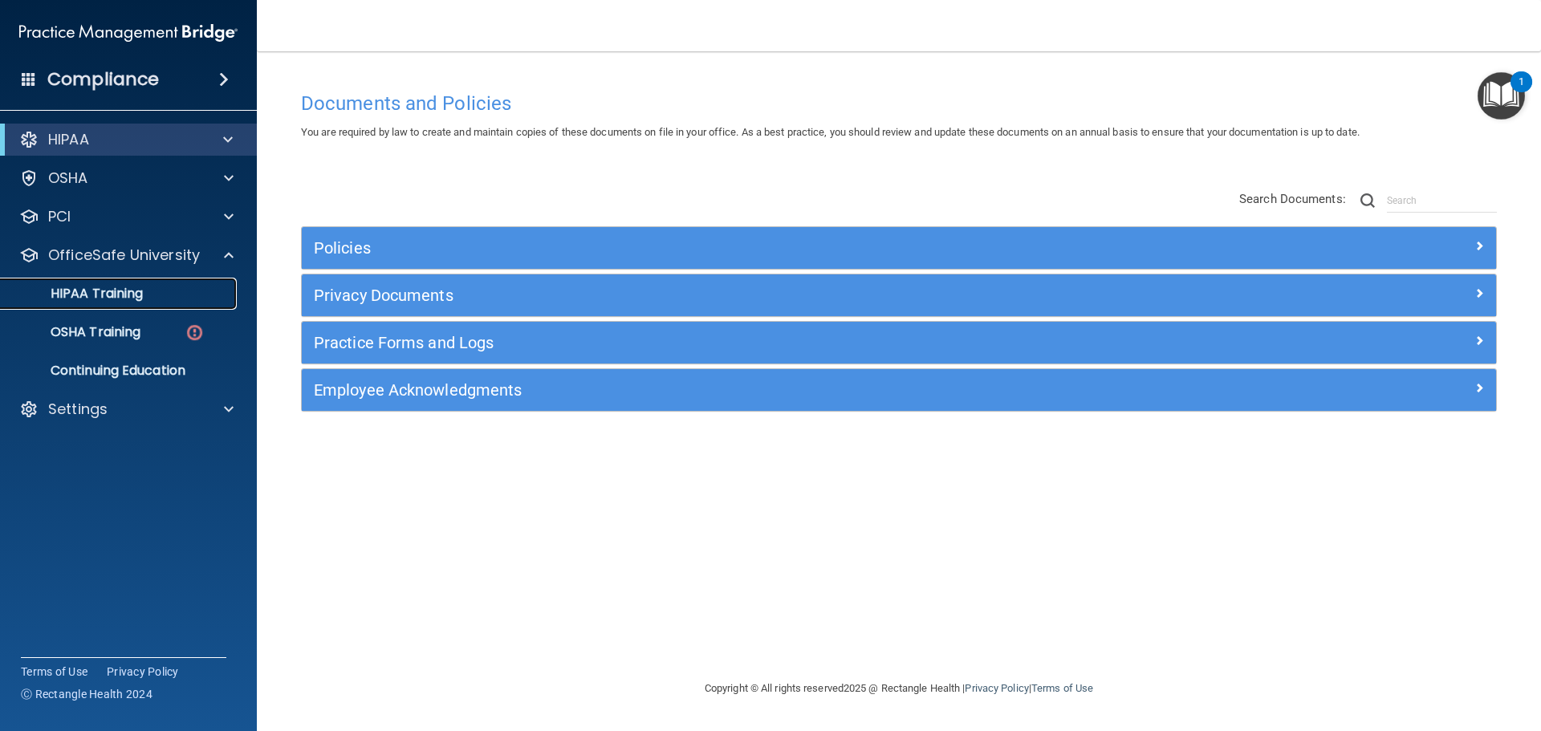
click at [101, 292] on p "HIPAA Training" at bounding box center [76, 294] width 132 height 16
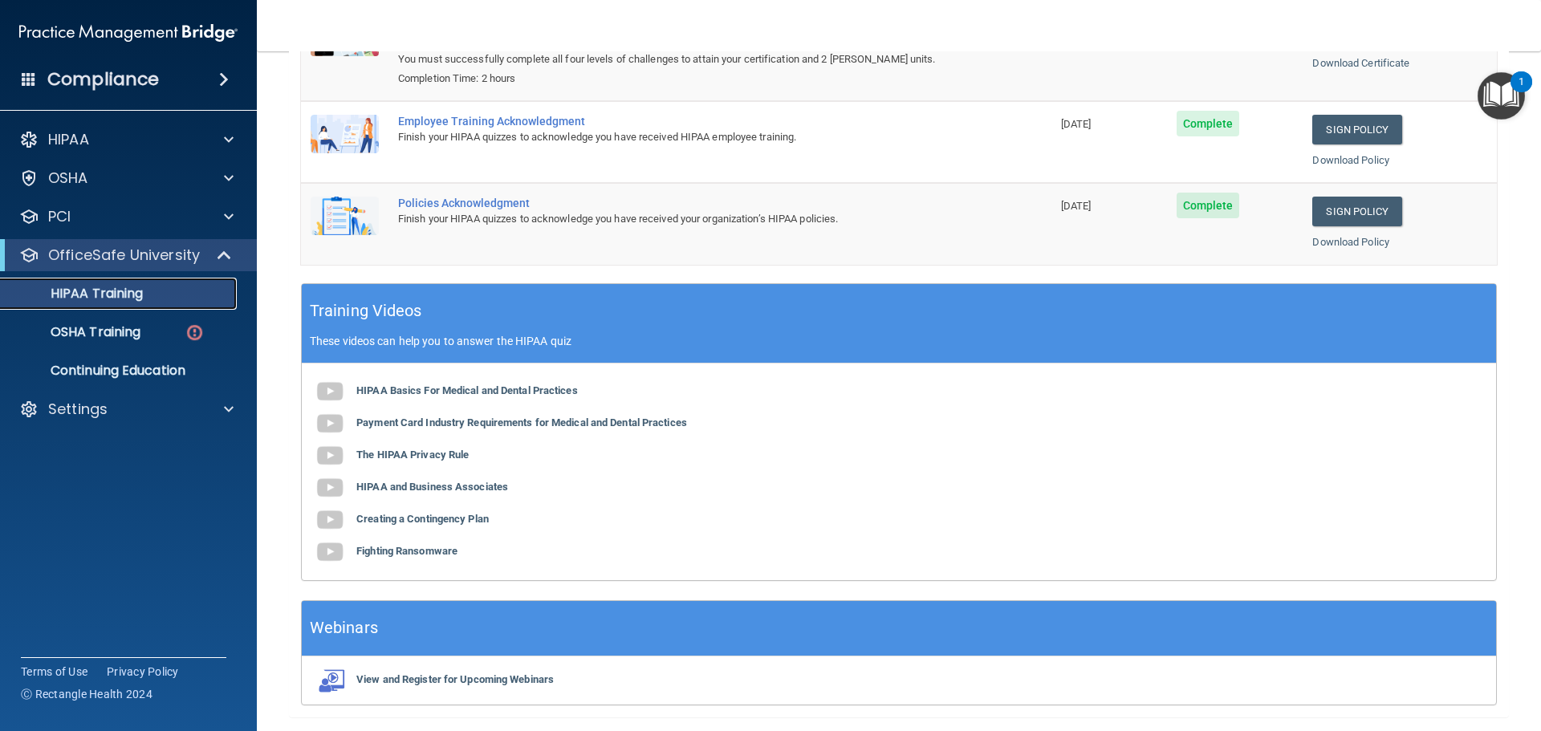
scroll to position [321, 0]
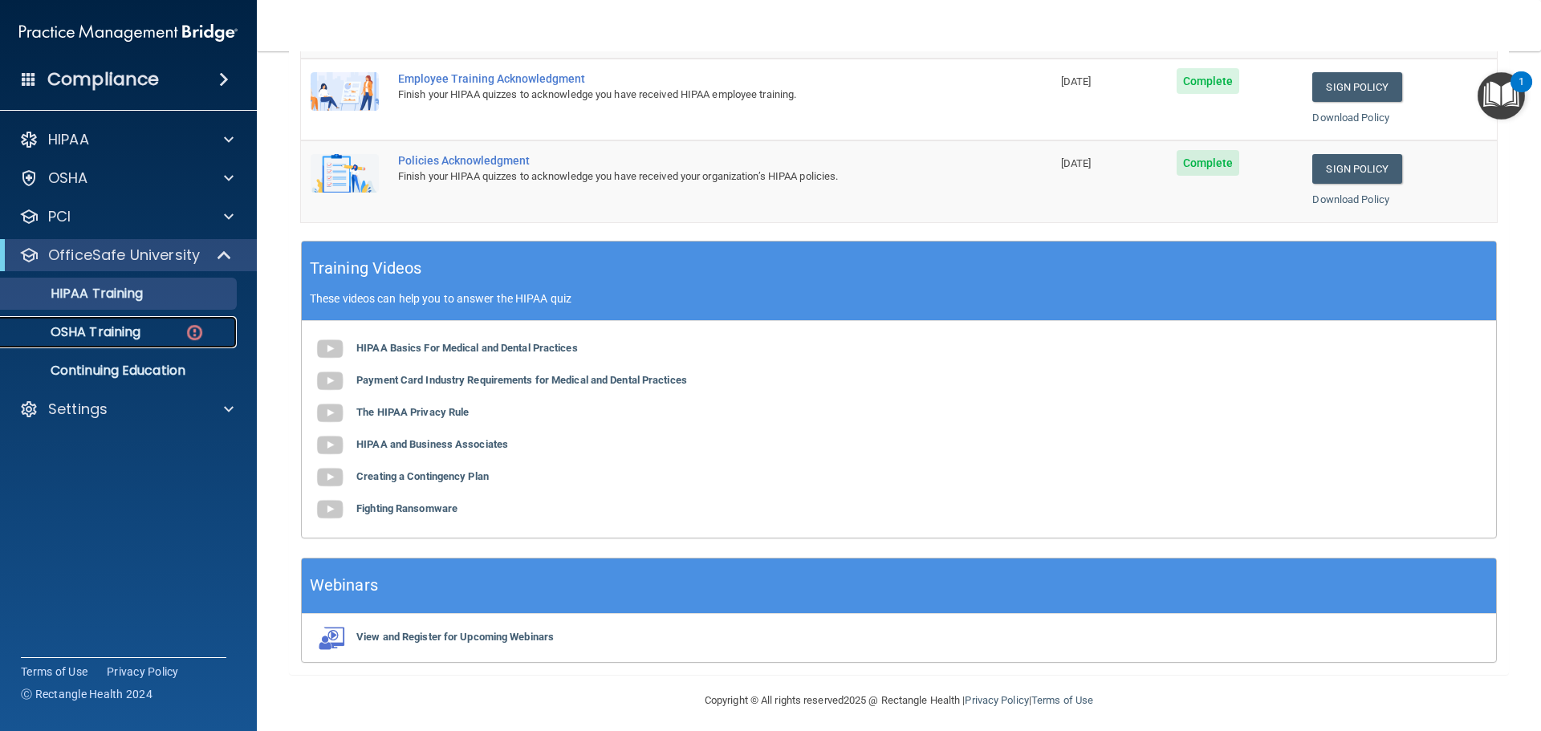
click at [123, 329] on p "OSHA Training" at bounding box center [75, 332] width 130 height 16
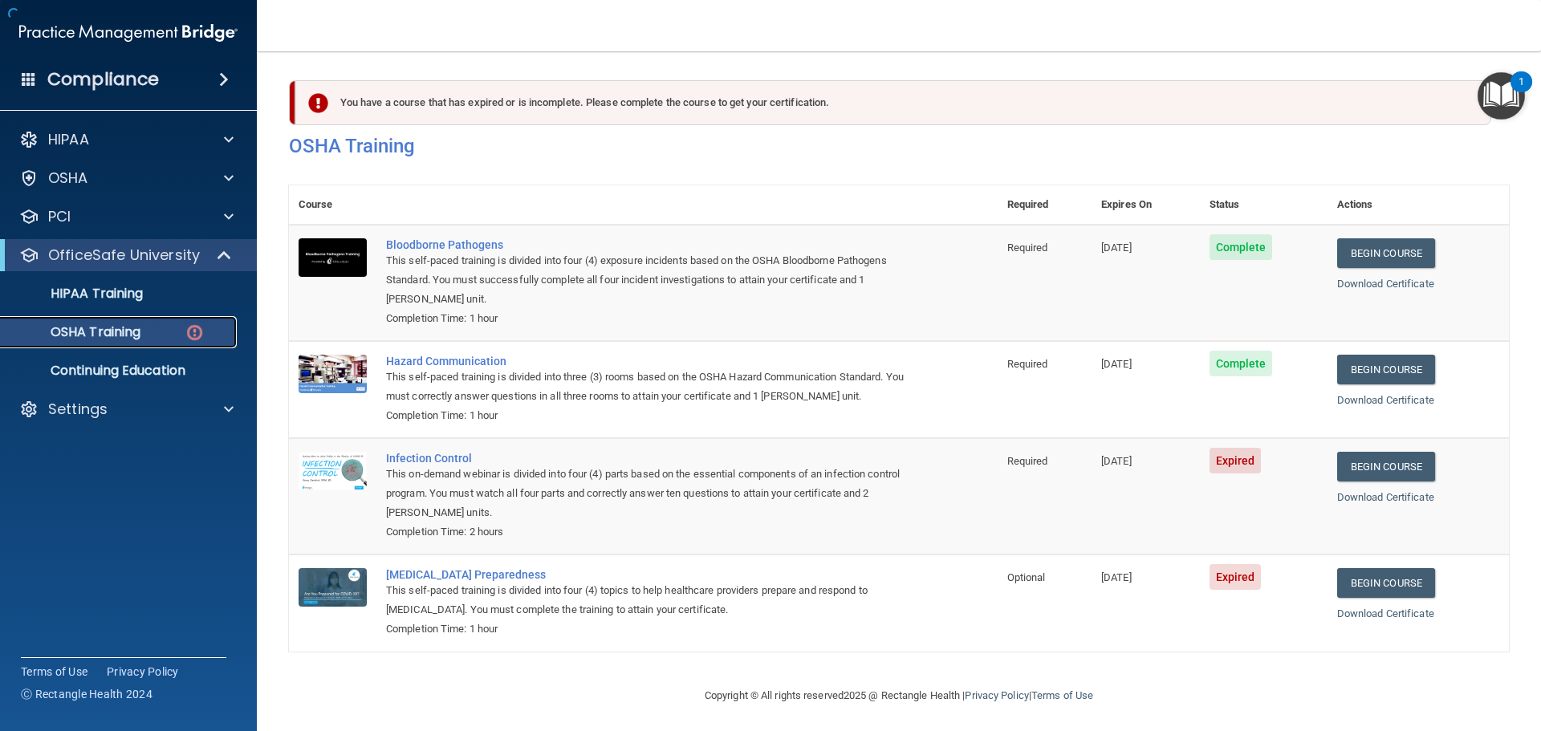
click at [96, 332] on p "OSHA Training" at bounding box center [75, 332] width 130 height 16
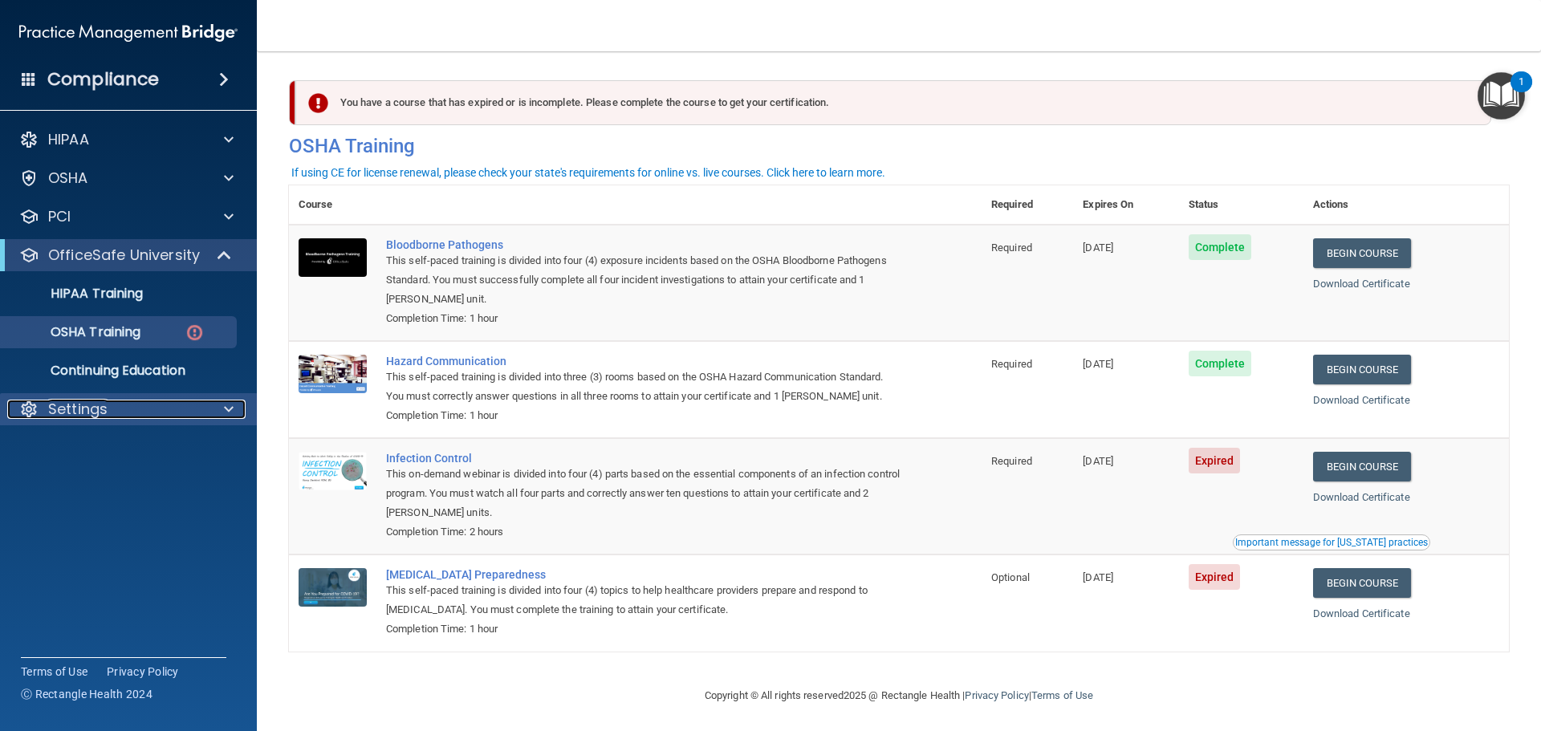
click at [225, 405] on span at bounding box center [229, 409] width 10 height 19
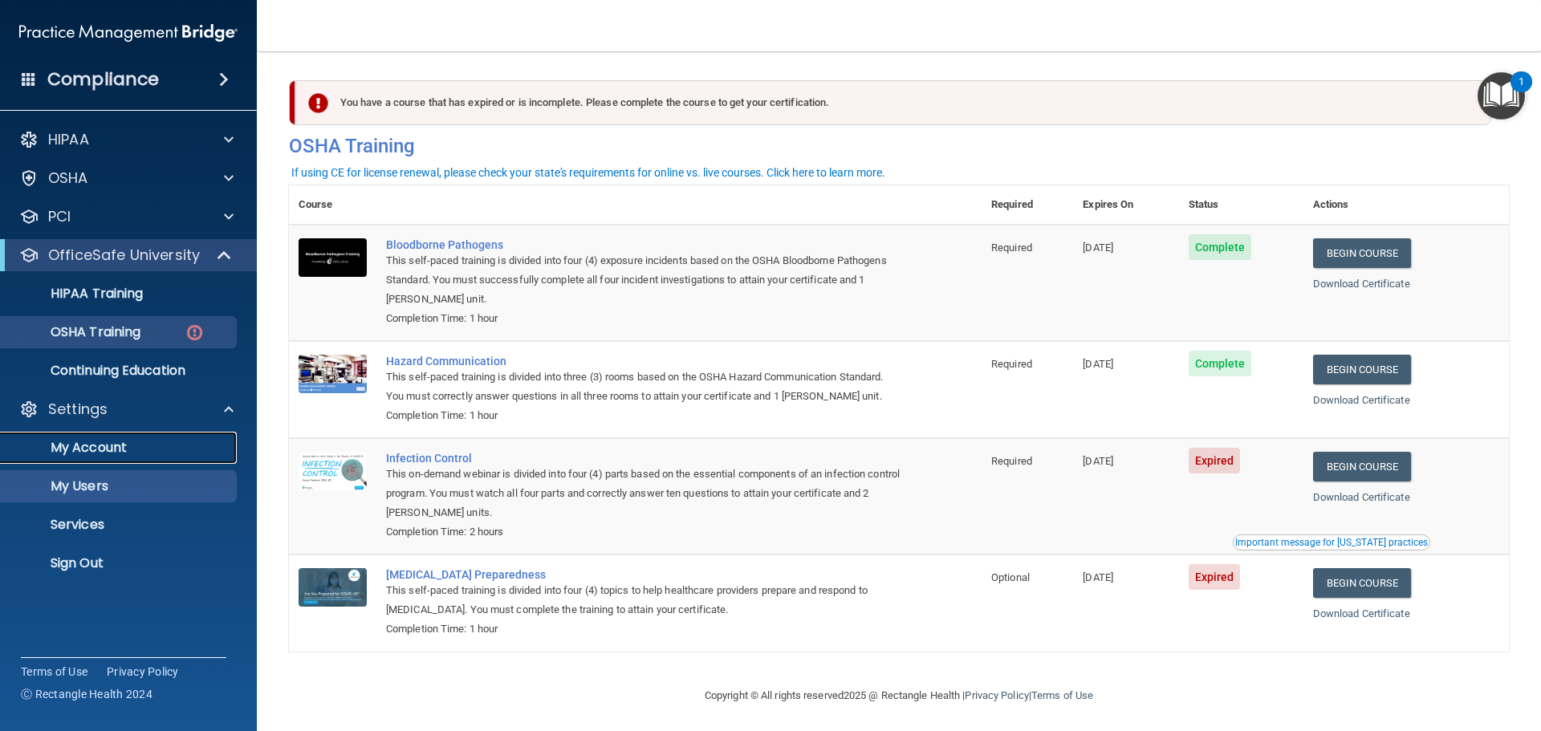
drag, startPoint x: 71, startPoint y: 446, endPoint x: 83, endPoint y: 441, distance: 12.6
click at [72, 446] on p "My Account" at bounding box center [119, 448] width 219 height 16
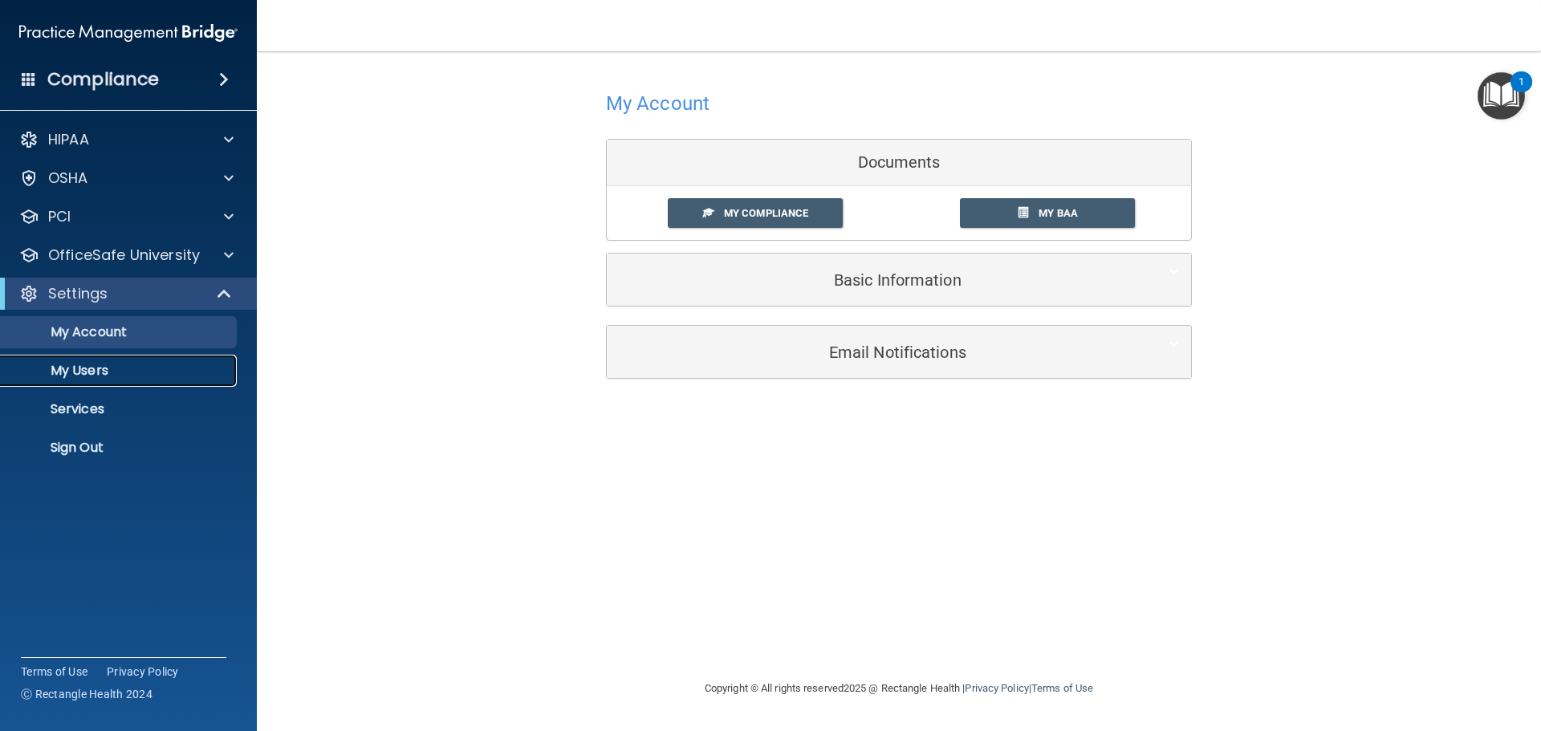
click at [87, 368] on p "My Users" at bounding box center [119, 371] width 219 height 16
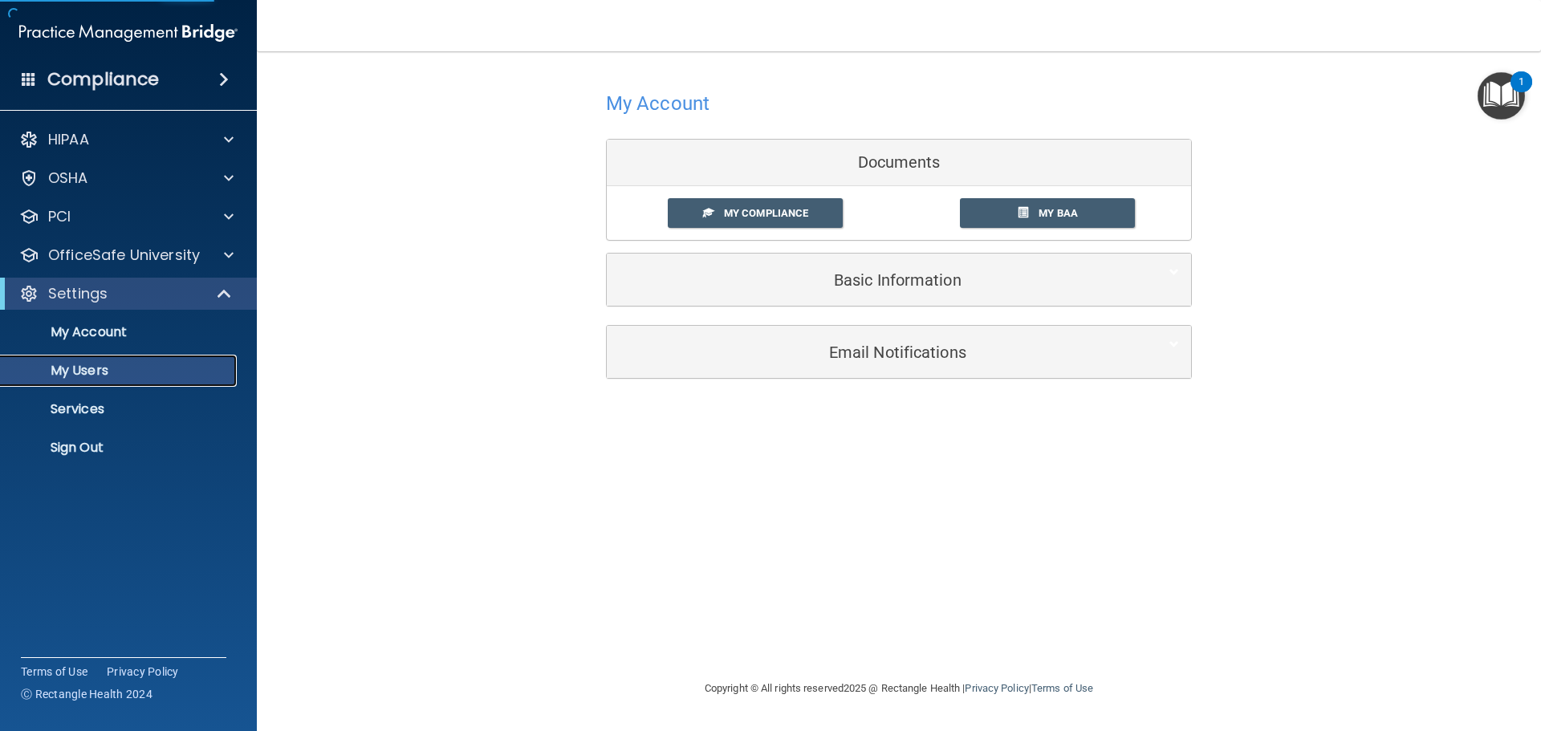
select select "20"
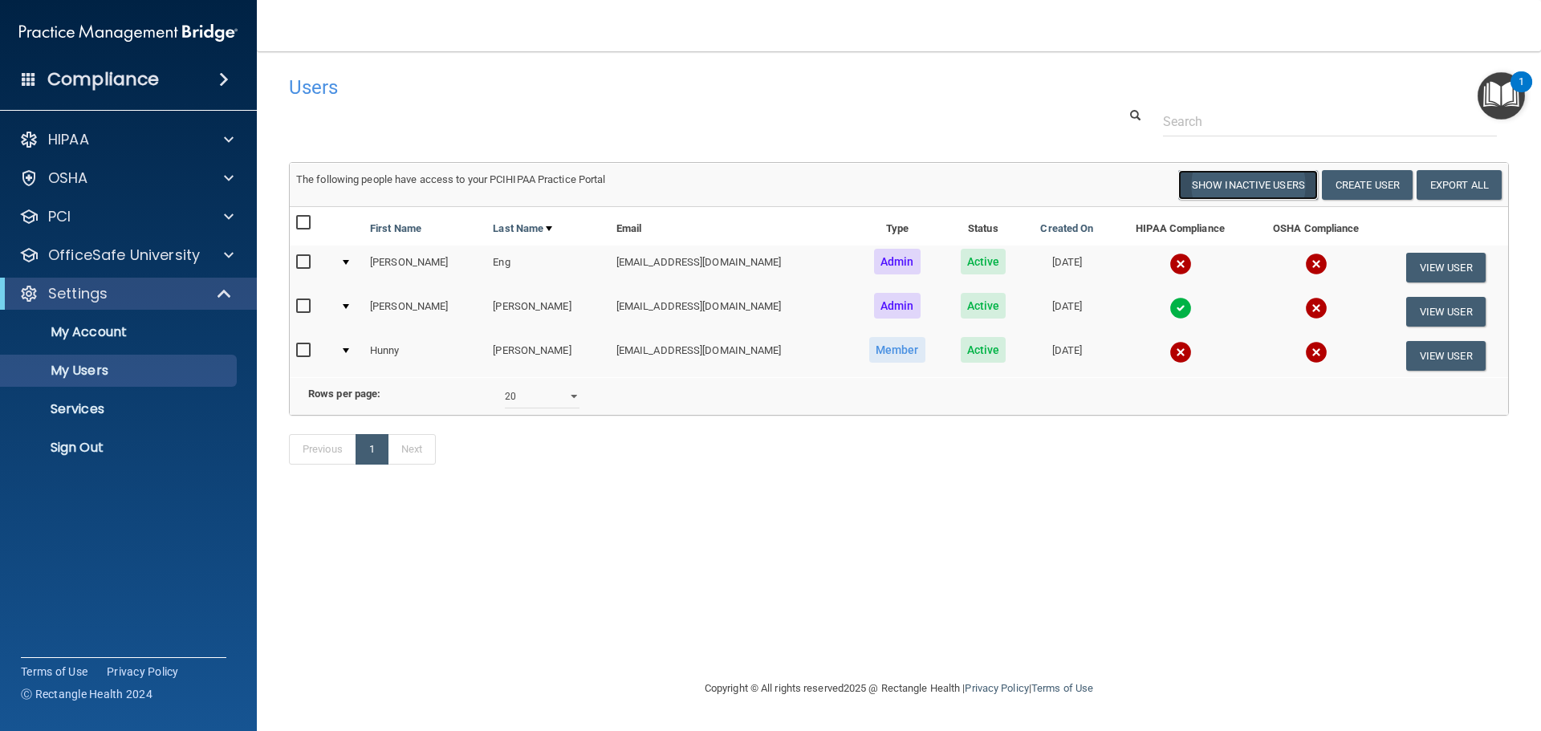
click at [1248, 184] on button "Show Inactive Users" at bounding box center [1248, 185] width 140 height 30
select select "20"
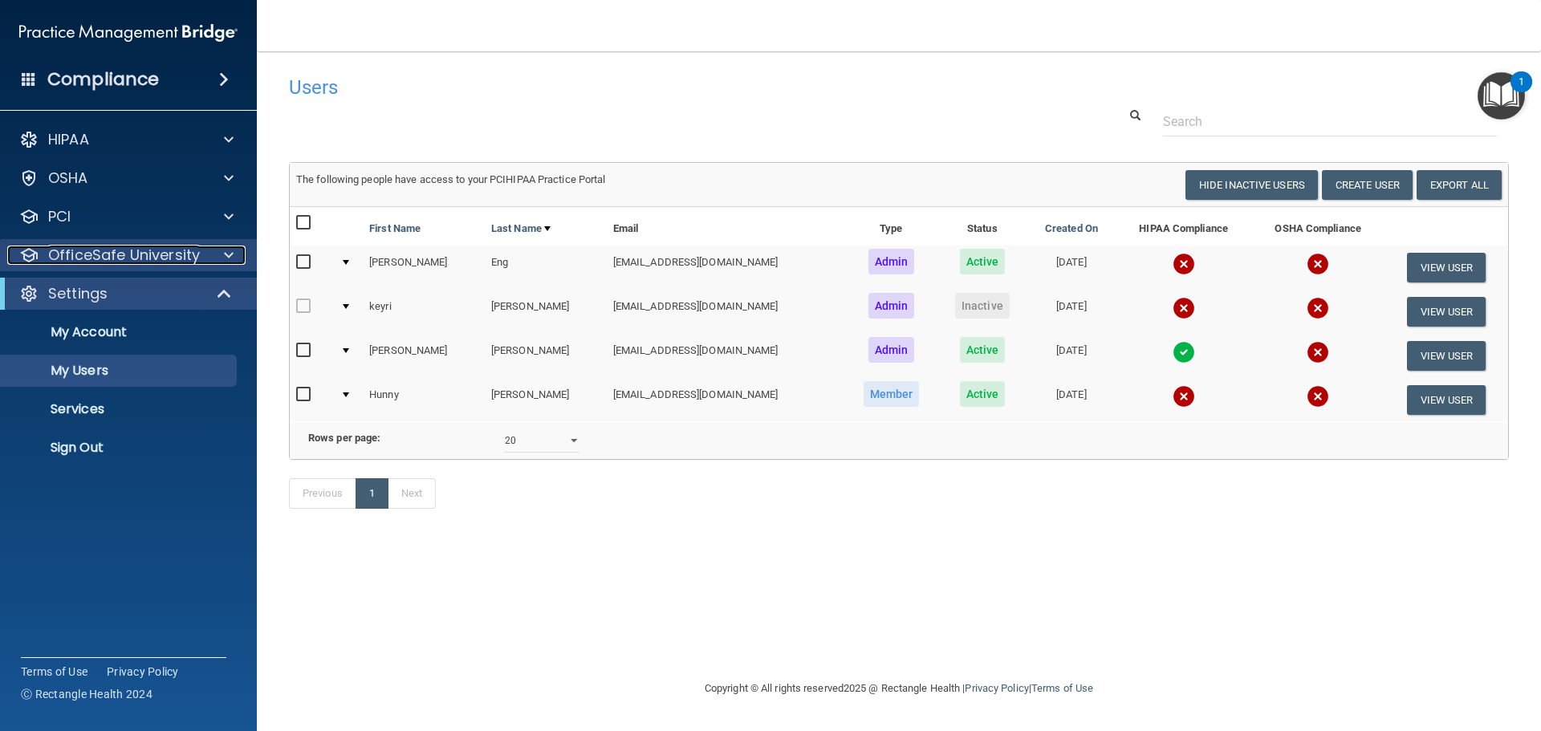
click at [164, 254] on p "OfficeSafe University" at bounding box center [124, 255] width 152 height 19
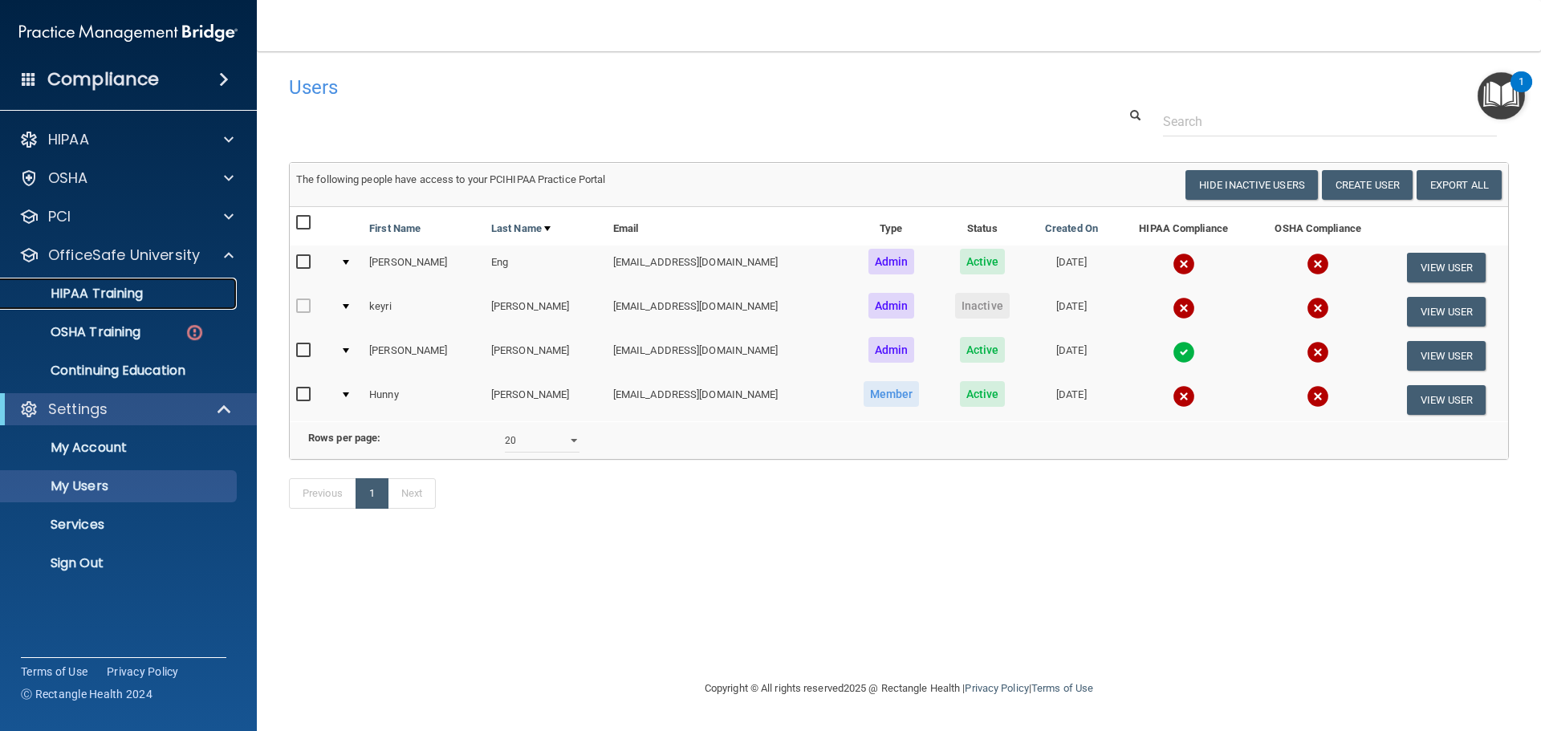
click at [129, 295] on p "HIPAA Training" at bounding box center [76, 294] width 132 height 16
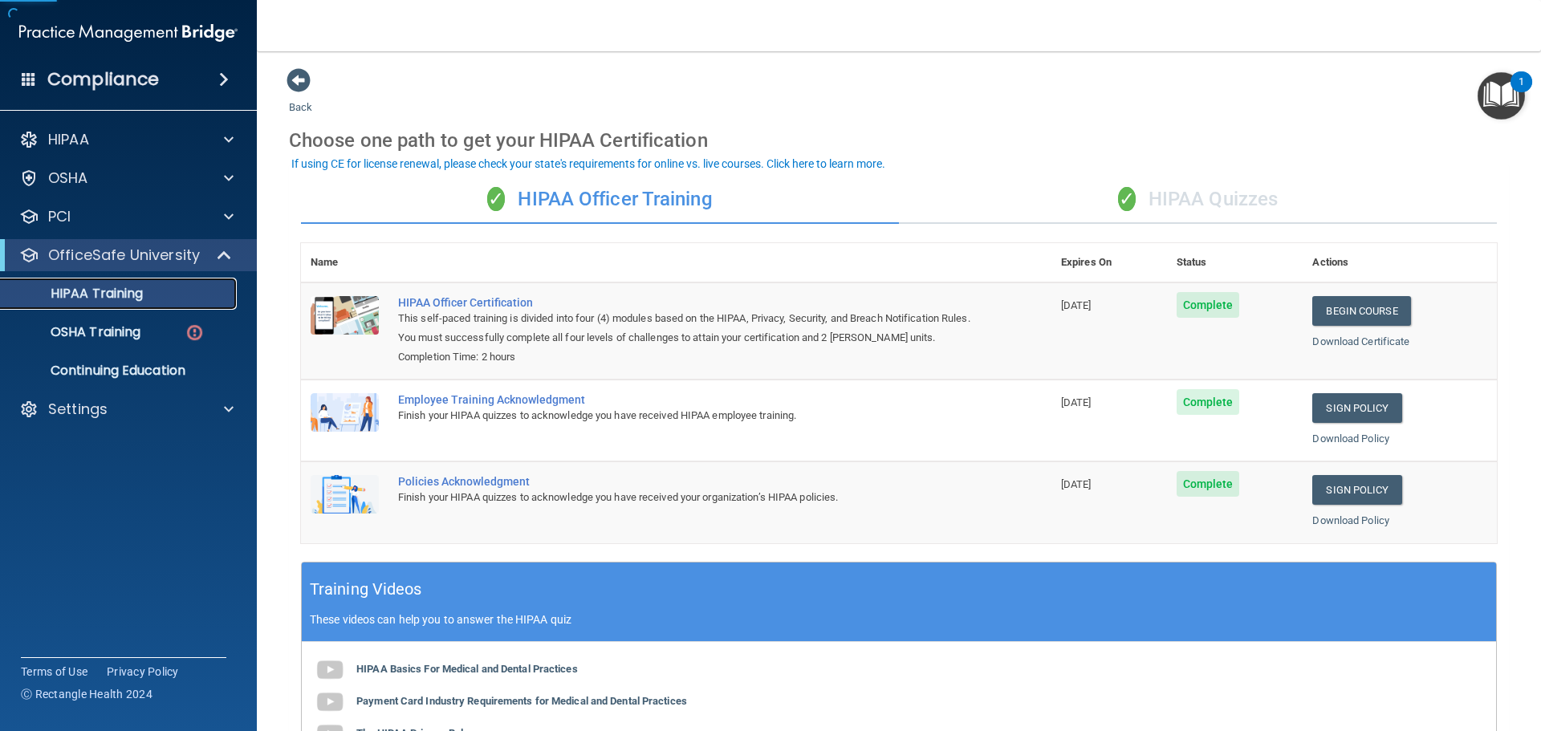
click at [103, 293] on p "HIPAA Training" at bounding box center [76, 294] width 132 height 16
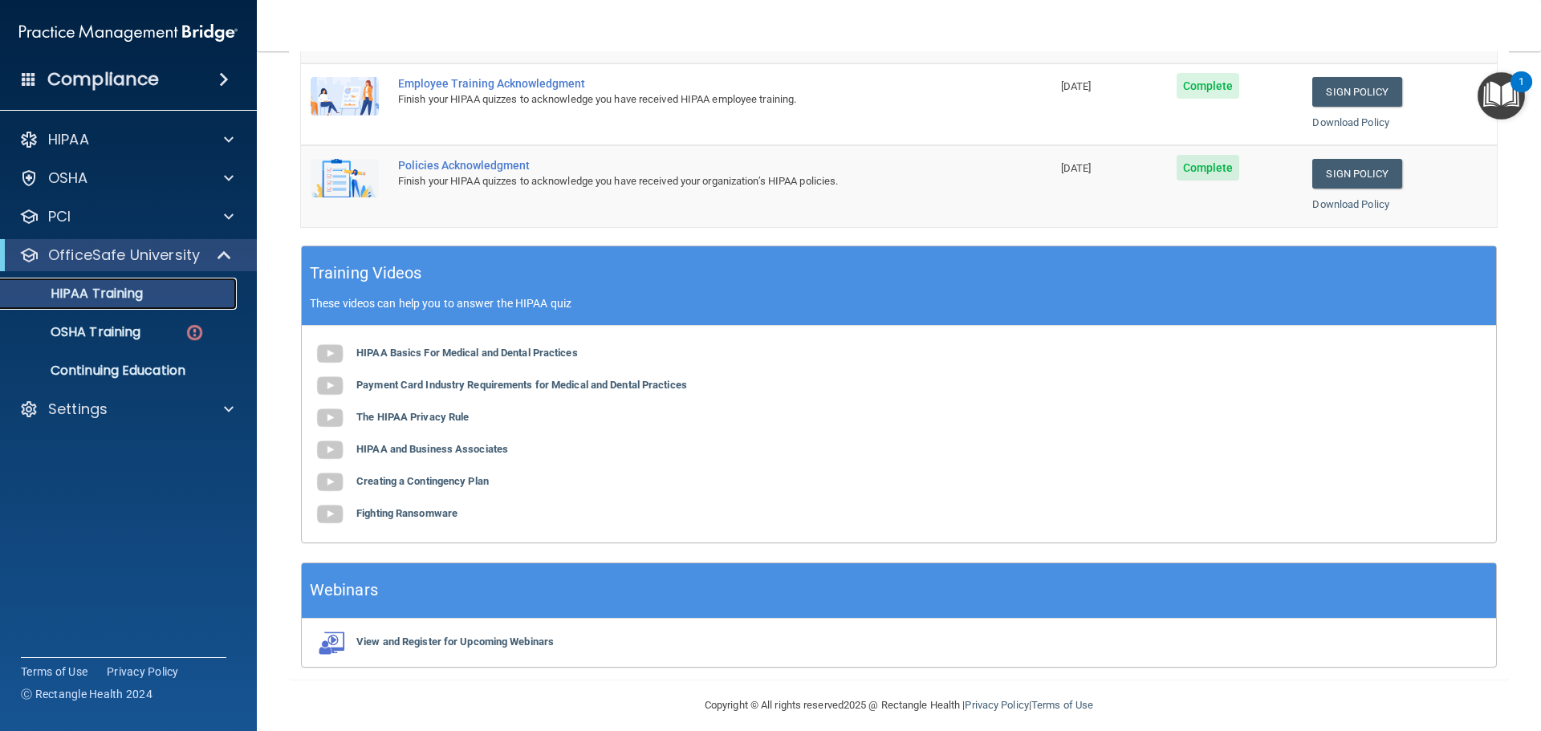
scroll to position [330, 0]
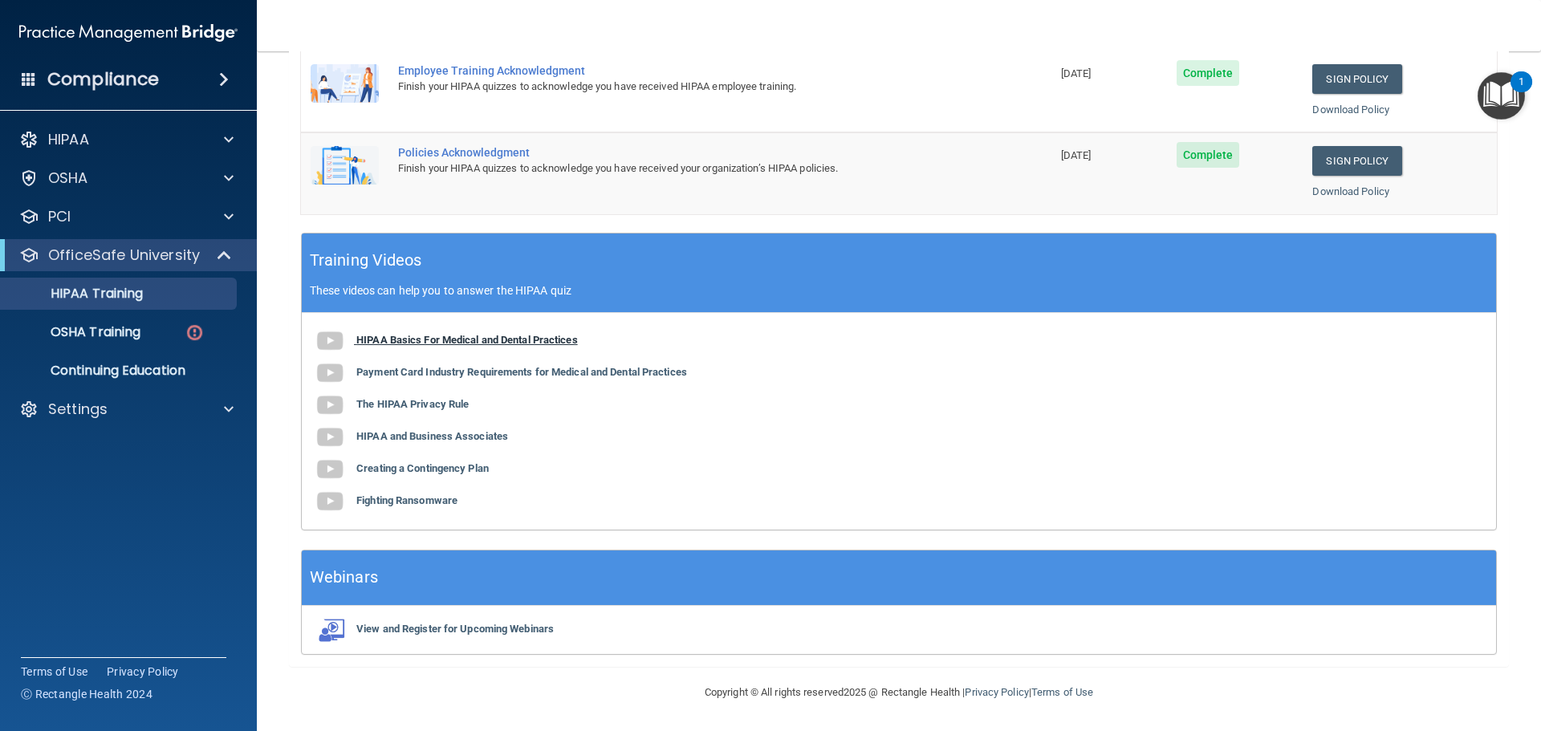
click at [487, 340] on b "HIPAA Basics For Medical and Dental Practices" at bounding box center [467, 340] width 222 height 12
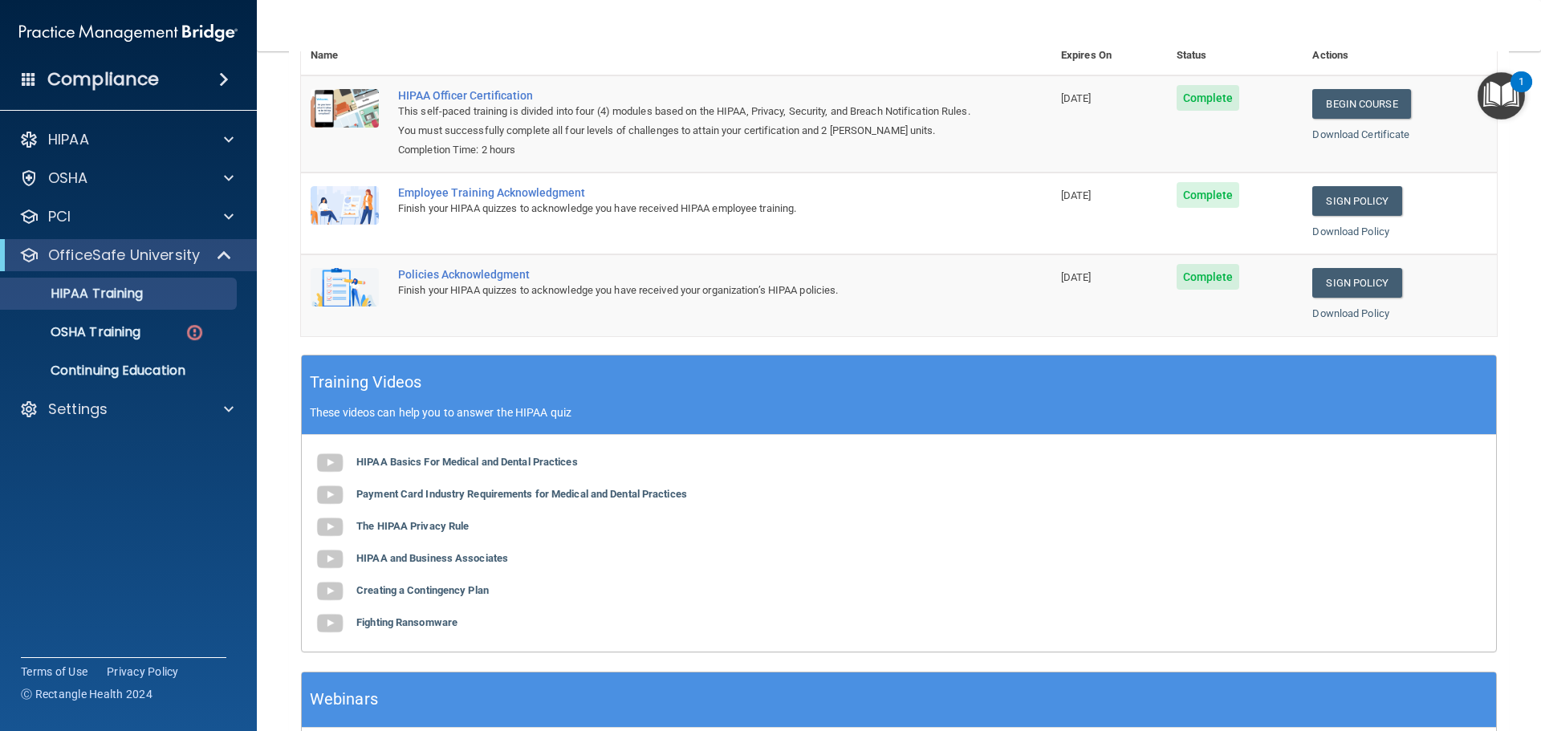
scroll to position [169, 0]
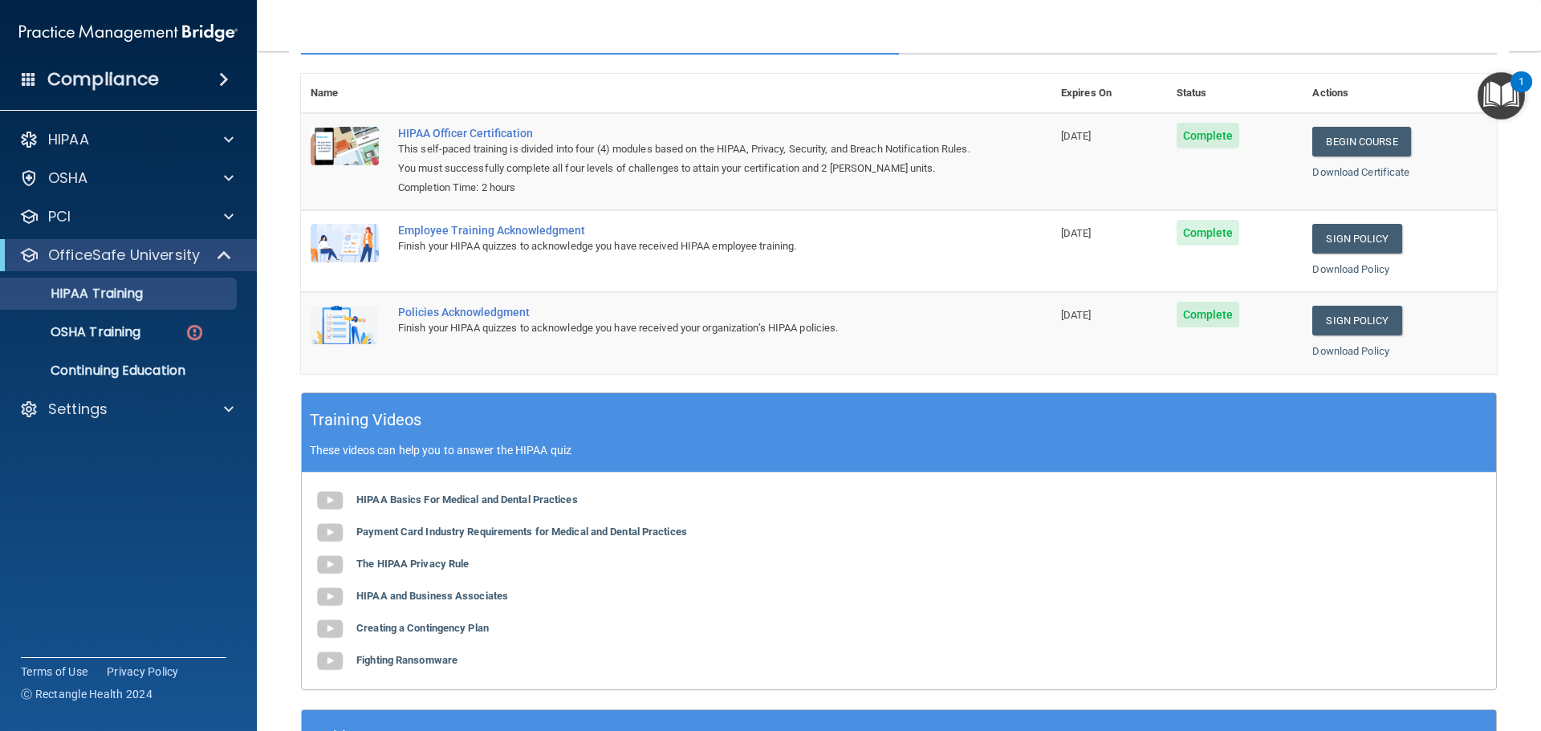
click at [345, 249] on img at bounding box center [345, 243] width 68 height 39
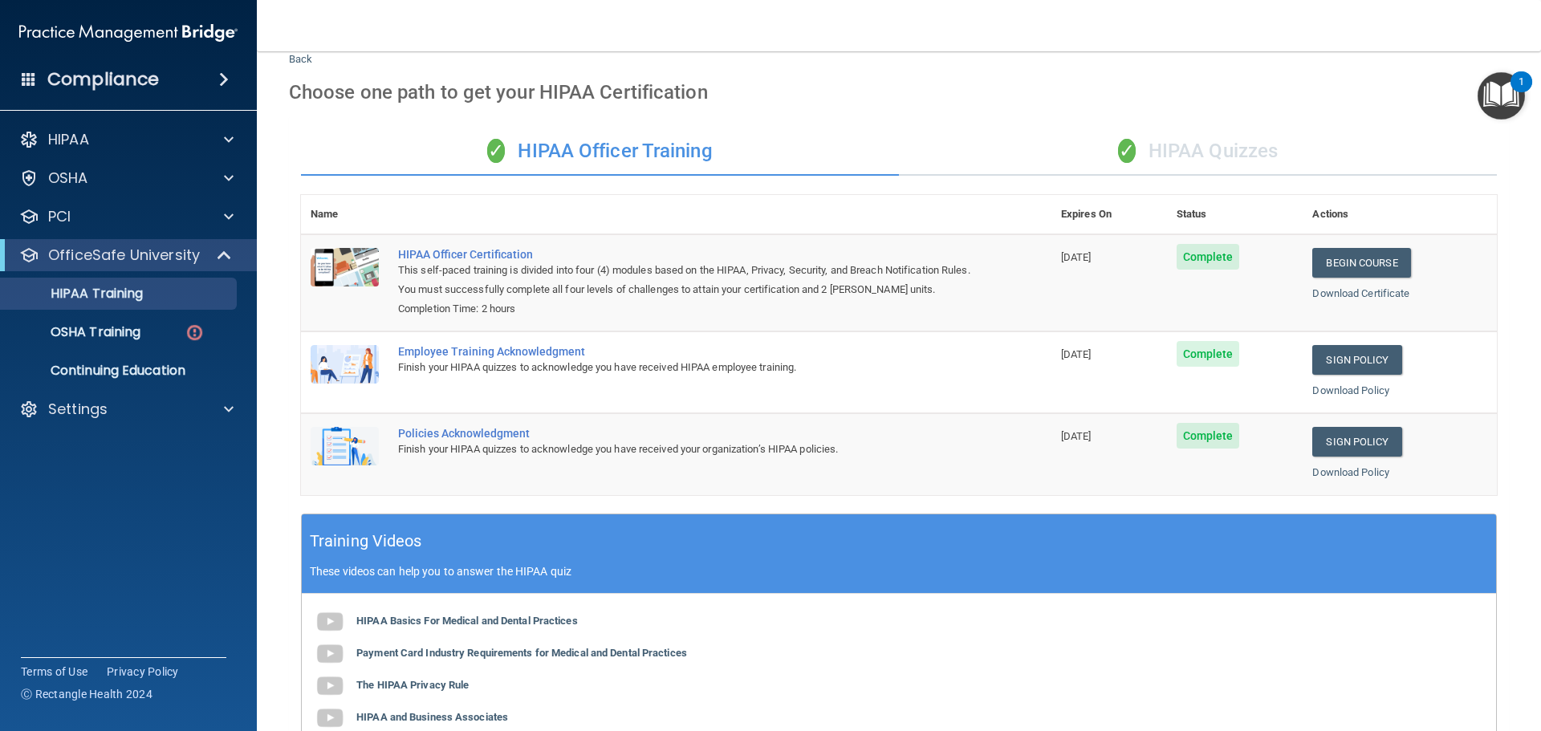
scroll to position [0, 0]
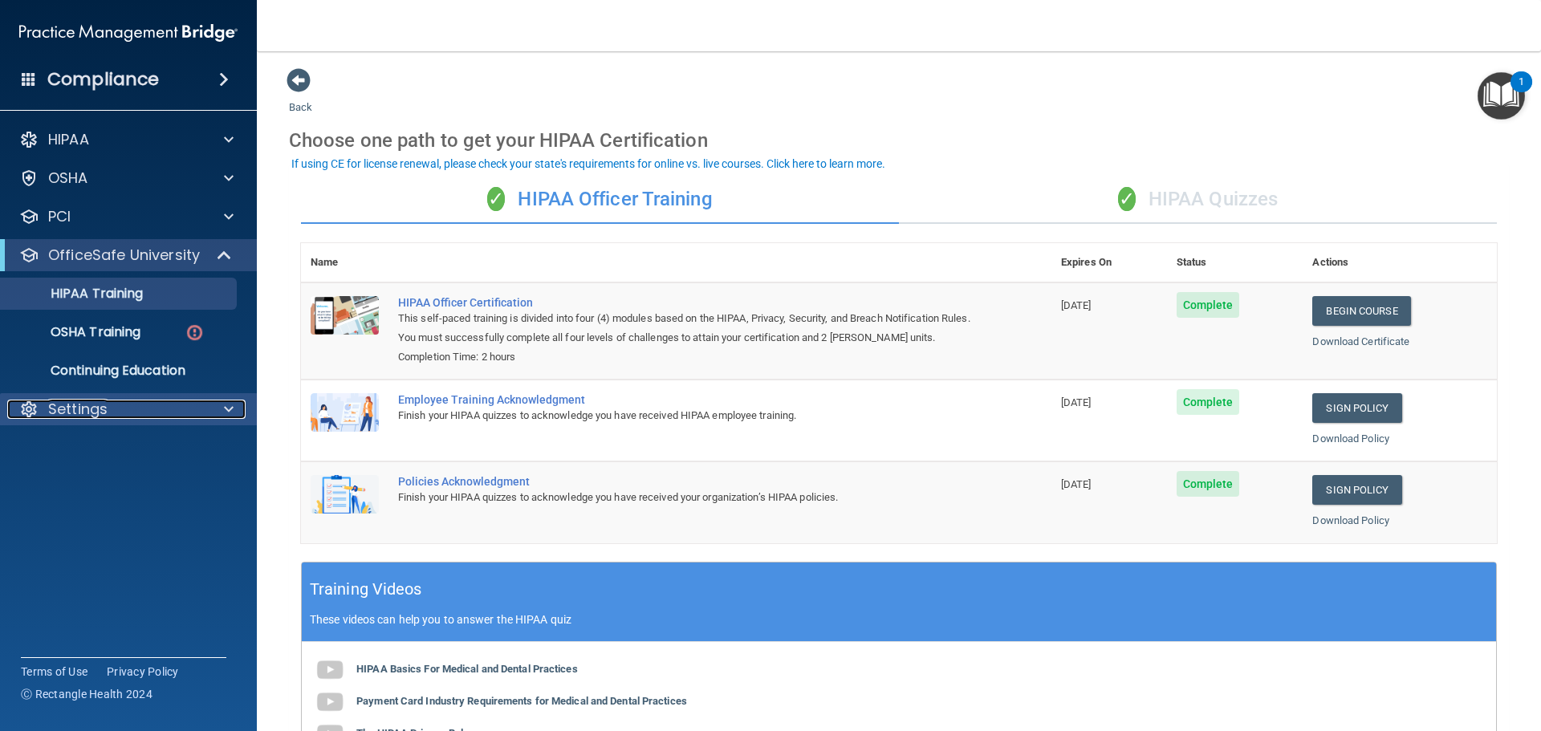
click at [96, 408] on p "Settings" at bounding box center [77, 409] width 59 height 19
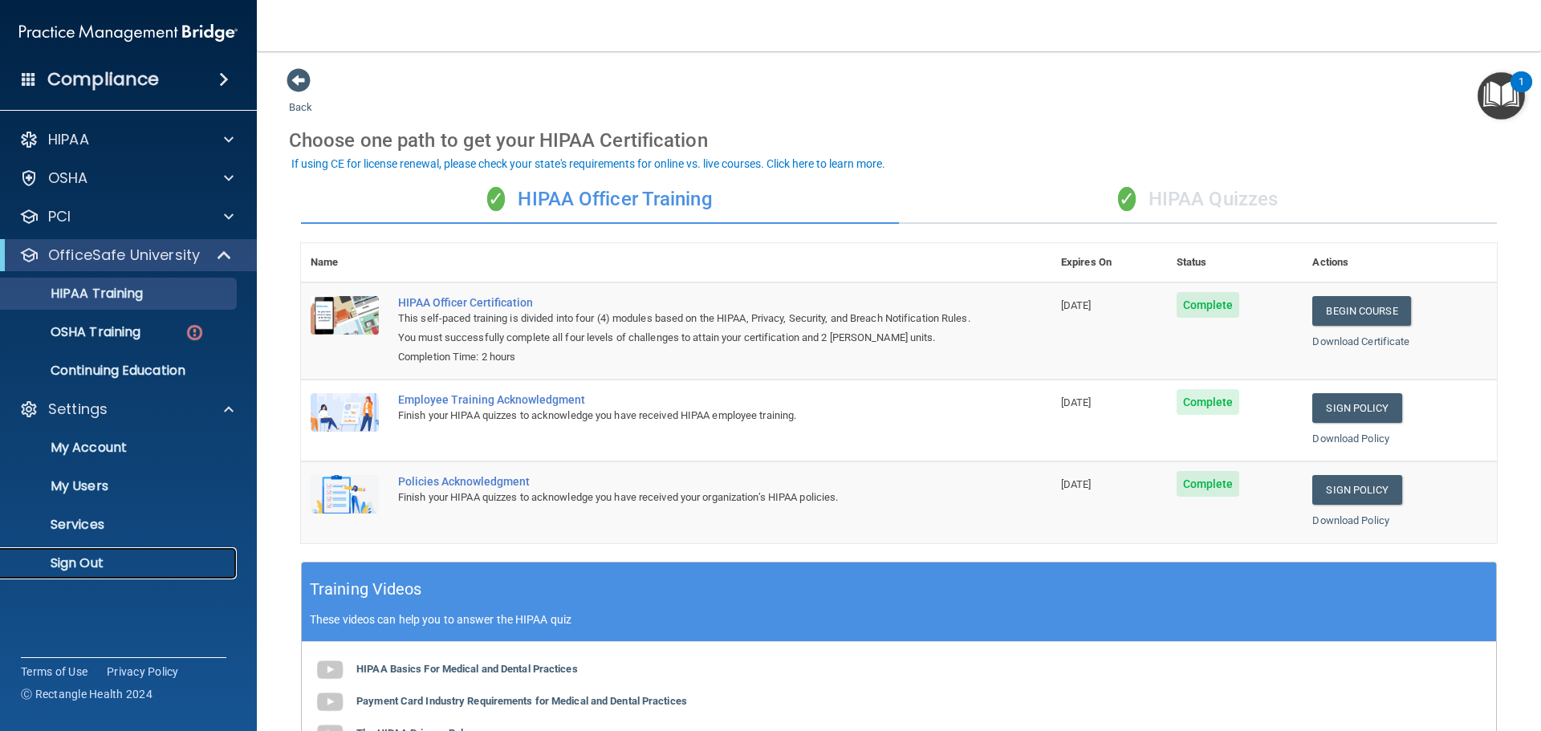
click at [69, 562] on p "Sign Out" at bounding box center [119, 563] width 219 height 16
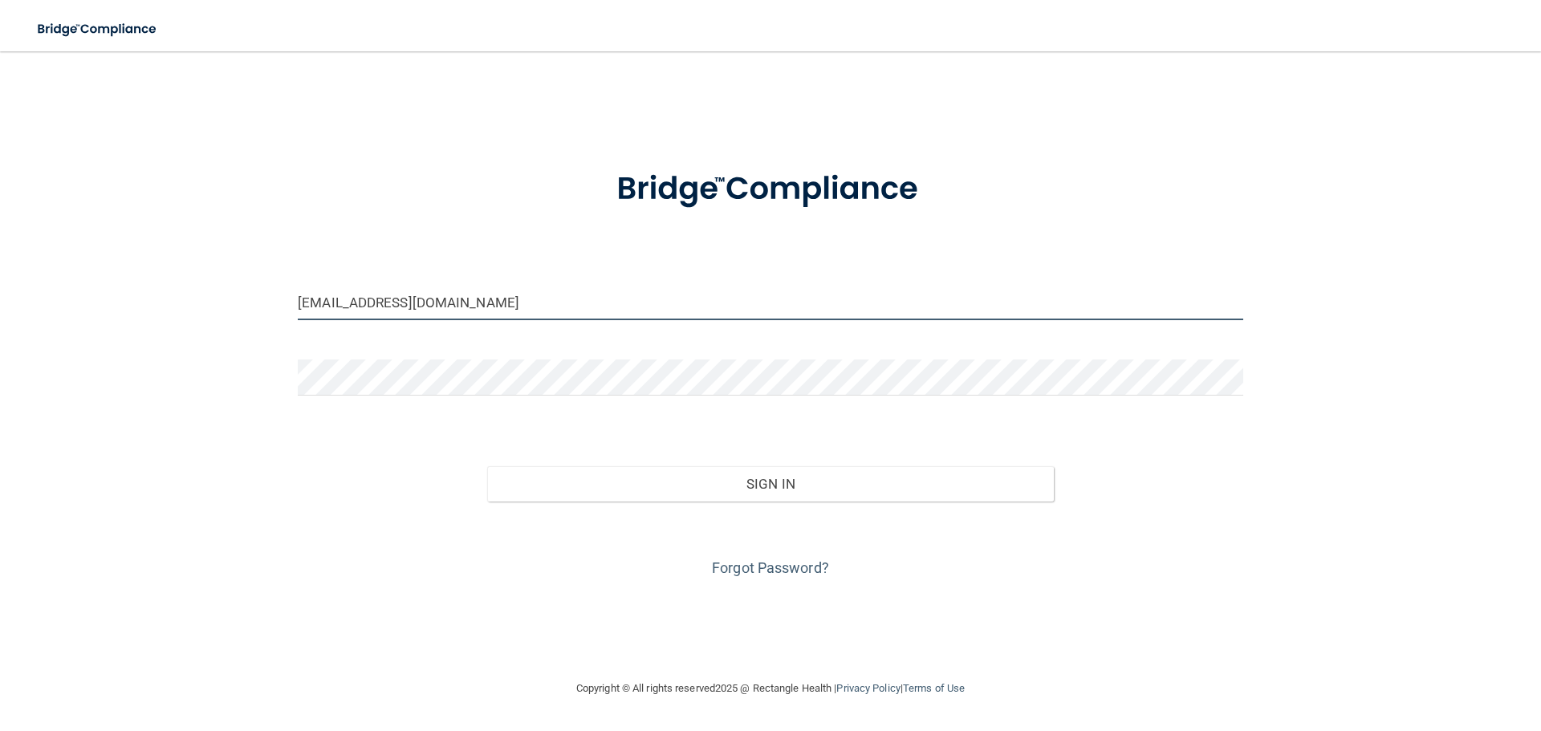
click at [492, 291] on input "[EMAIL_ADDRESS][DOMAIN_NAME]" at bounding box center [771, 302] width 946 height 36
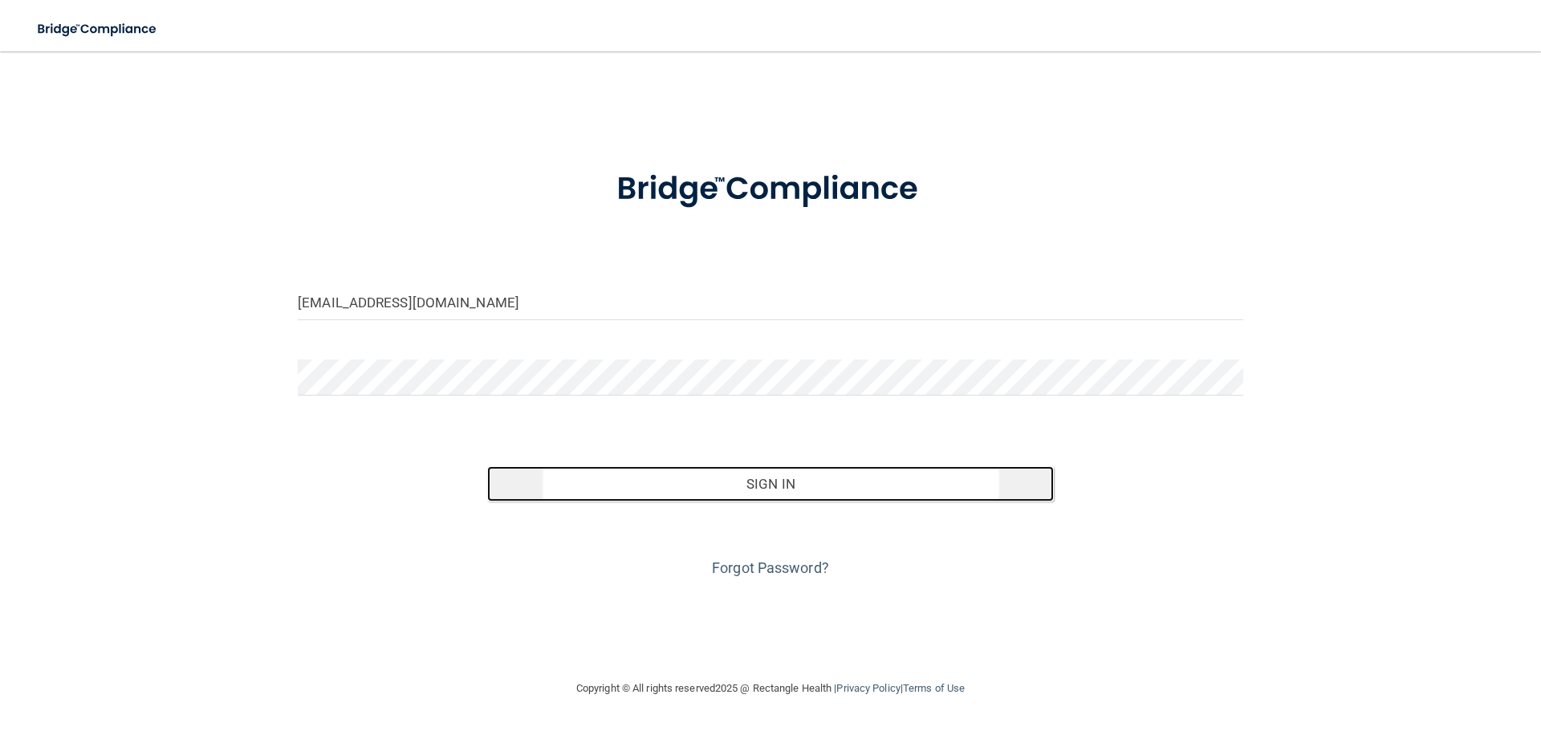
click at [743, 486] on button "Sign In" at bounding box center [771, 483] width 568 height 35
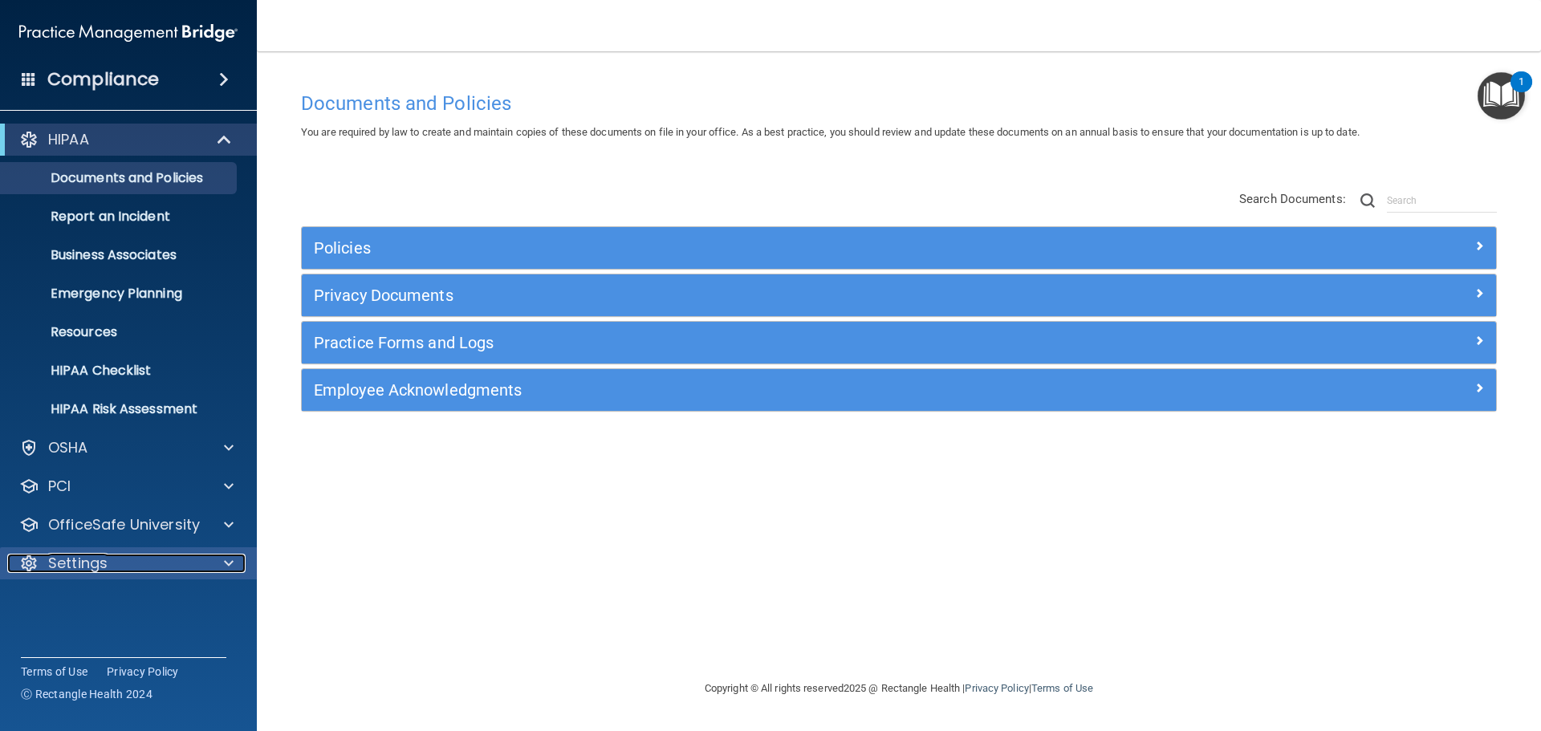
click at [81, 558] on p "Settings" at bounding box center [77, 563] width 59 height 19
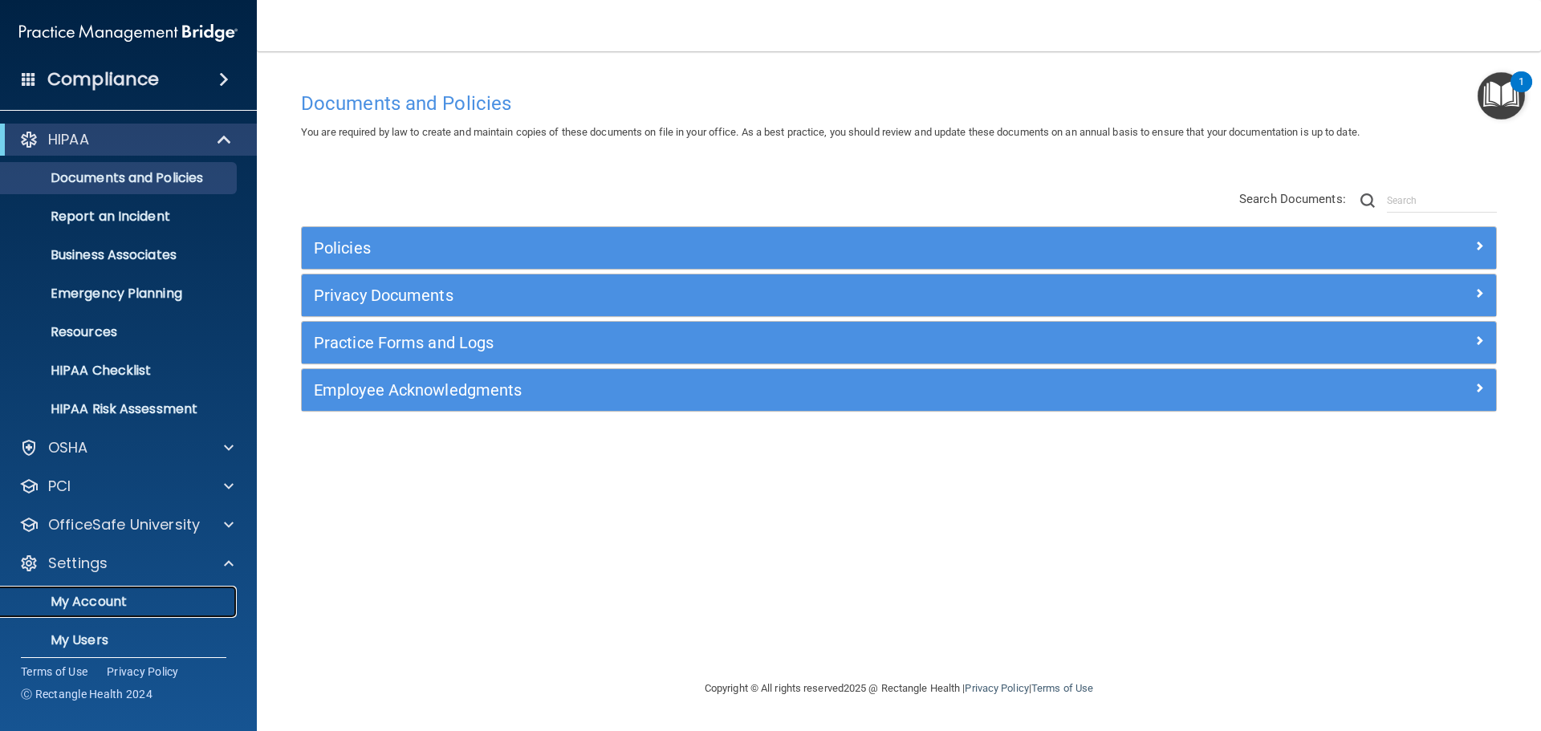
click at [112, 596] on p "My Account" at bounding box center [119, 602] width 219 height 16
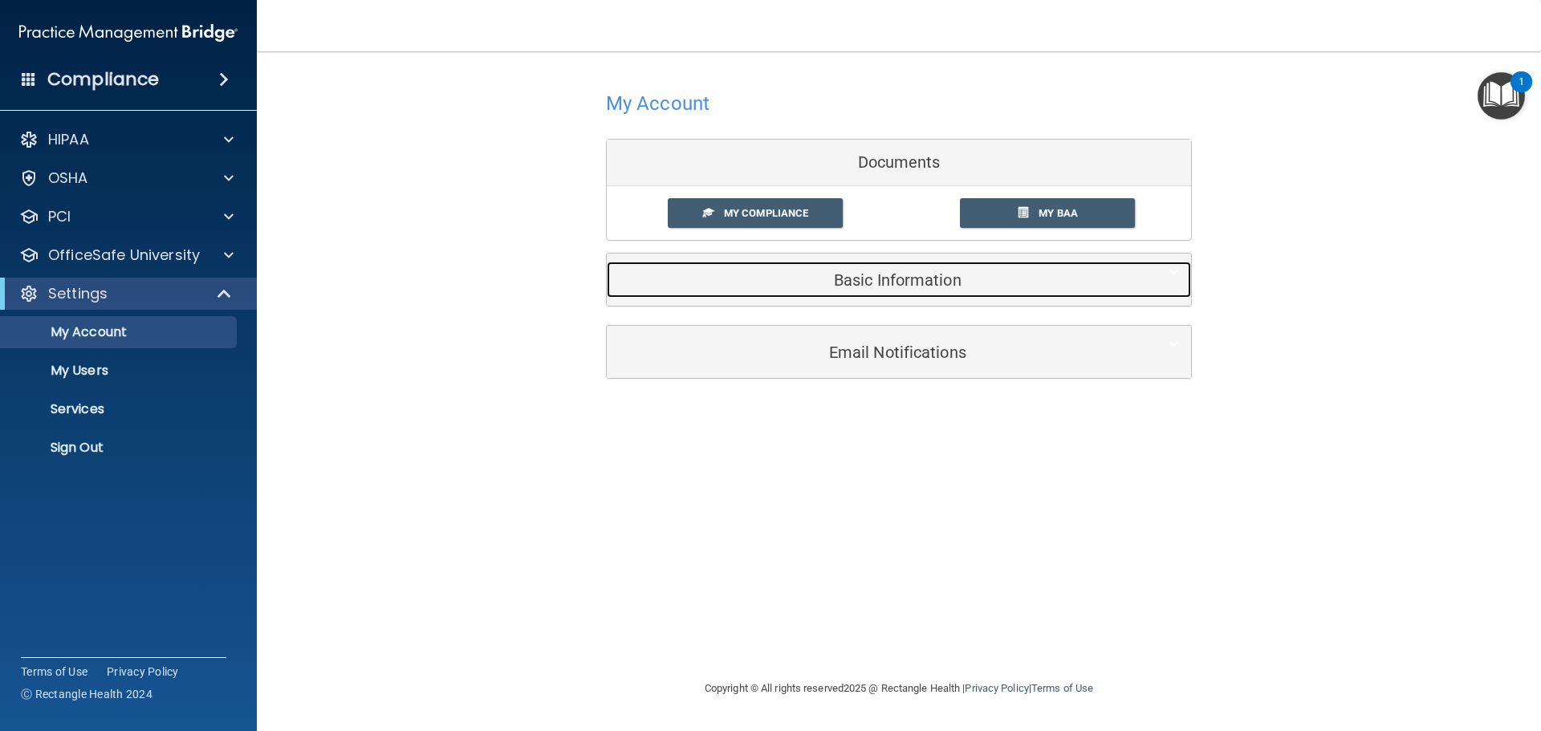
click at [897, 273] on h5 "Basic Information" at bounding box center [874, 280] width 511 height 18
